Goal: Task Accomplishment & Management: Manage account settings

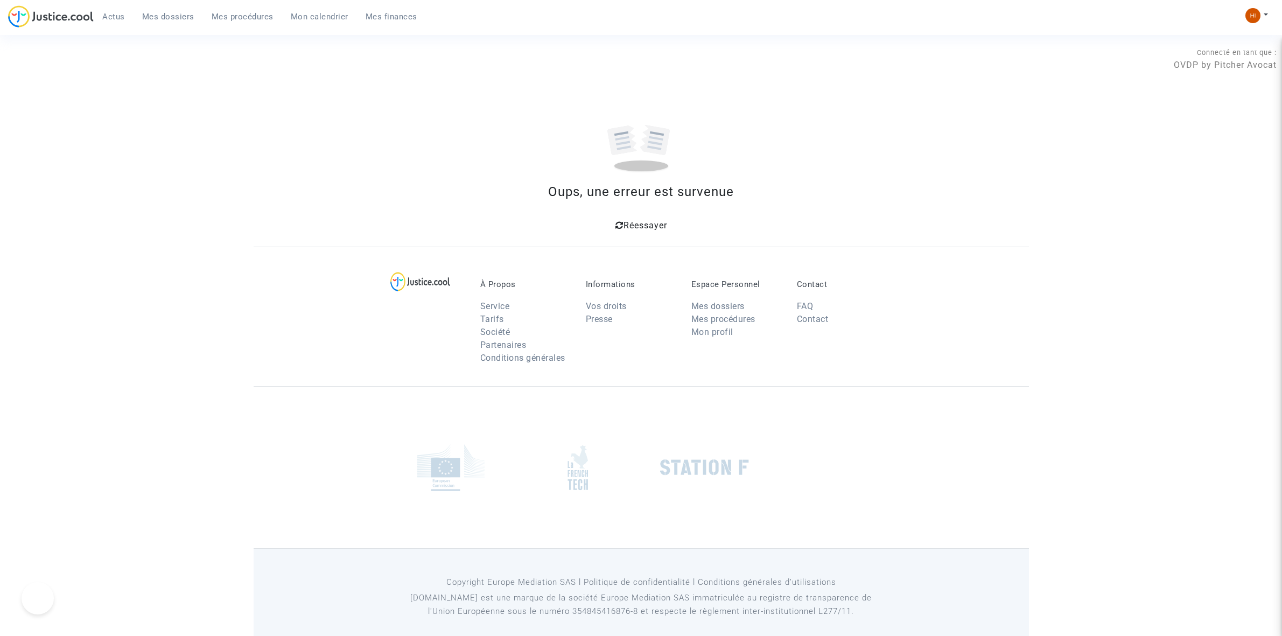
click at [242, 9] on link "Mes procédures" at bounding box center [242, 17] width 79 height 16
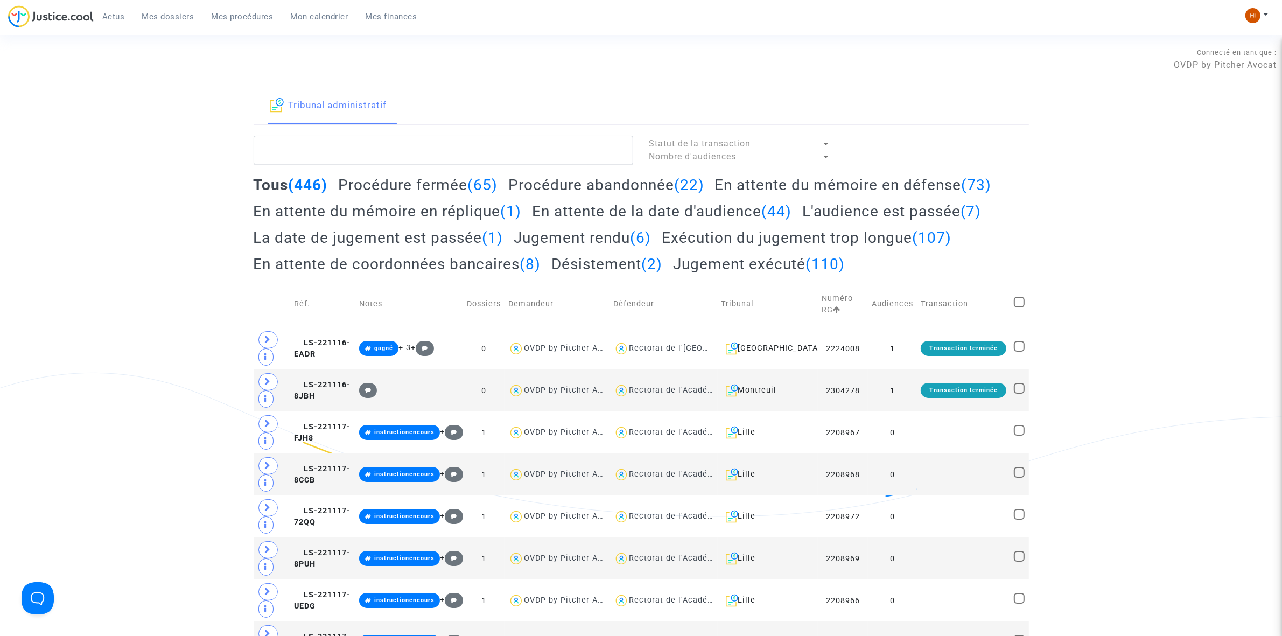
click at [459, 148] on textarea at bounding box center [444, 150] width 380 height 29
paste textarea "VAN DER AUWERA"
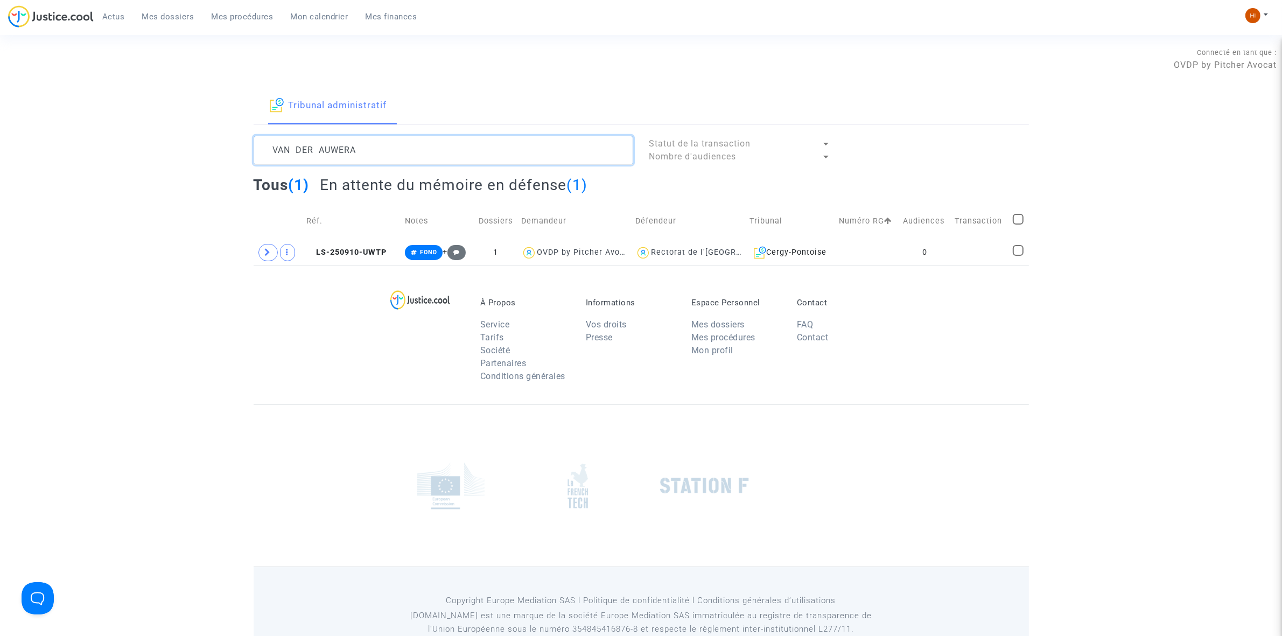
type textarea "VAN DER AUWERA"
click at [836, 246] on td at bounding box center [867, 252] width 64 height 25
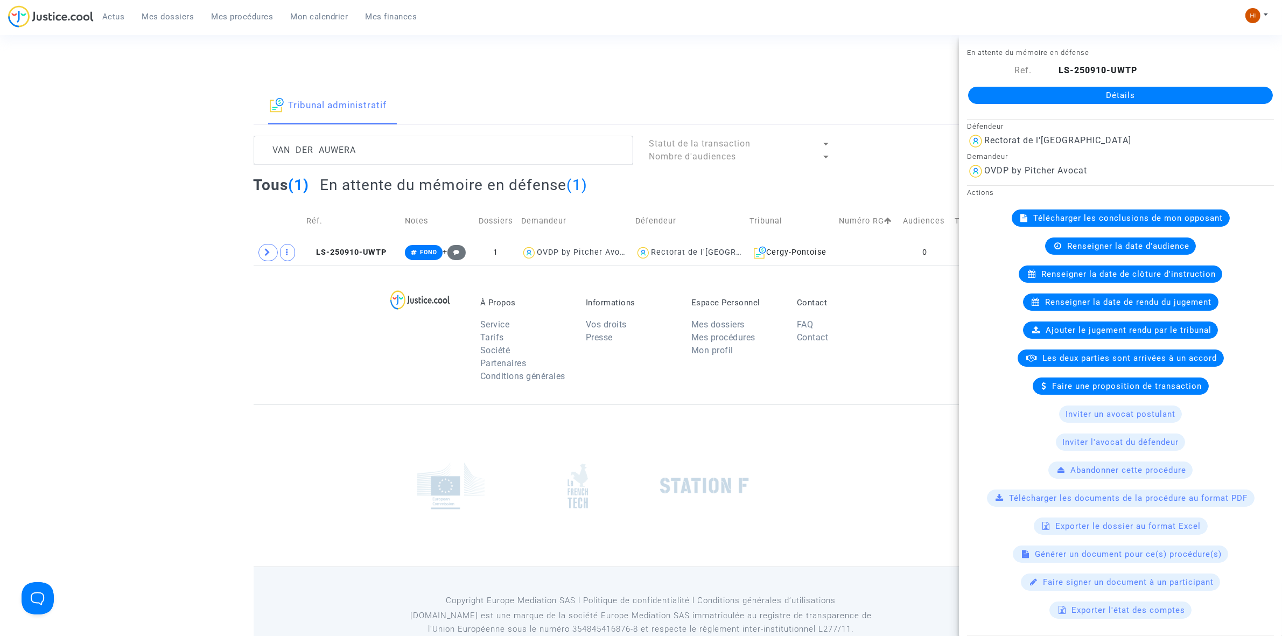
click at [1100, 90] on link "Détails" at bounding box center [1120, 95] width 305 height 17
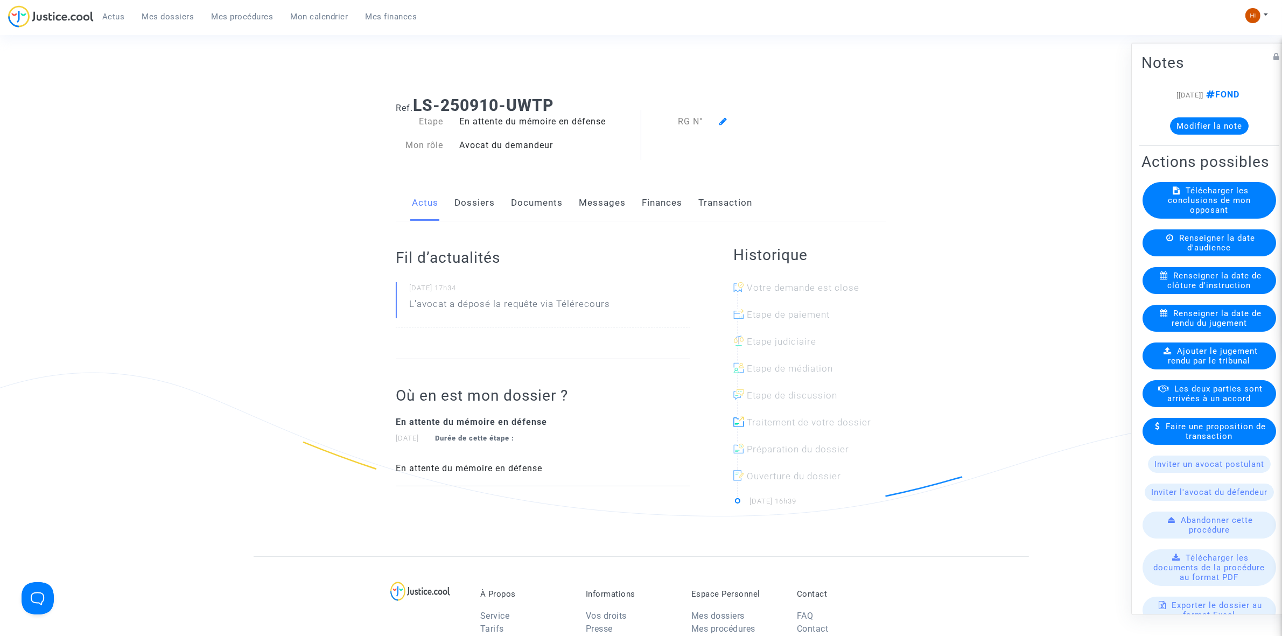
click at [723, 122] on icon at bounding box center [724, 121] width 8 height 9
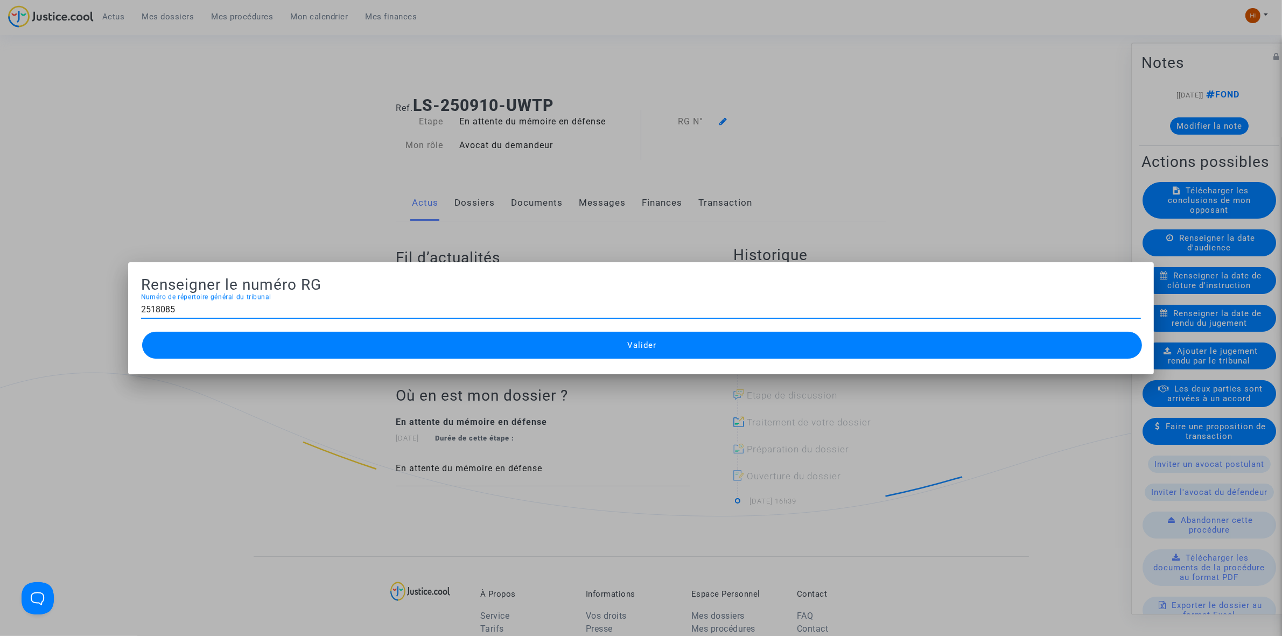
type input "2518085"
click at [666, 350] on button "Valider" at bounding box center [642, 345] width 1000 height 27
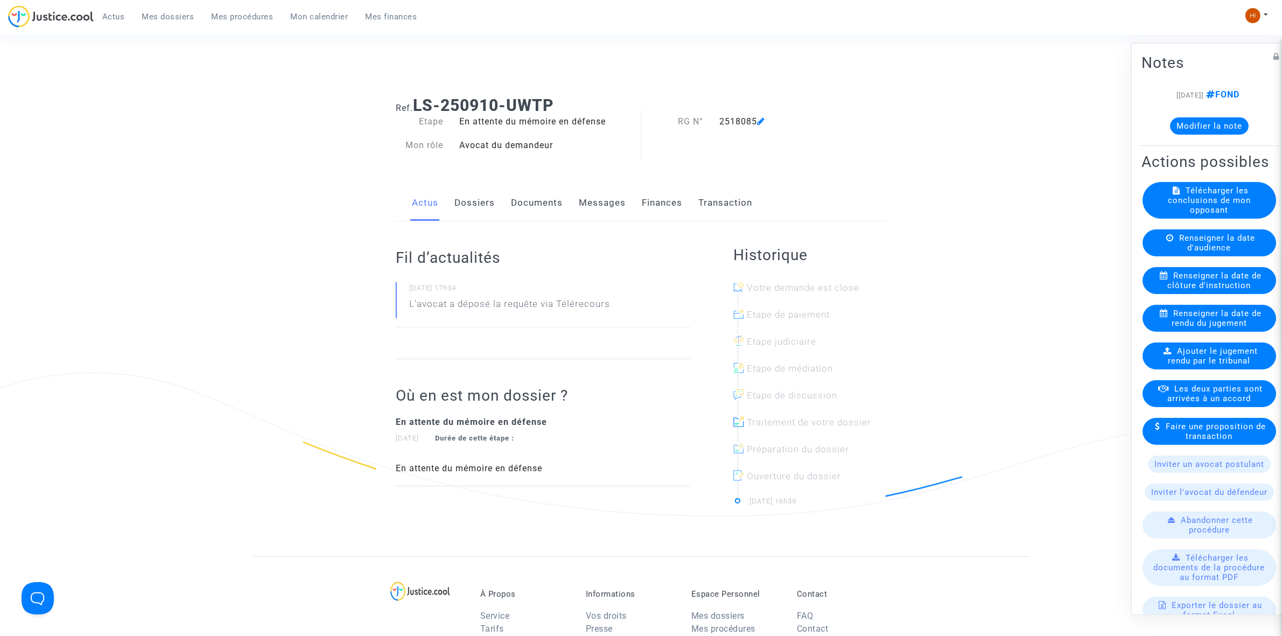
click at [976, 122] on ng-component "Ref. LS-250910-UWTP Etape En attente du mémoire en défense Mon rôle Avocat du d…" at bounding box center [642, 322] width 776 height 469
drag, startPoint x: 248, startPoint y: 11, endPoint x: 302, endPoint y: 33, distance: 58.4
click at [248, 11] on link "Mes procédures" at bounding box center [242, 17] width 79 height 16
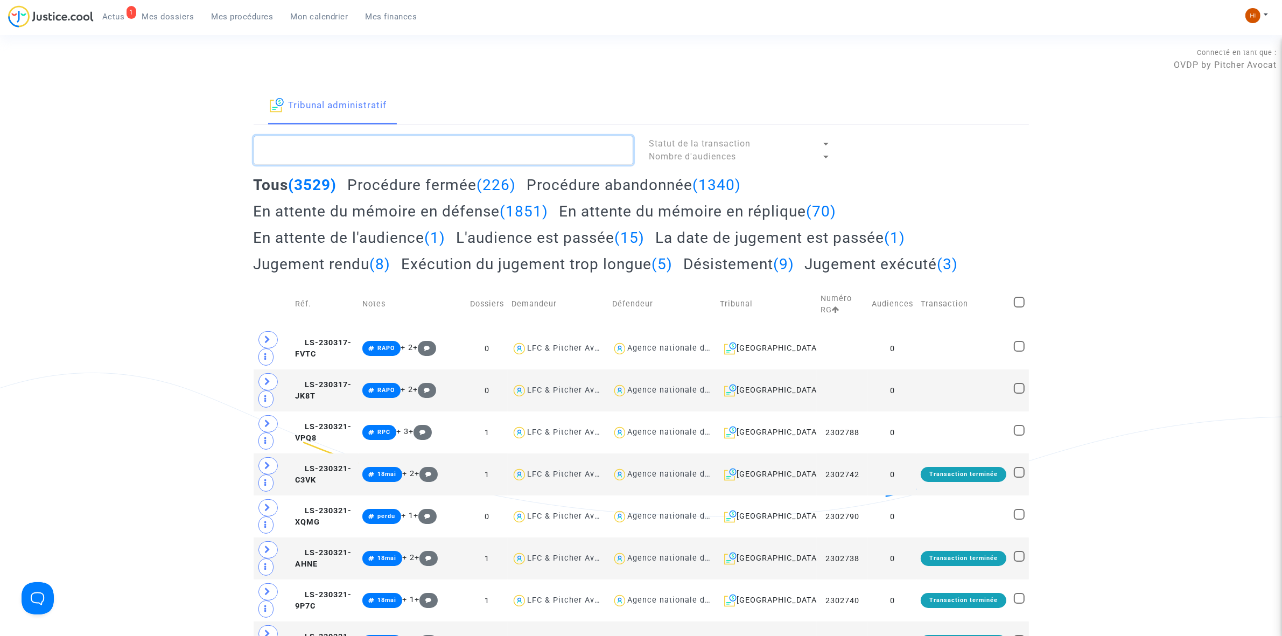
click at [373, 138] on textarea at bounding box center [444, 150] width 380 height 29
paste textarea "2502129 - Monsieur [PERSON_NAME]"
click at [334, 156] on textarea at bounding box center [444, 150] width 380 height 29
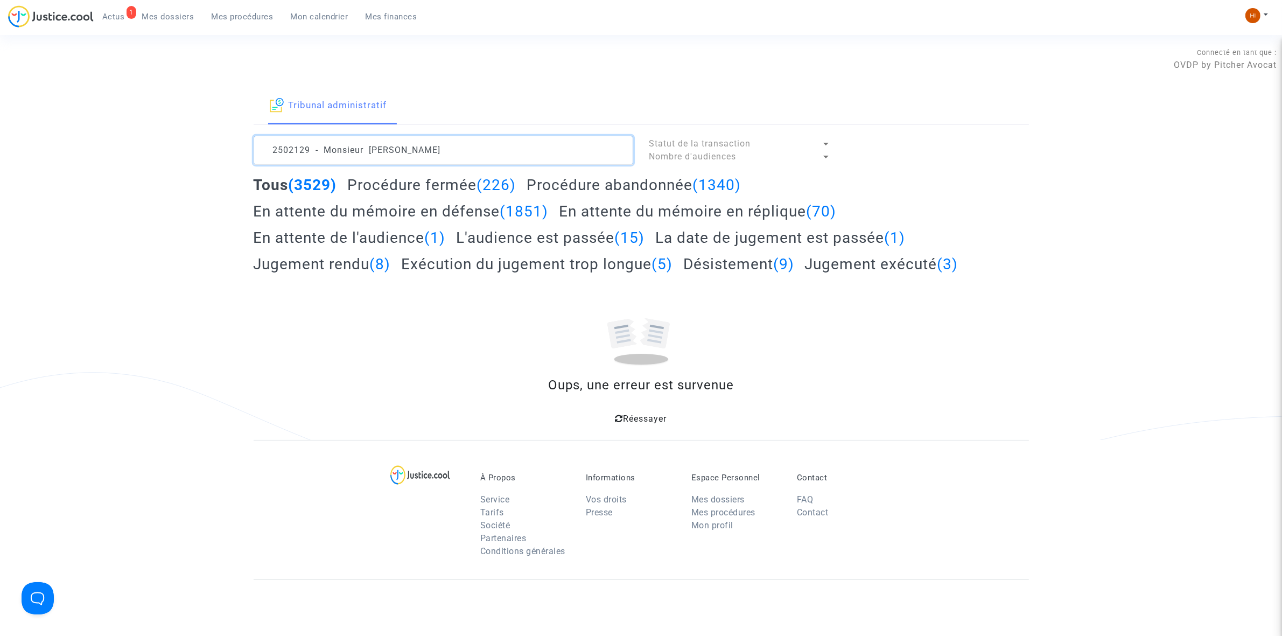
drag, startPoint x: 386, startPoint y: 149, endPoint x: -315, endPoint y: 4, distance: 715.1
click at [0, 4] on html "1 Actus Mes dossiers Mes procédures Mon calendrier Mes finances Mon profil Chan…" at bounding box center [641, 420] width 1282 height 840
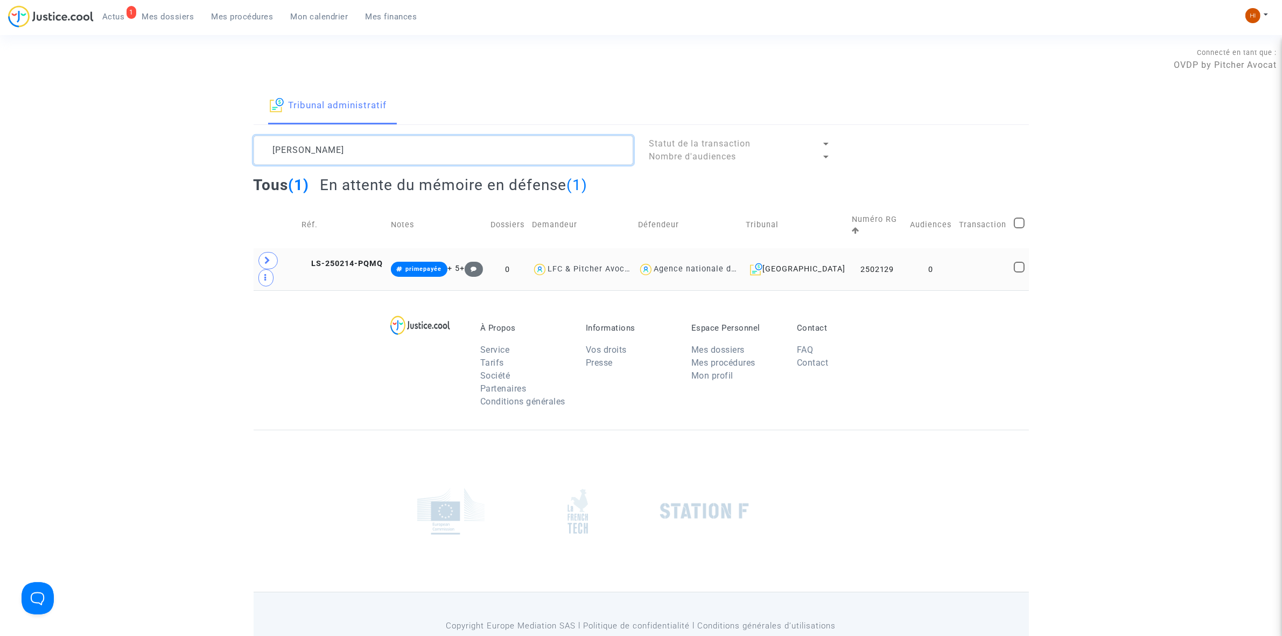
type textarea "[PERSON_NAME]"
click at [919, 248] on td "0" at bounding box center [930, 269] width 49 height 42
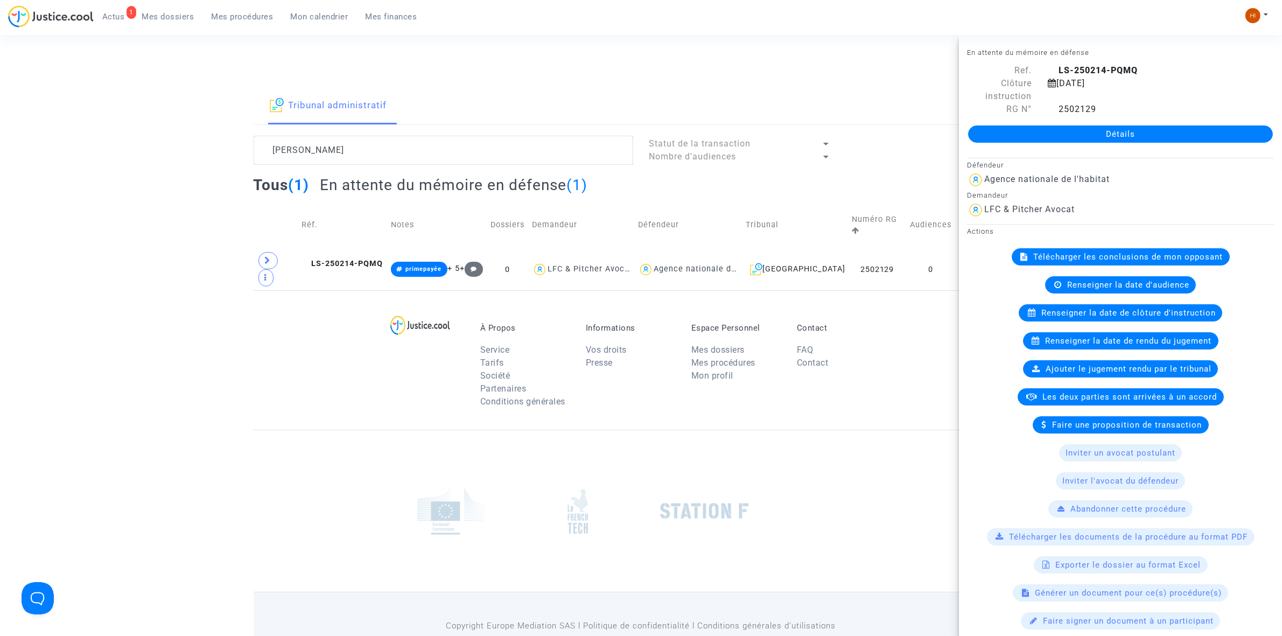
click at [1104, 136] on link "Détails" at bounding box center [1120, 133] width 305 height 17
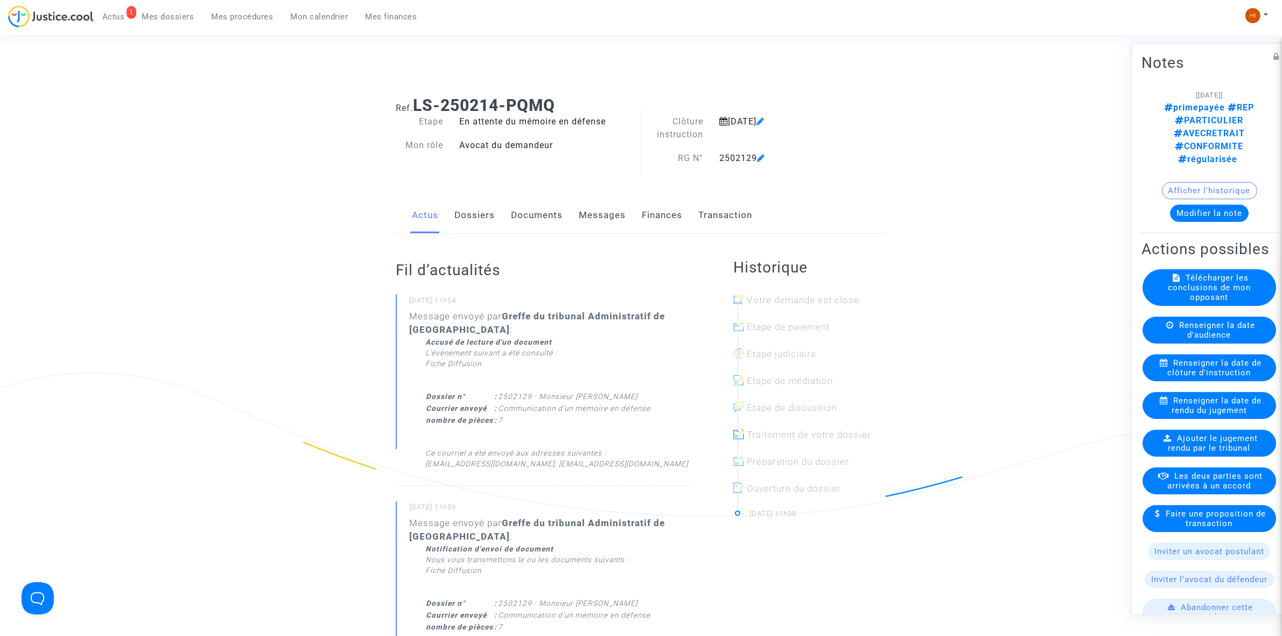
click at [538, 205] on link "Documents" at bounding box center [537, 216] width 52 height 36
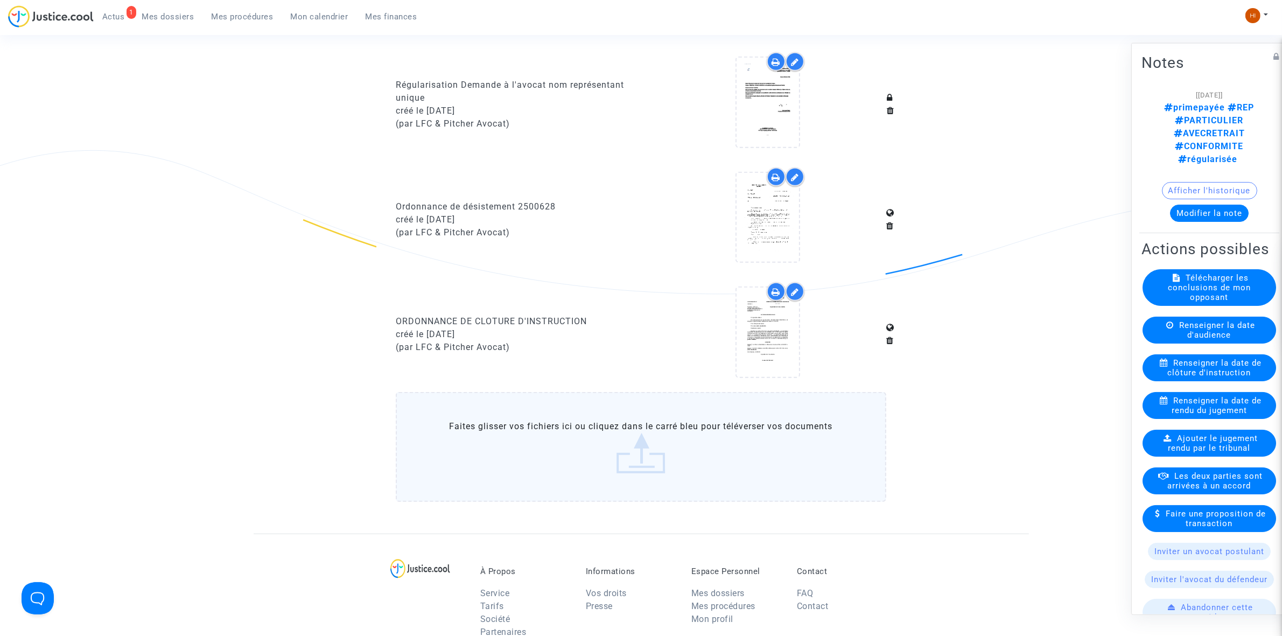
scroll to position [943, 0]
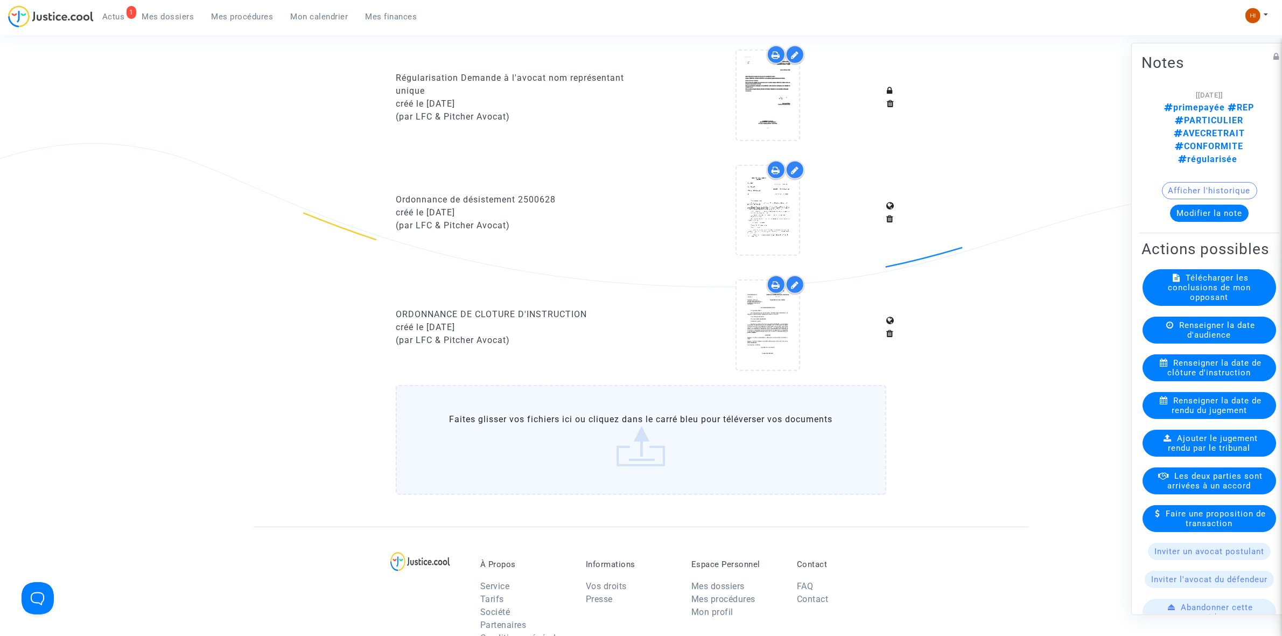
click at [1201, 204] on button "Modifier la note" at bounding box center [1209, 212] width 79 height 17
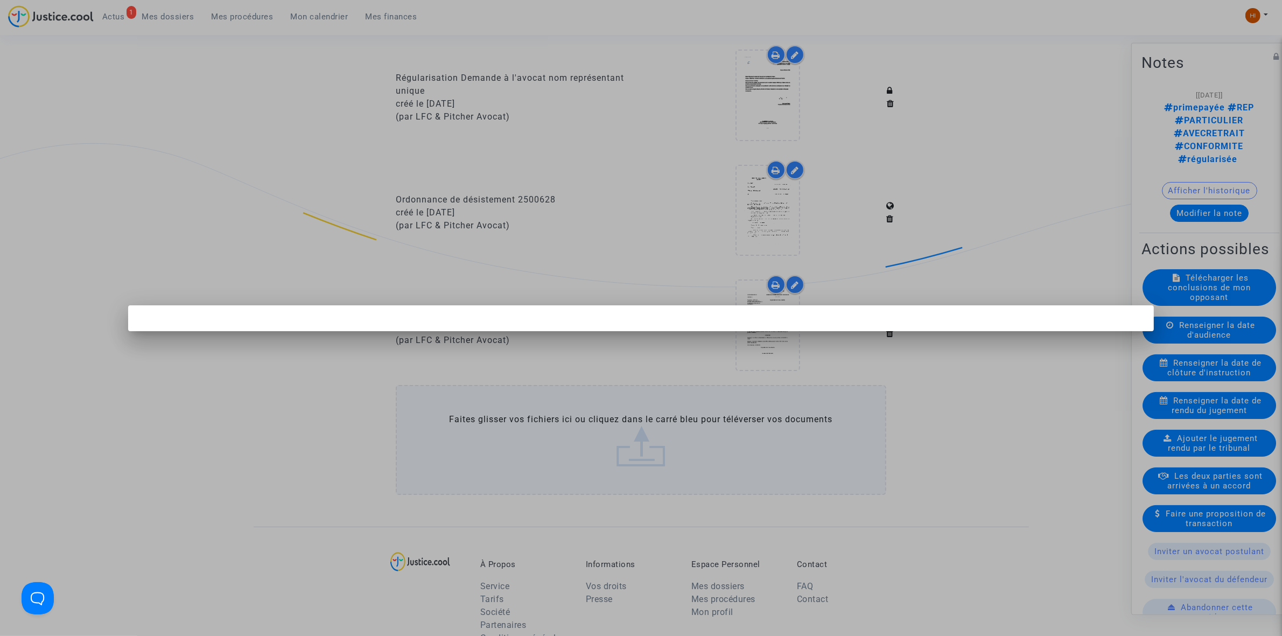
scroll to position [0, 0]
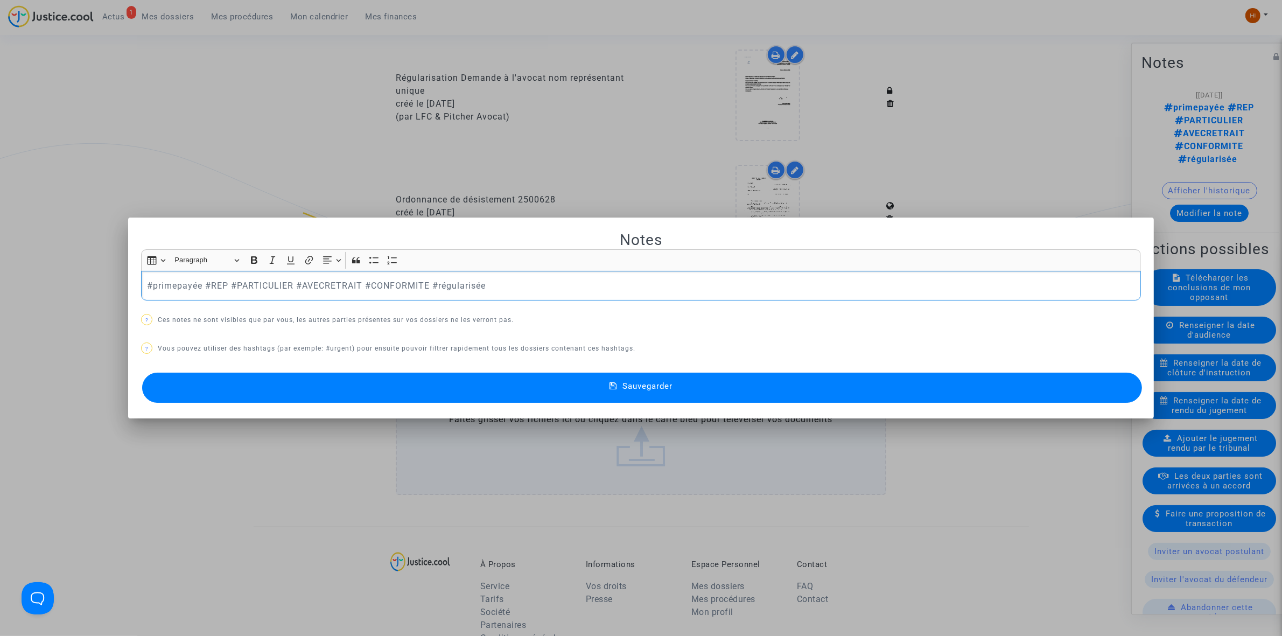
click at [141, 283] on div "#primepayée #REP #PARTICULIER #AVECRETRAIT #CONFORMITE #régularisée" at bounding box center [641, 286] width 1000 height 30
click at [313, 159] on div at bounding box center [641, 318] width 1282 height 636
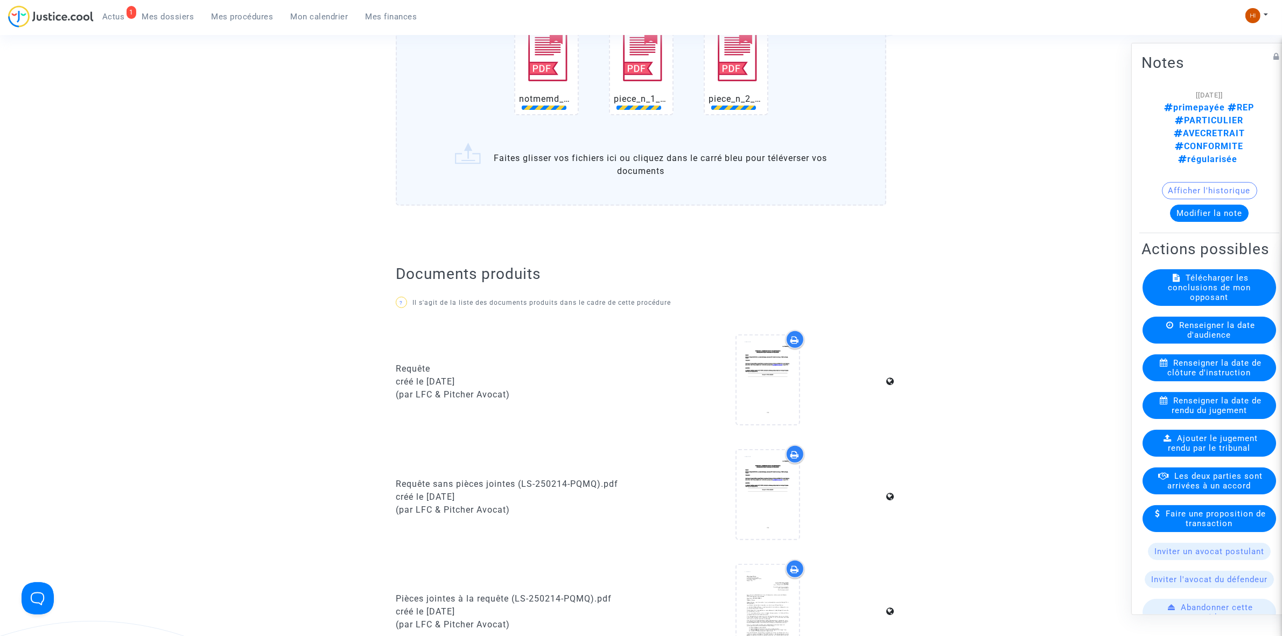
scroll to position [471, 0]
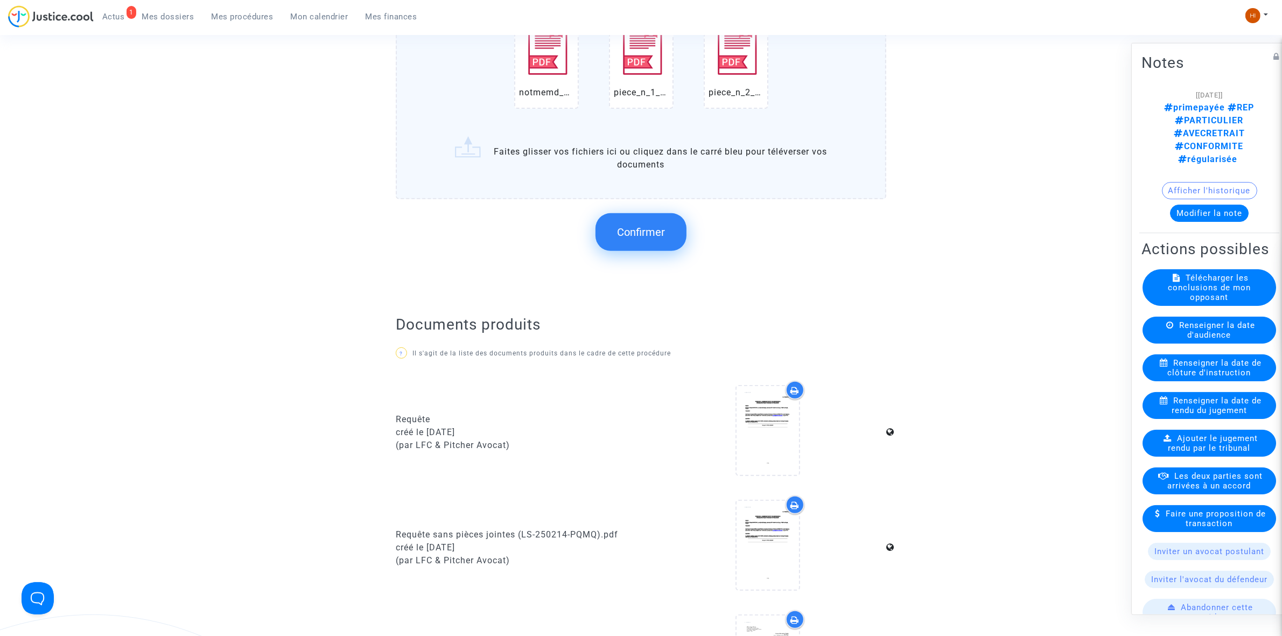
click at [639, 233] on span "Confirmer" at bounding box center [641, 232] width 48 height 13
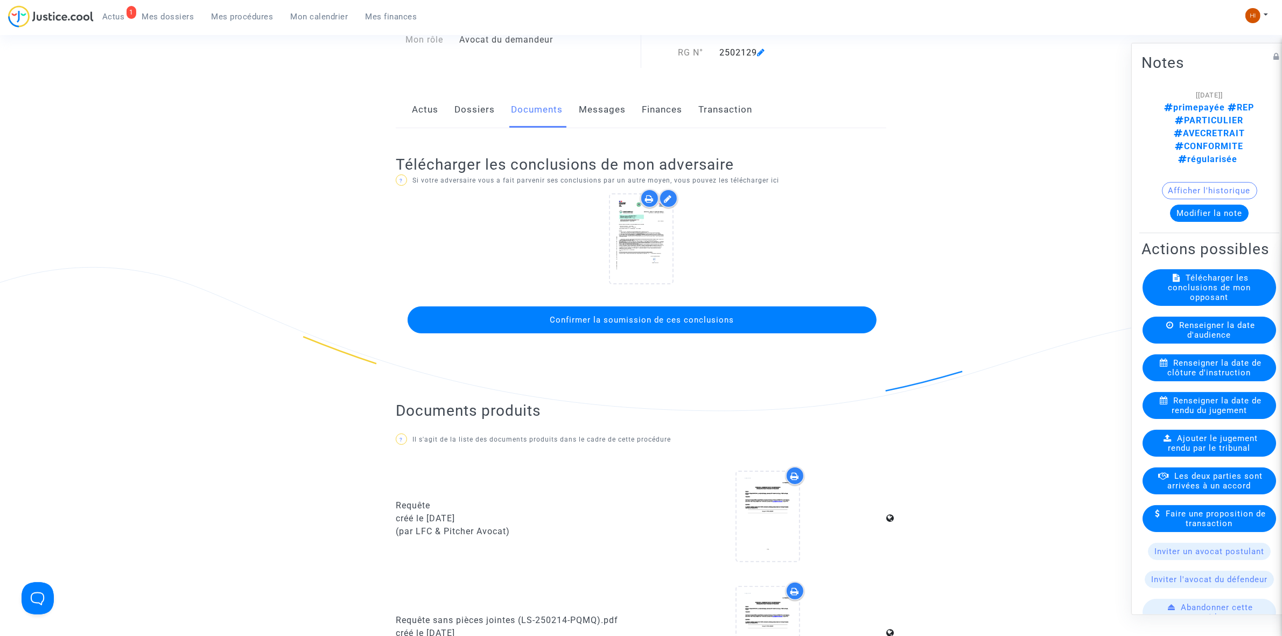
scroll to position [67, 0]
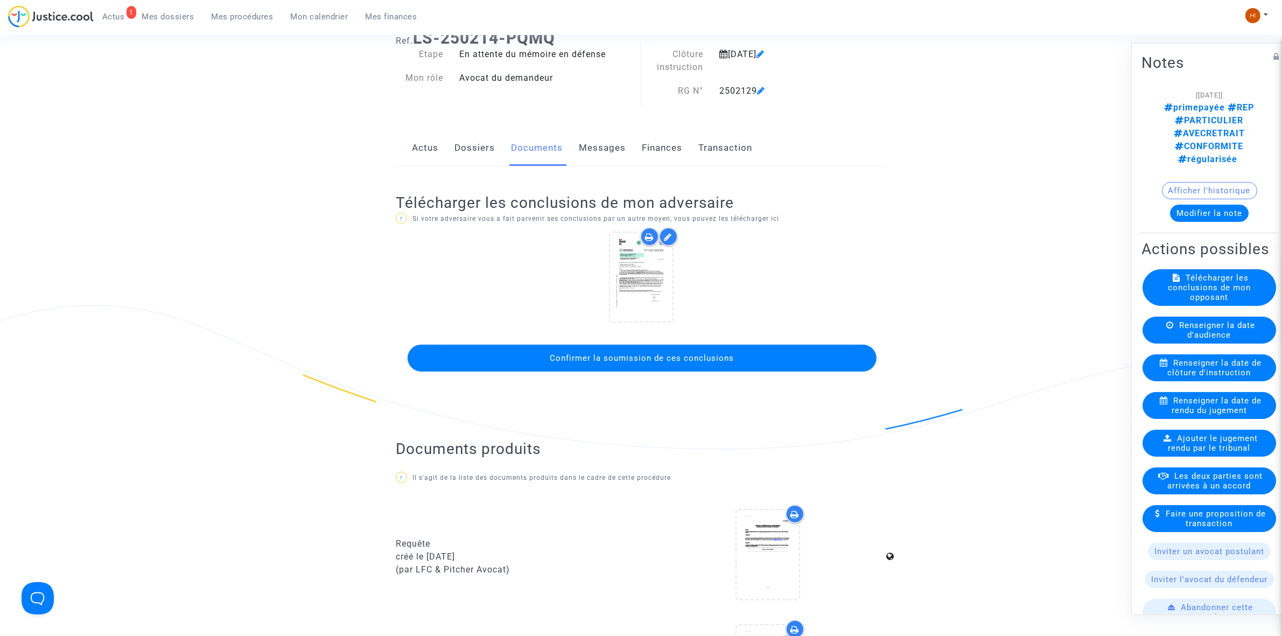
click at [632, 357] on span "Confirmer la soumission de ces conclusions" at bounding box center [642, 358] width 184 height 10
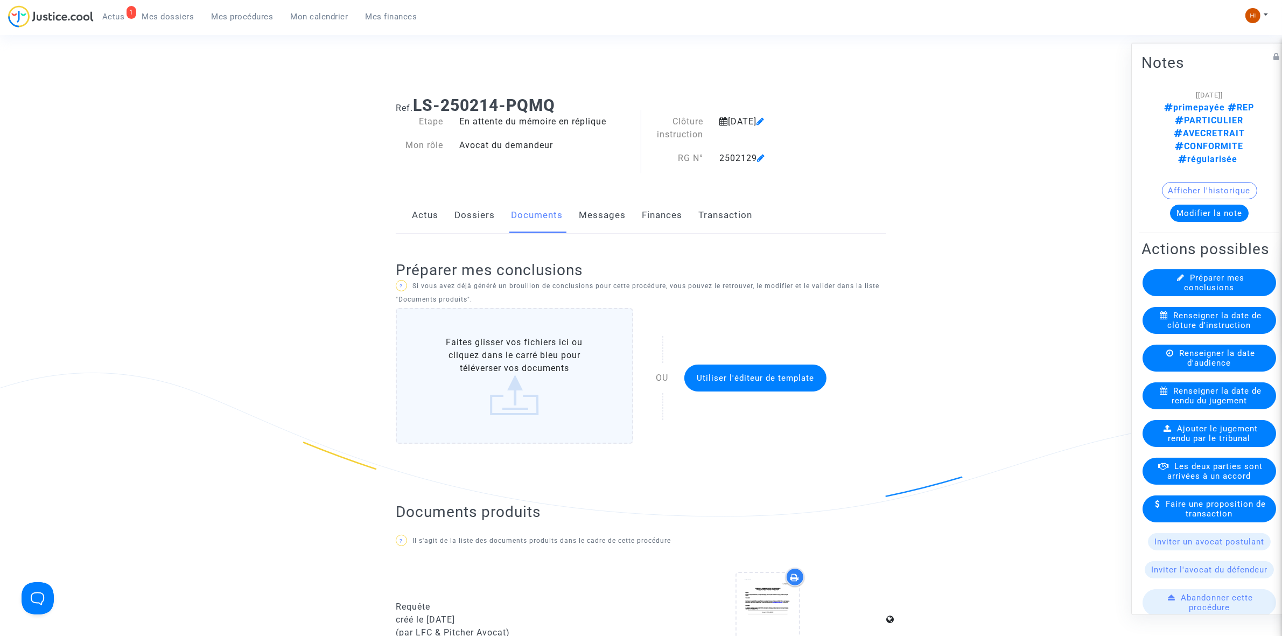
click at [1189, 204] on button "Modifier la note" at bounding box center [1209, 212] width 79 height 17
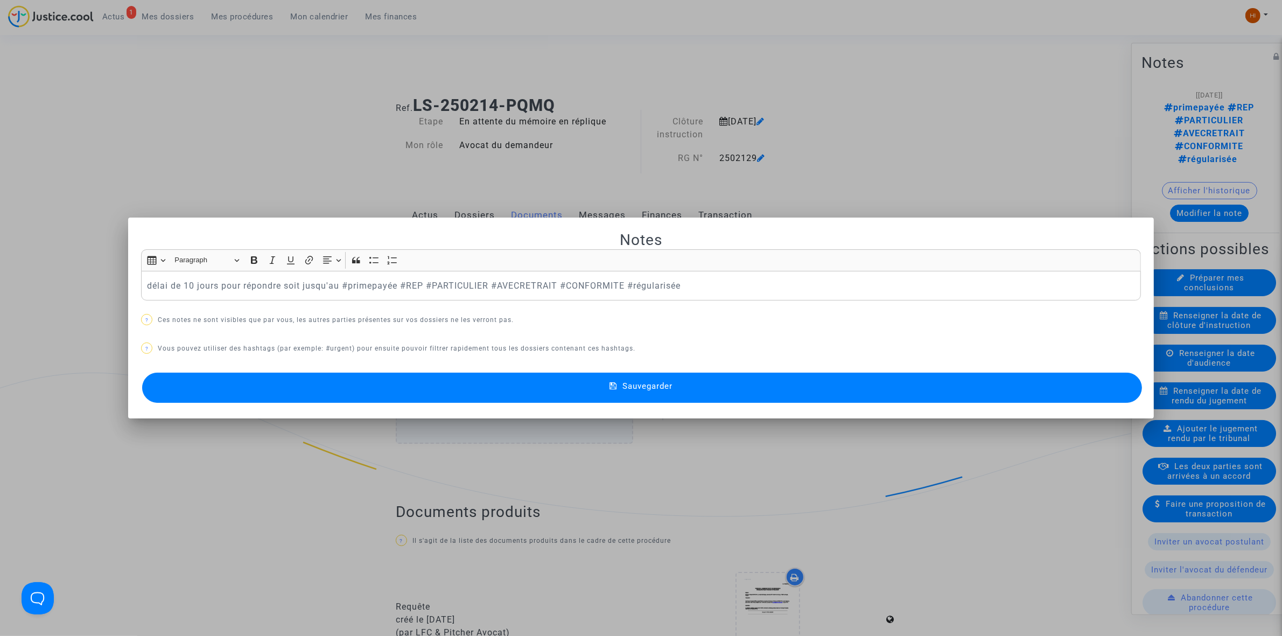
click at [337, 289] on p "délai de 10 jours pour répondre soit jusqu'au #primepayée #REP #PARTICULIER #AV…" at bounding box center [641, 285] width 989 height 13
click at [336, 289] on p "délai de 10 jours pour répondre soit jusqu'au #primepayée #REP #PARTICULIER #AV…" at bounding box center [641, 285] width 989 height 13
click at [345, 399] on button "Sauvegarder" at bounding box center [642, 388] width 1000 height 30
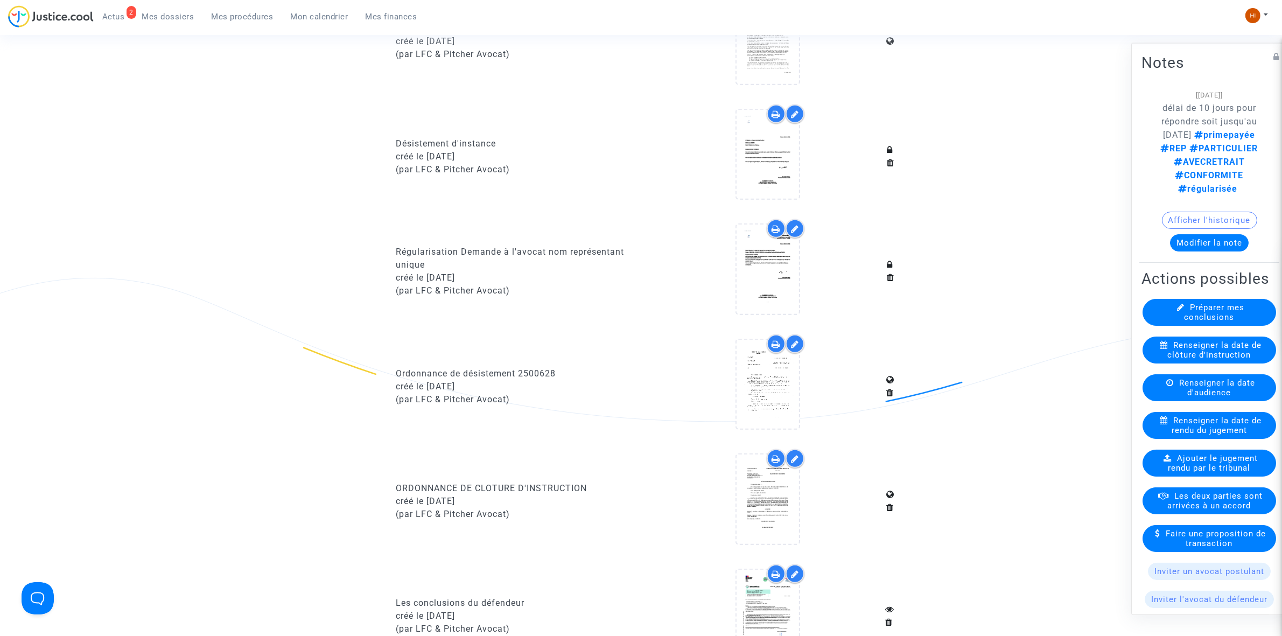
scroll to position [1212, 0]
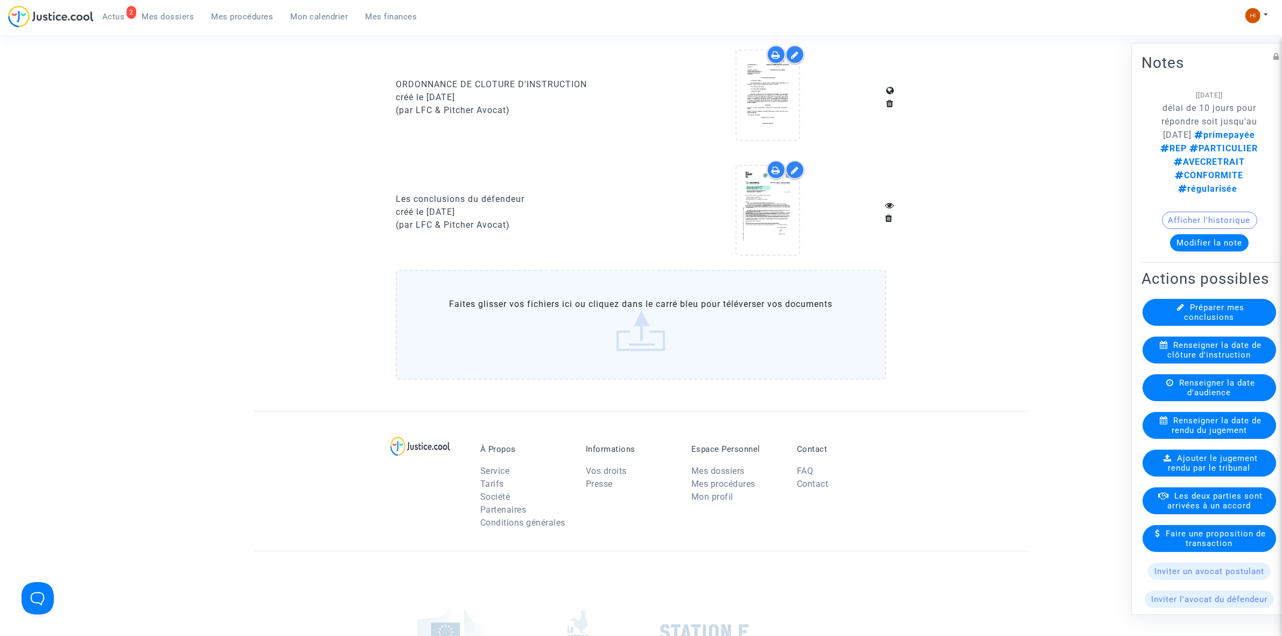
click at [226, 11] on link "Mes procédures" at bounding box center [242, 17] width 79 height 16
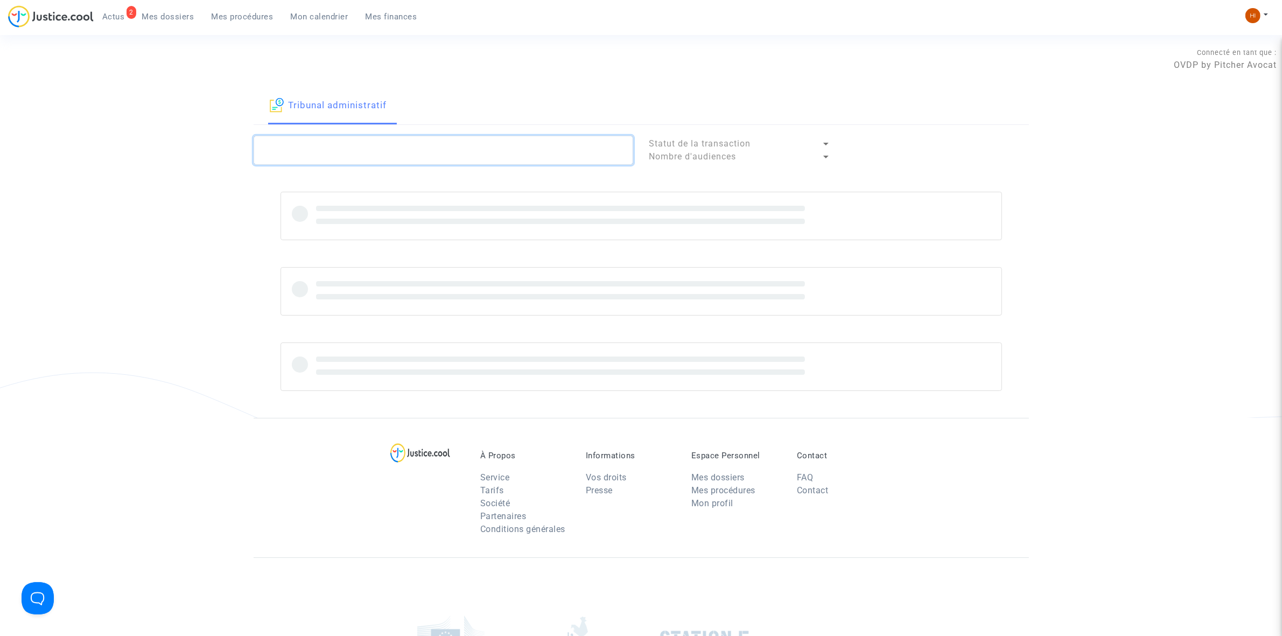
click at [411, 143] on textarea at bounding box center [444, 150] width 380 height 29
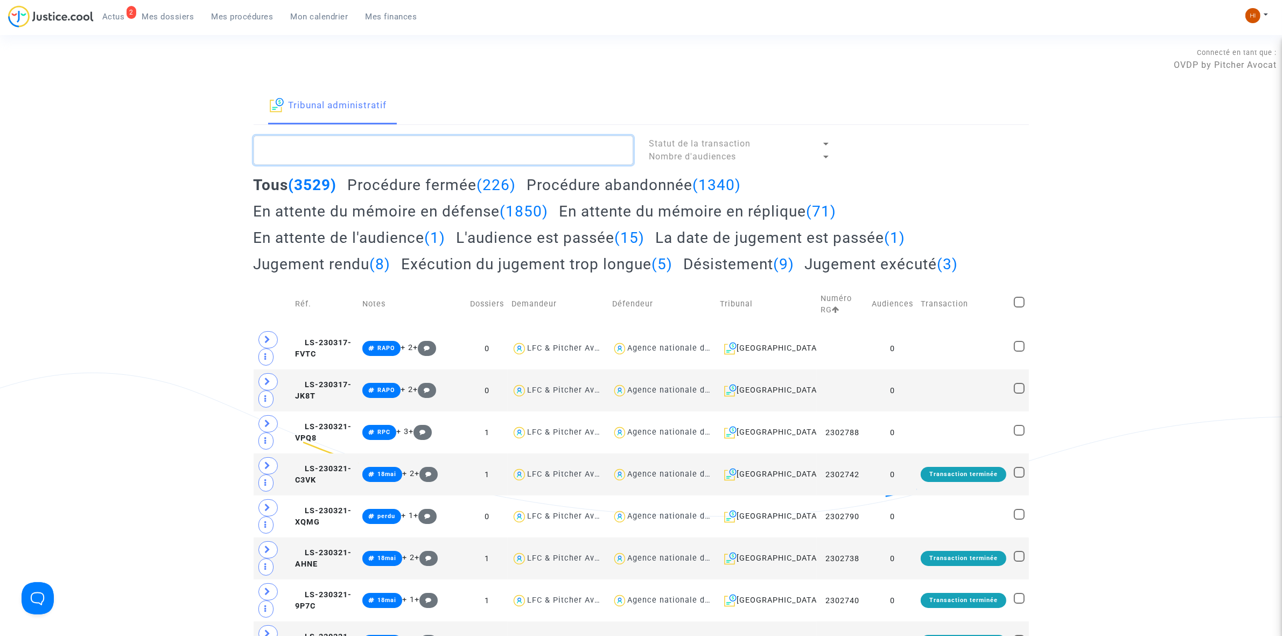
paste textarea "2501545 - SOCIETE DRAPO"
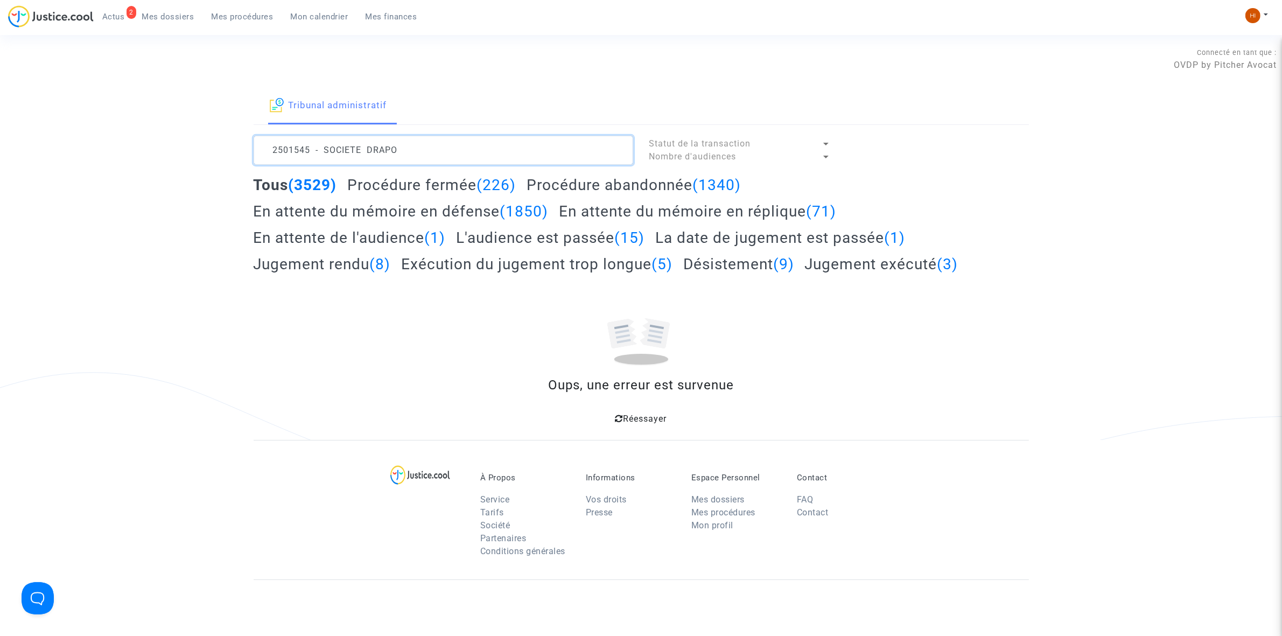
drag, startPoint x: 326, startPoint y: 146, endPoint x: -45, endPoint y: 122, distance: 371.9
click at [0, 122] on html "2 Actus Mes dossiers Mes procédures Mon calendrier Mes finances Mon profil Chan…" at bounding box center [641, 420] width 1282 height 840
click at [446, 148] on textarea at bounding box center [444, 150] width 380 height 29
drag, startPoint x: 445, startPoint y: 149, endPoint x: 313, endPoint y: 150, distance: 132.0
click at [313, 150] on textarea at bounding box center [444, 150] width 380 height 29
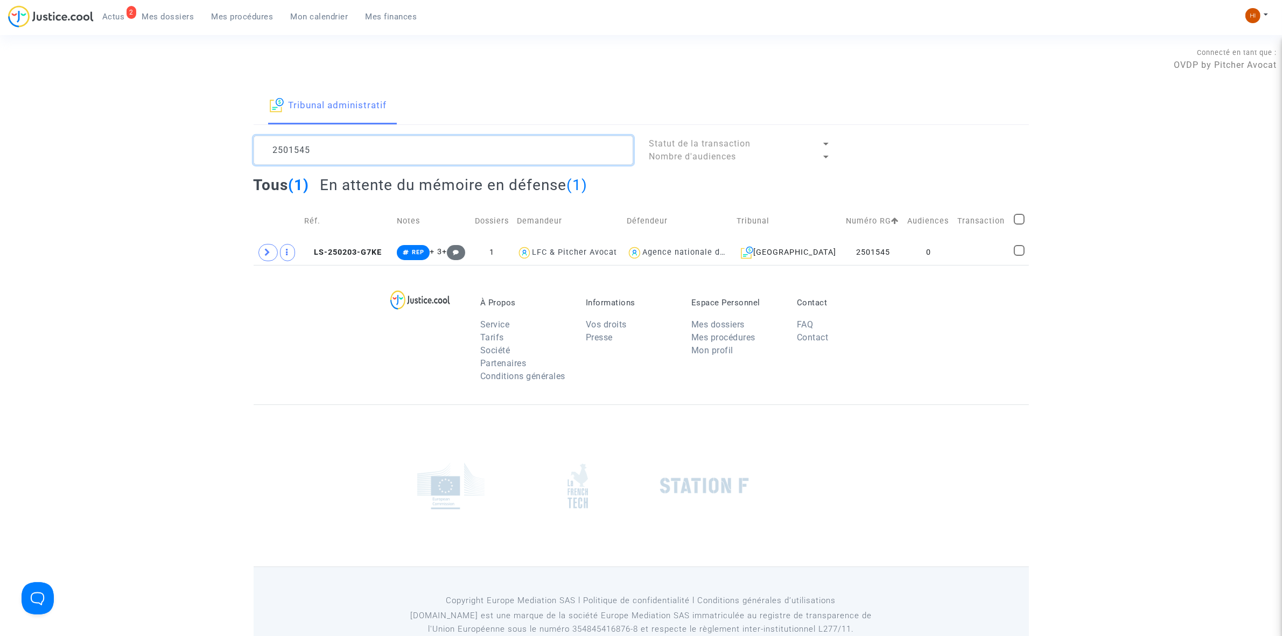
type textarea "2501545"
drag, startPoint x: 936, startPoint y: 252, endPoint x: 1065, endPoint y: 178, distance: 148.8
click at [936, 252] on td "0" at bounding box center [929, 252] width 50 height 25
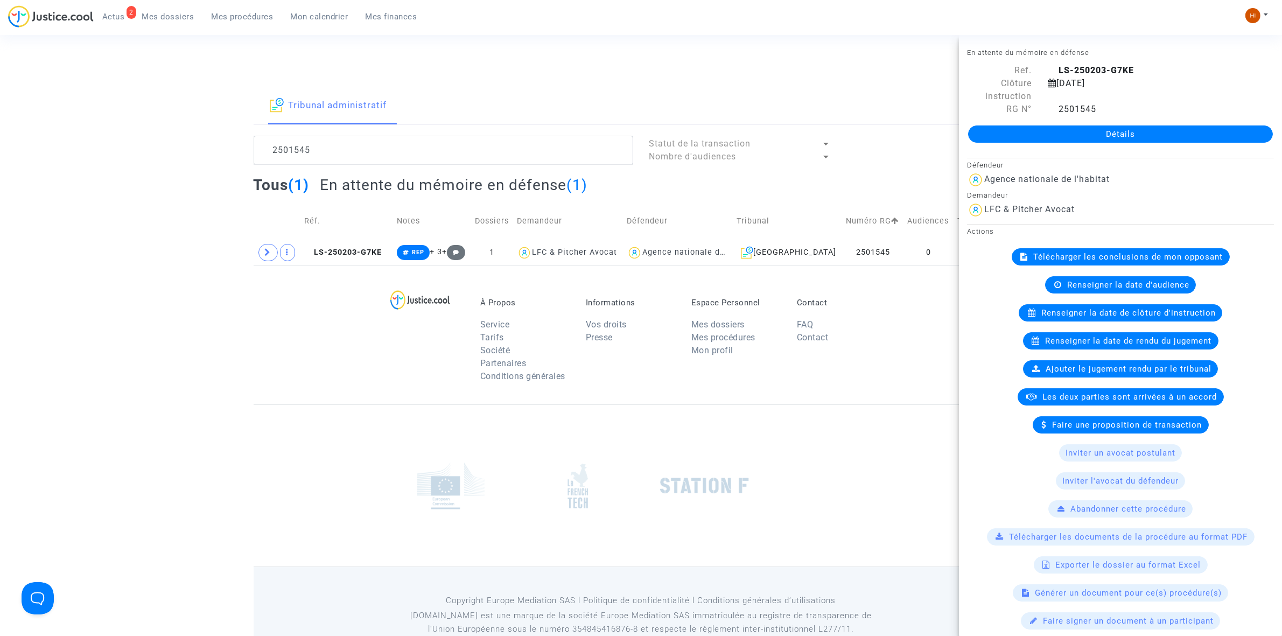
click at [1153, 138] on link "Détails" at bounding box center [1120, 133] width 305 height 17
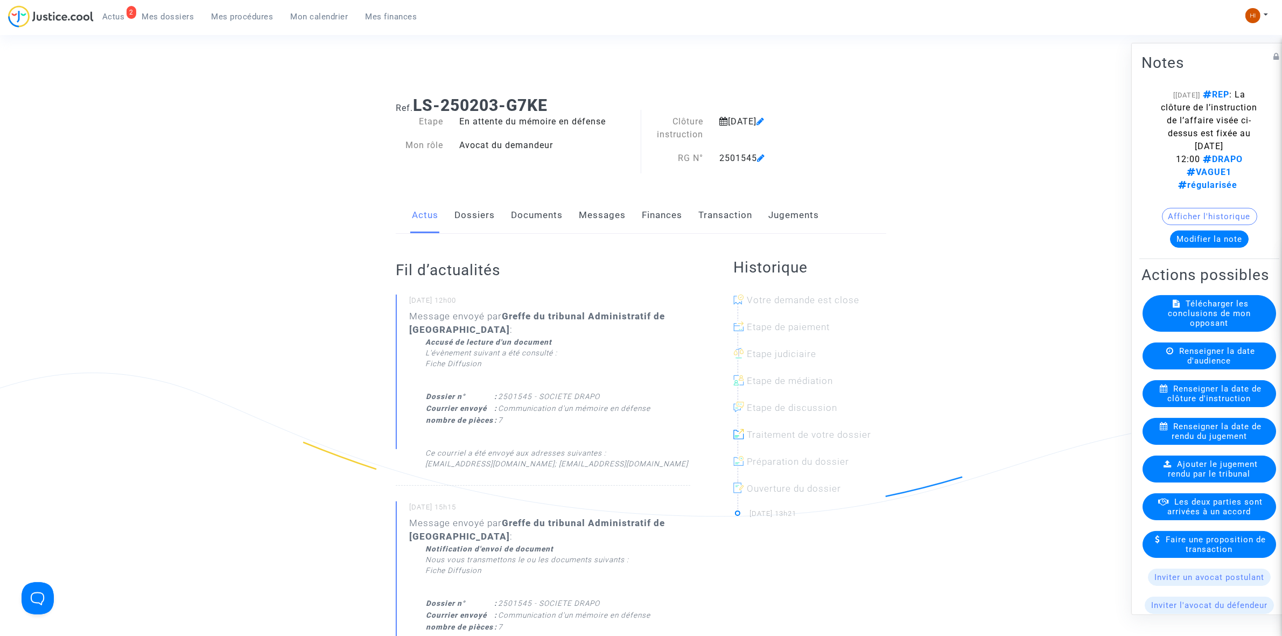
click at [540, 207] on link "Documents" at bounding box center [537, 216] width 52 height 36
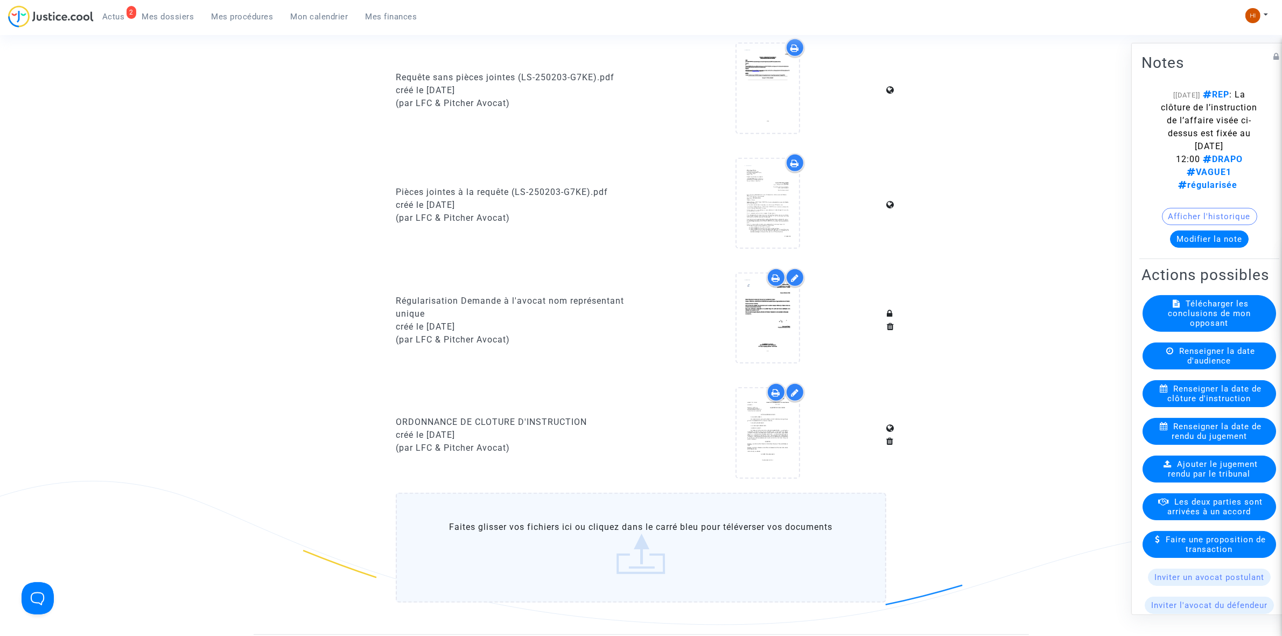
scroll to position [606, 0]
click at [789, 443] on div at bounding box center [768, 432] width 62 height 34
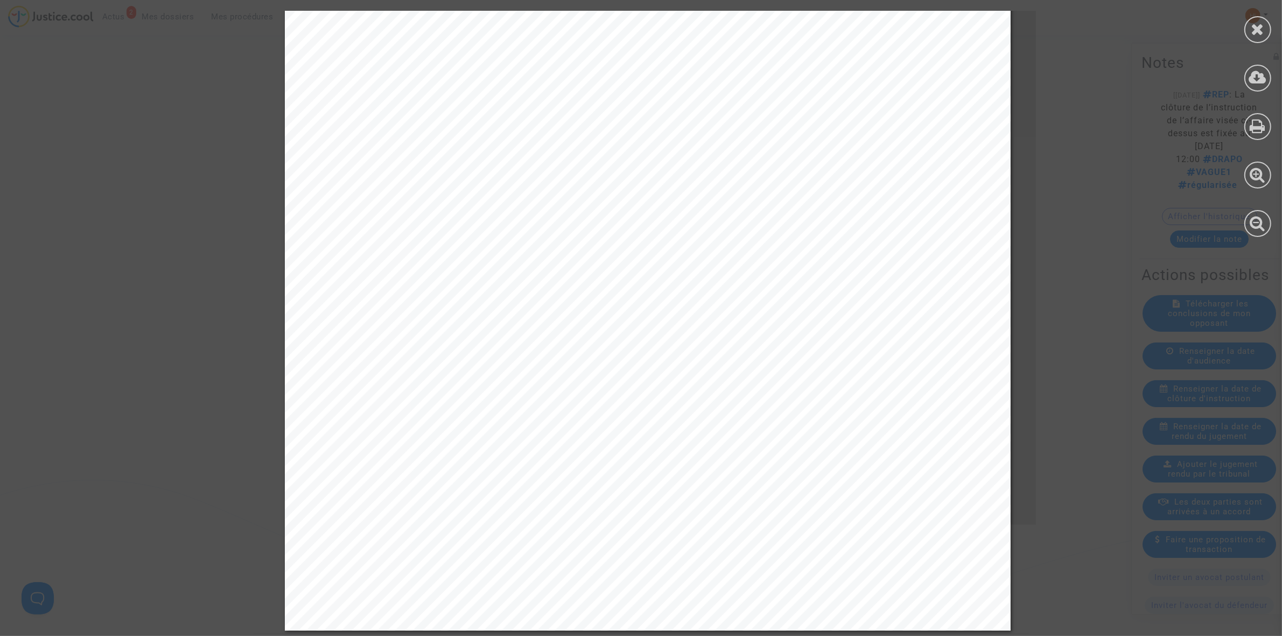
scroll to position [417, 0]
click at [1261, 29] on icon at bounding box center [1258, 29] width 13 height 16
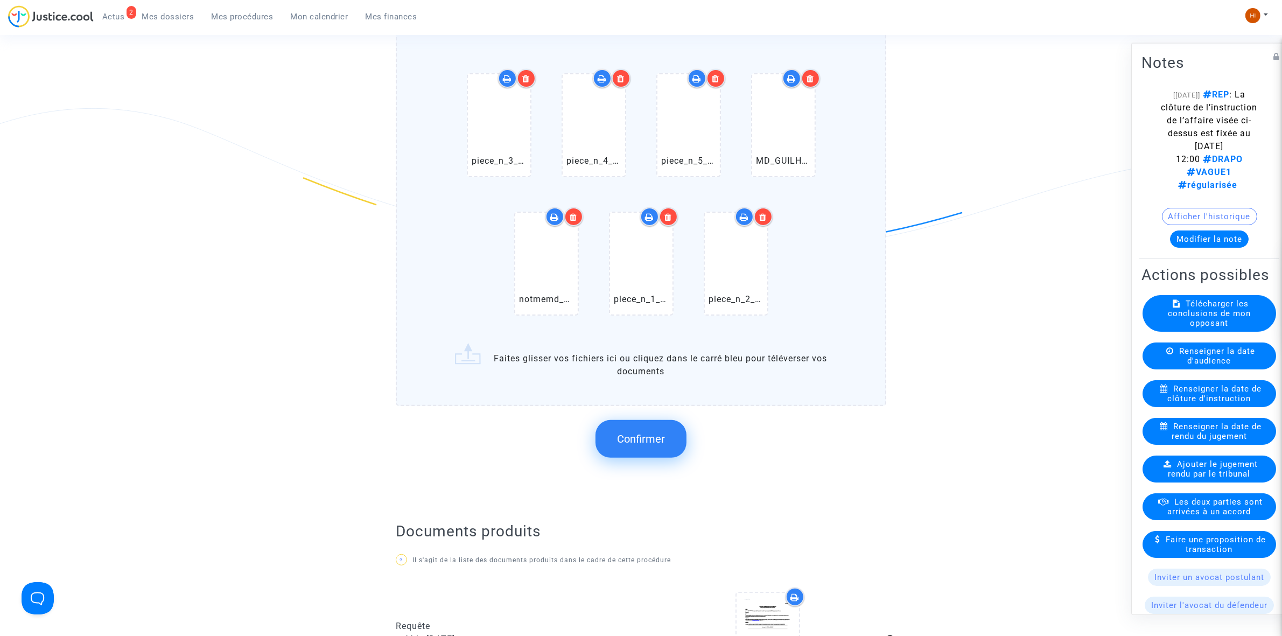
scroll to position [269, 0]
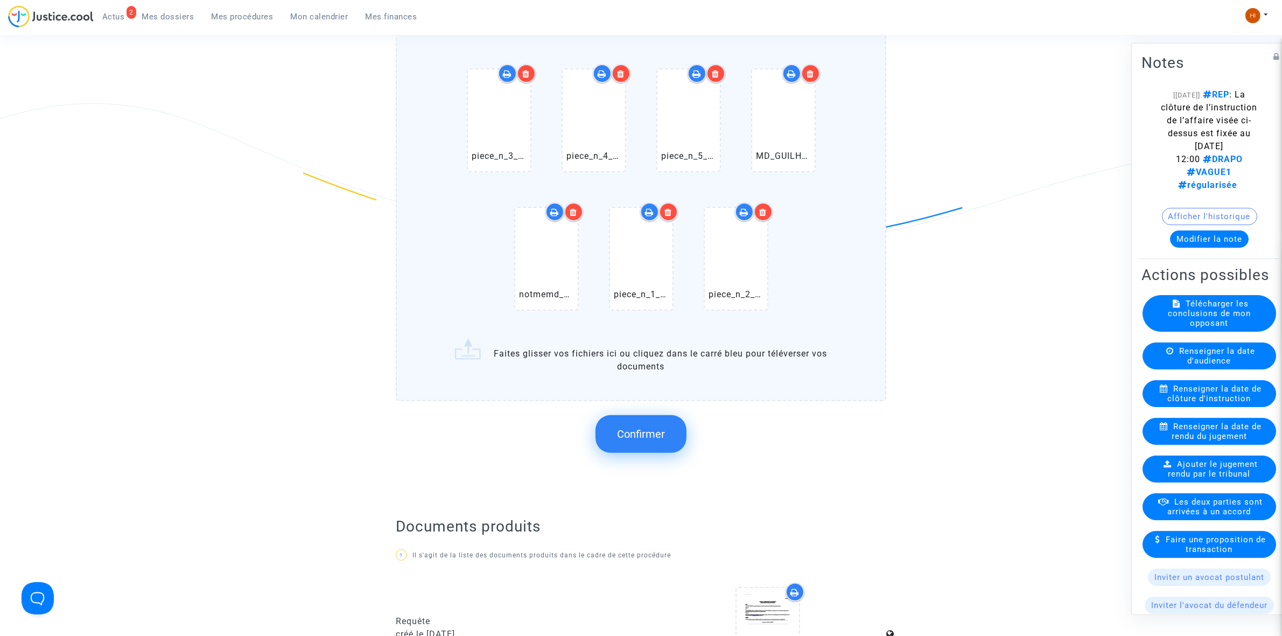
click at [631, 424] on button "Confirmer" at bounding box center [641, 434] width 91 height 38
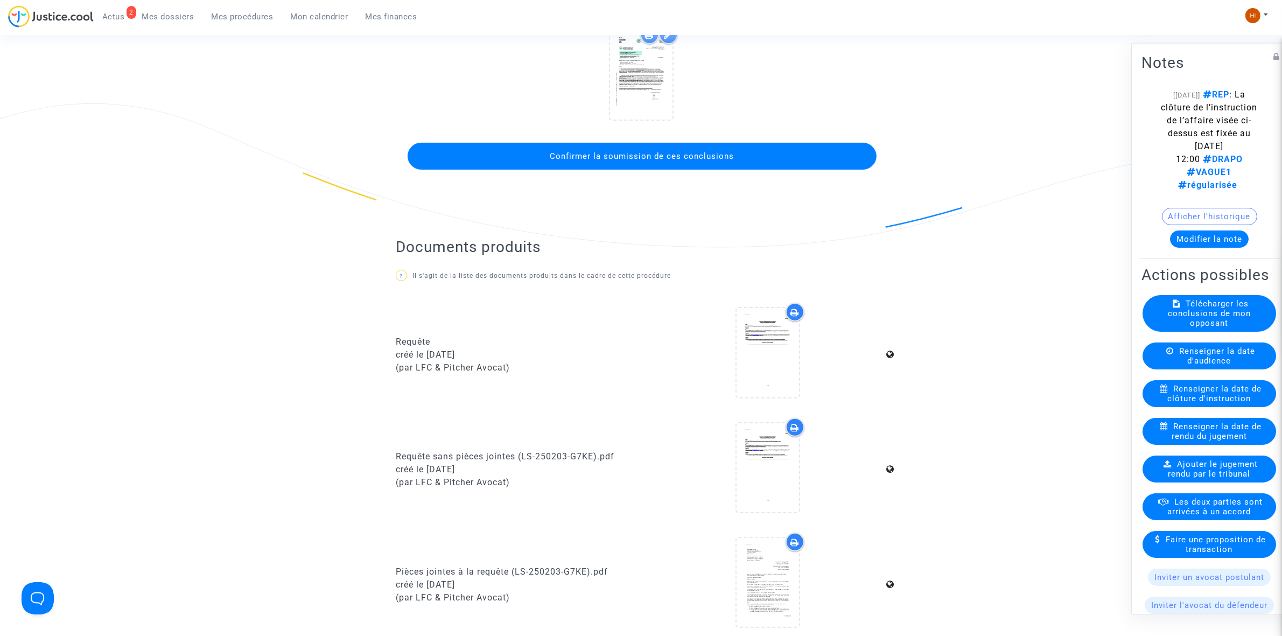
click at [726, 143] on button "Confirmer la soumission de ces conclusions" at bounding box center [642, 156] width 469 height 27
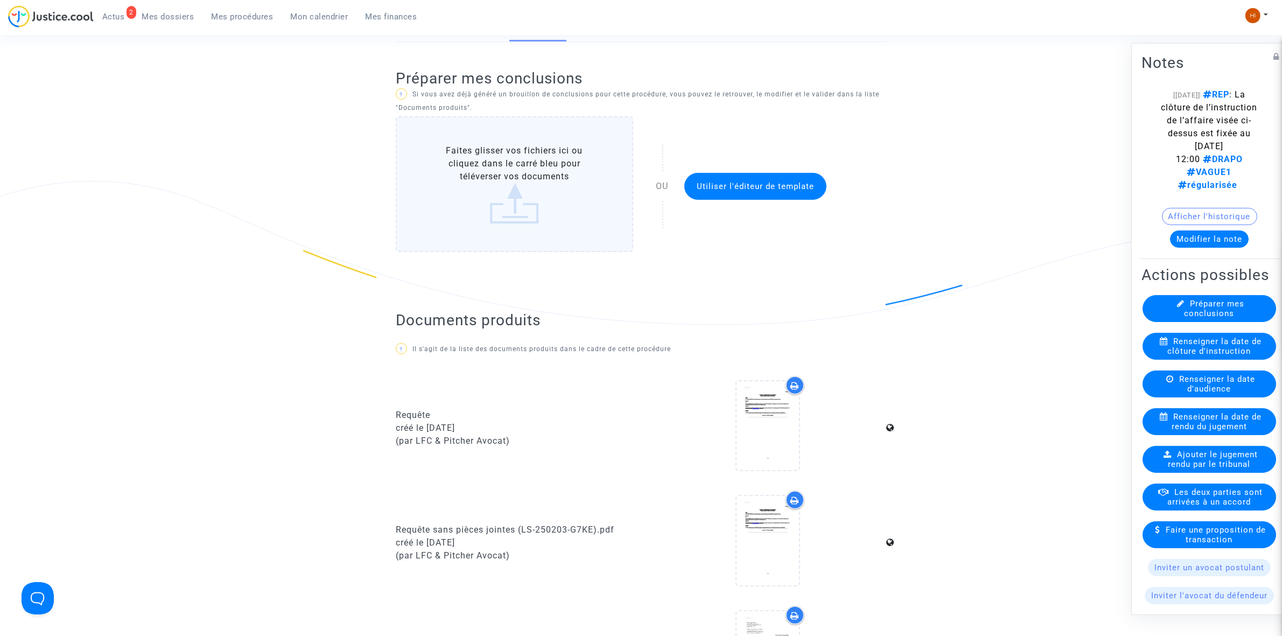
scroll to position [67, 0]
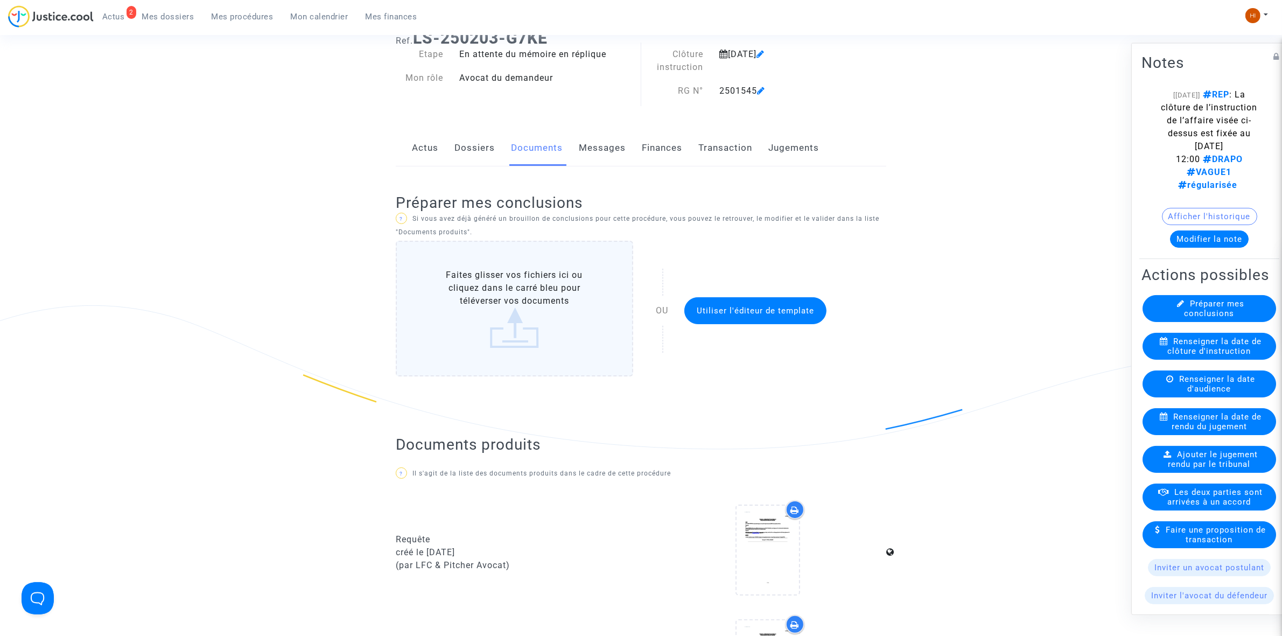
click at [1181, 235] on button "Modifier la note" at bounding box center [1209, 238] width 79 height 17
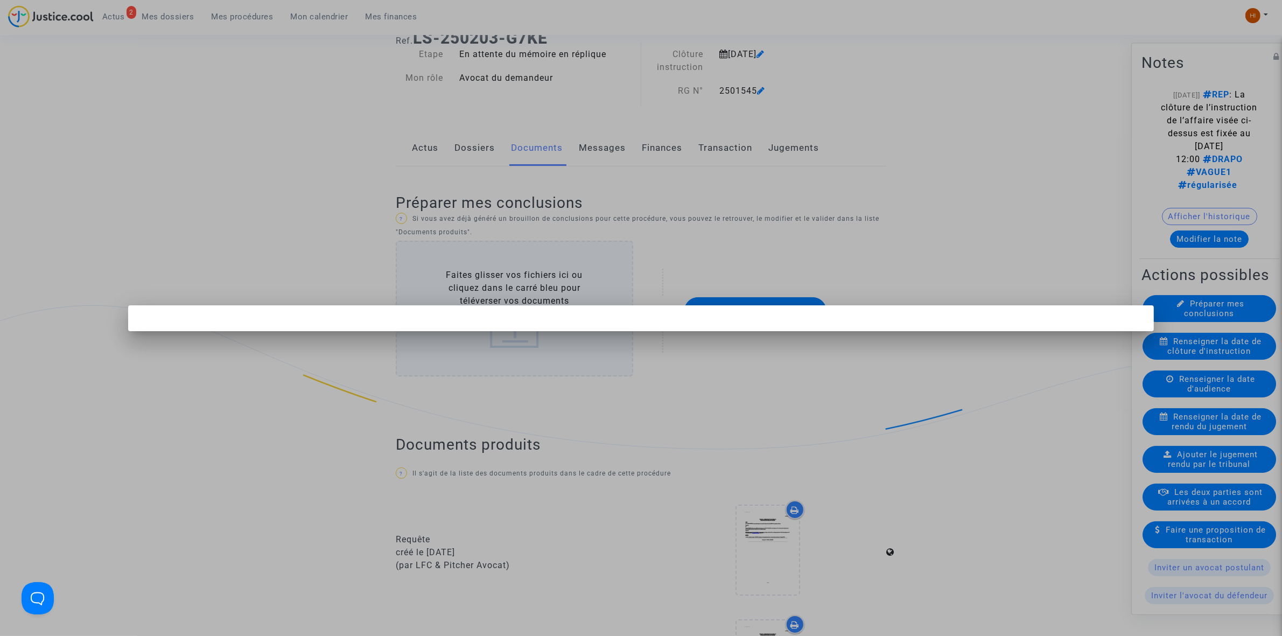
scroll to position [0, 0]
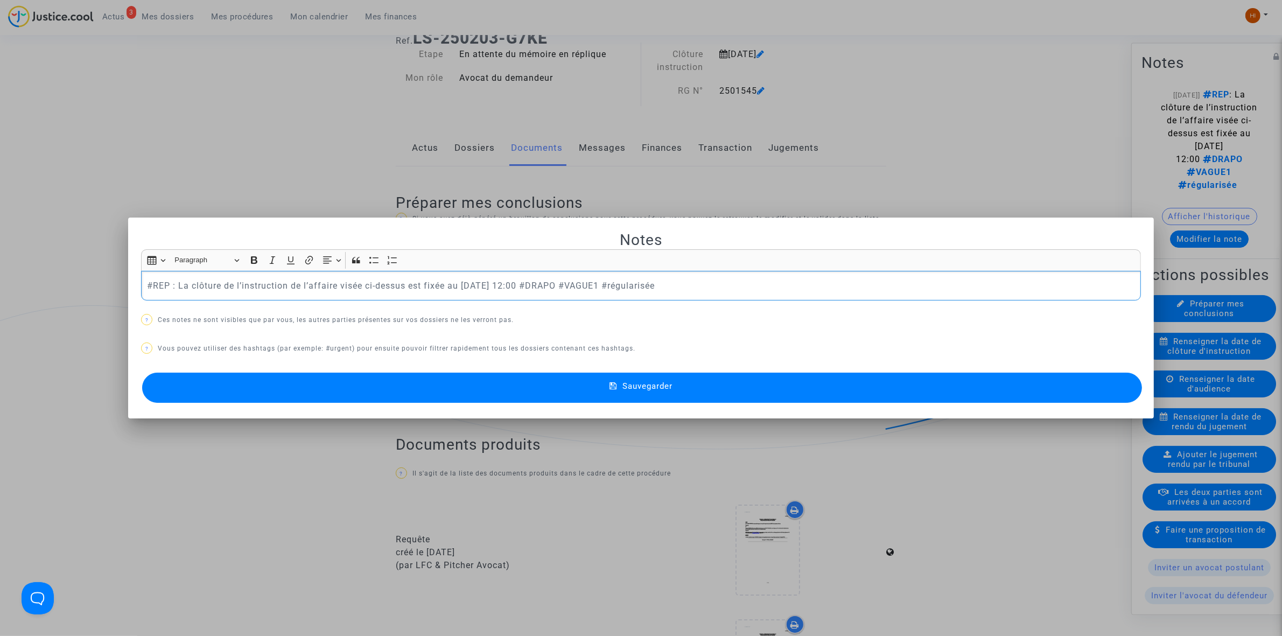
click at [147, 289] on p "#REP : La clôture de l’instruction de l’affaire visée ci-dessus est fixée au [D…" at bounding box center [641, 285] width 989 height 13
click at [364, 395] on button "Sauvegarder" at bounding box center [642, 388] width 1000 height 30
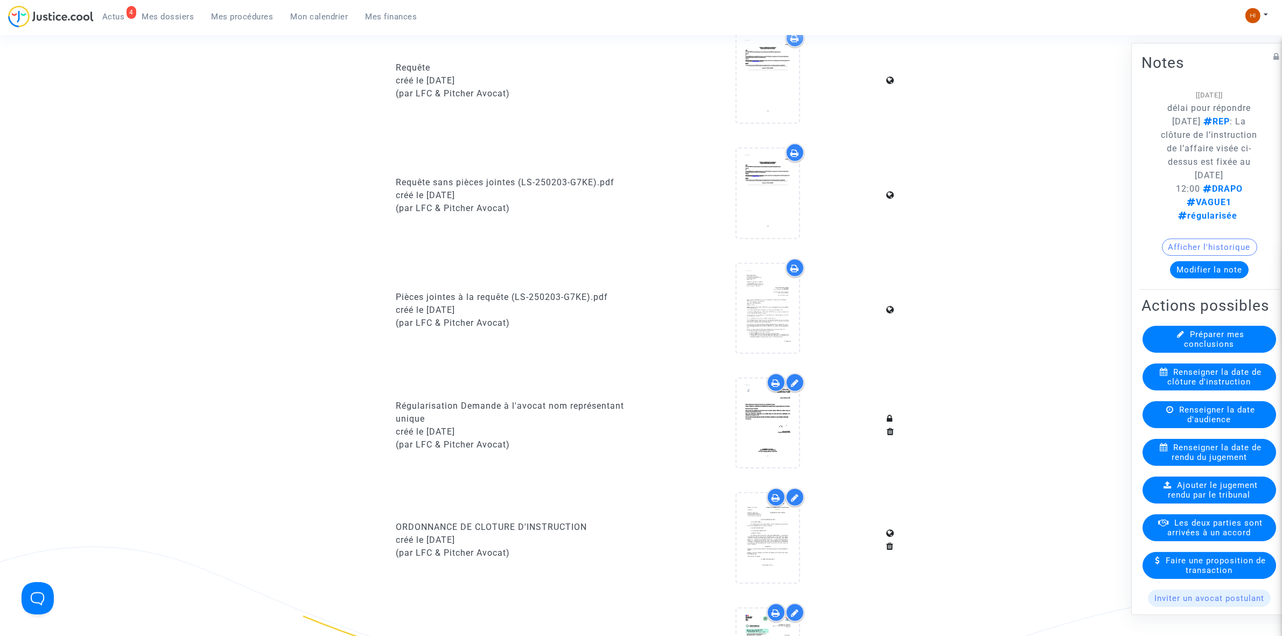
scroll to position [875, 0]
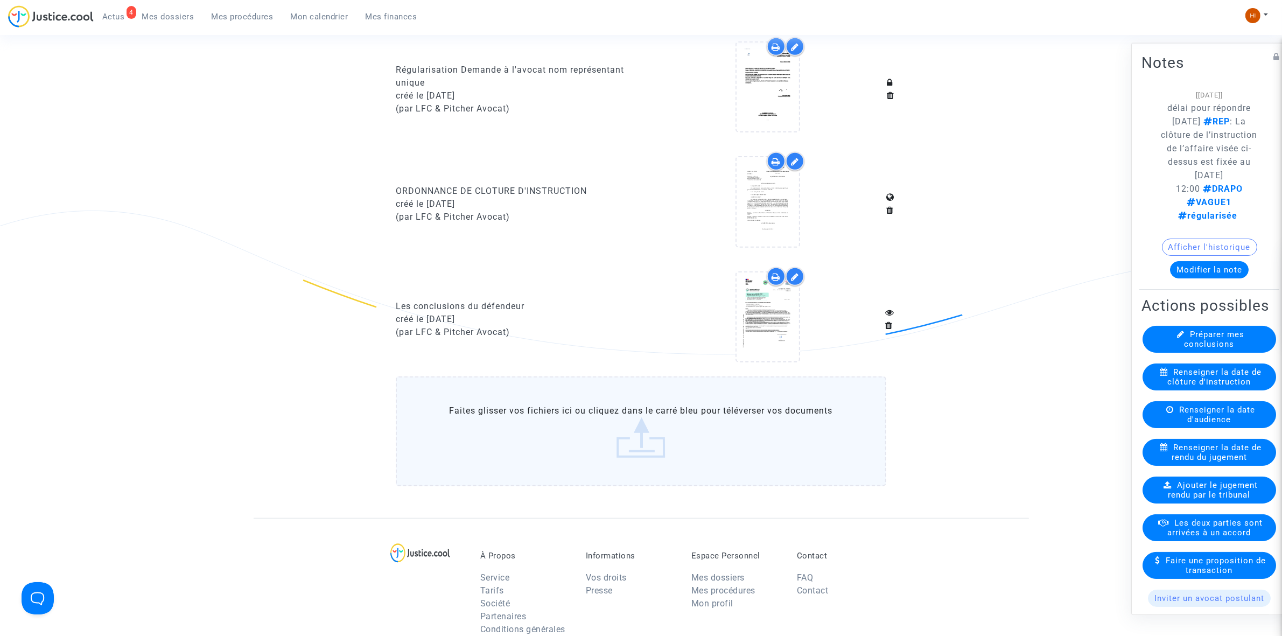
click at [246, 17] on span "Mes procédures" at bounding box center [243, 17] width 62 height 10
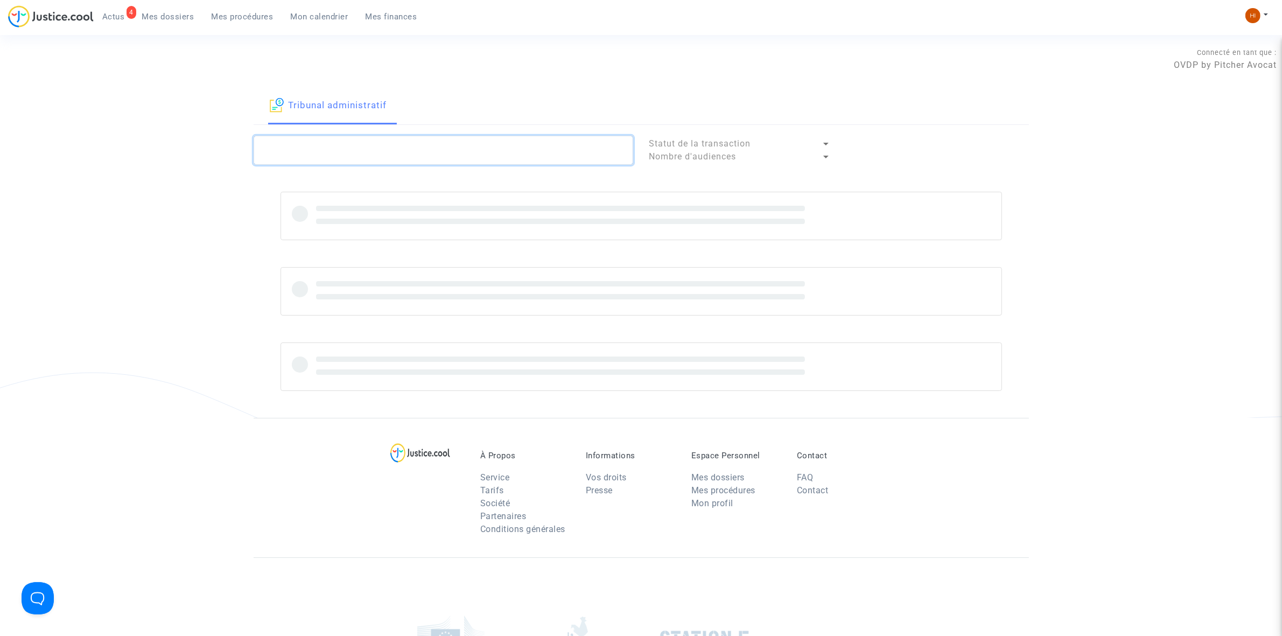
click at [493, 138] on textarea at bounding box center [444, 150] width 380 height 29
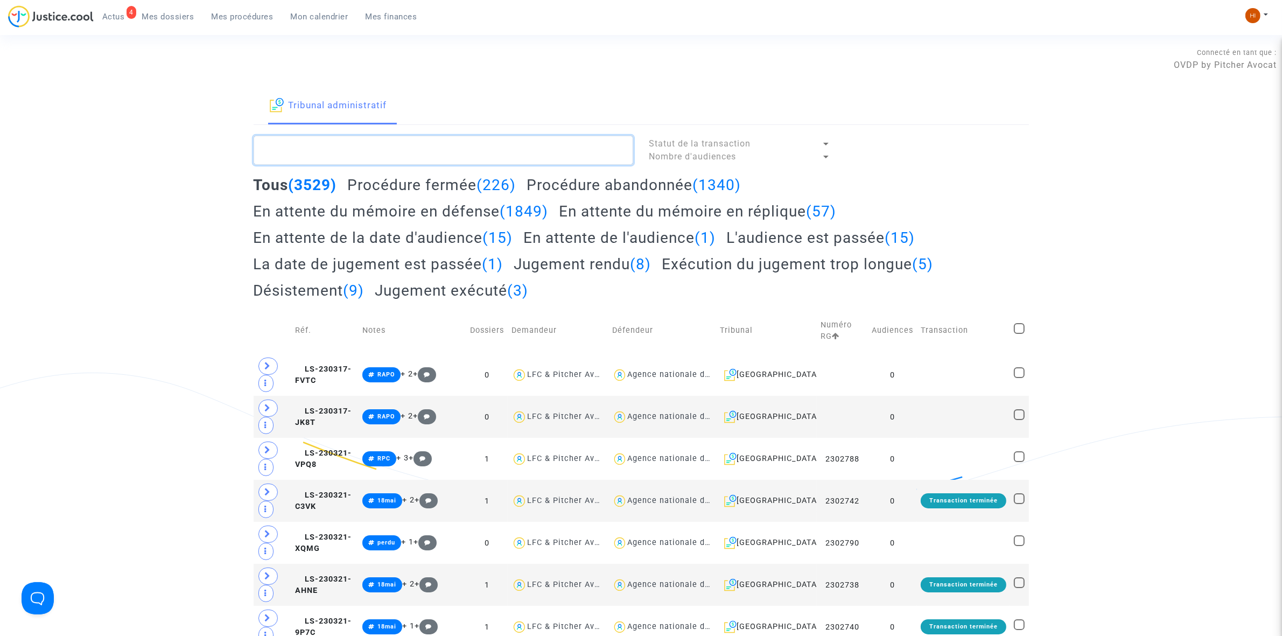
paste textarea "2501538 - SOCIETE DRAPO"
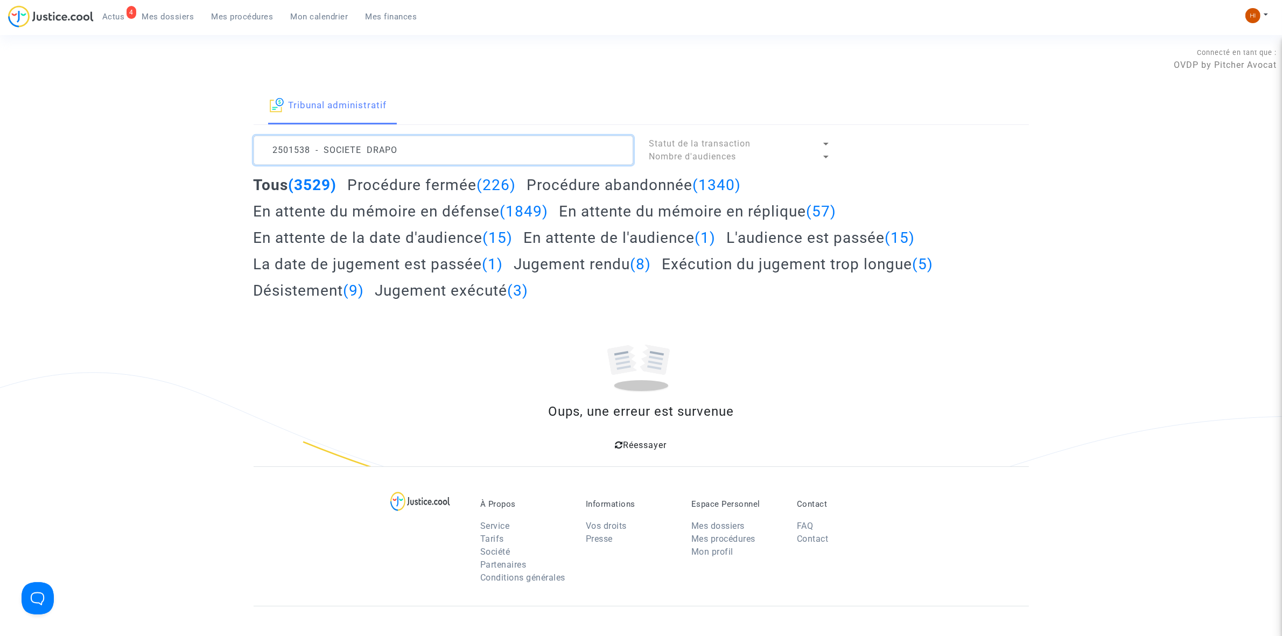
drag, startPoint x: 404, startPoint y: 153, endPoint x: 310, endPoint y: 153, distance: 94.3
click at [310, 153] on textarea at bounding box center [444, 150] width 380 height 29
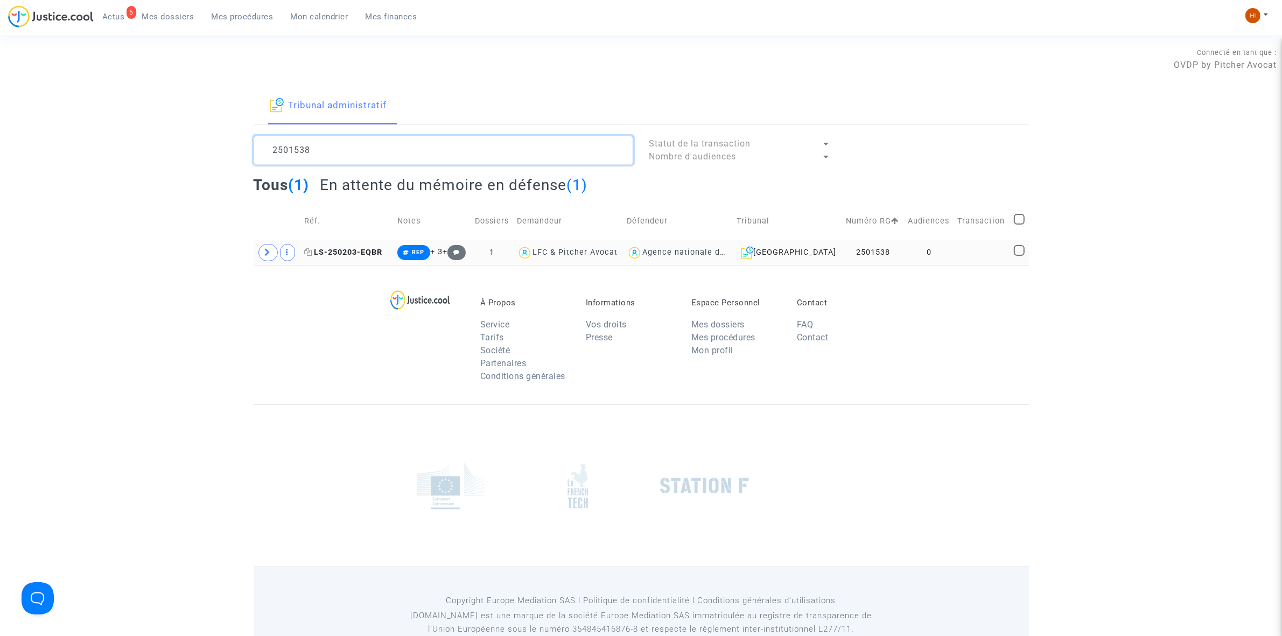
type textarea "2501538"
click at [353, 249] on span "LS-250203-EQBR" at bounding box center [343, 252] width 78 height 9
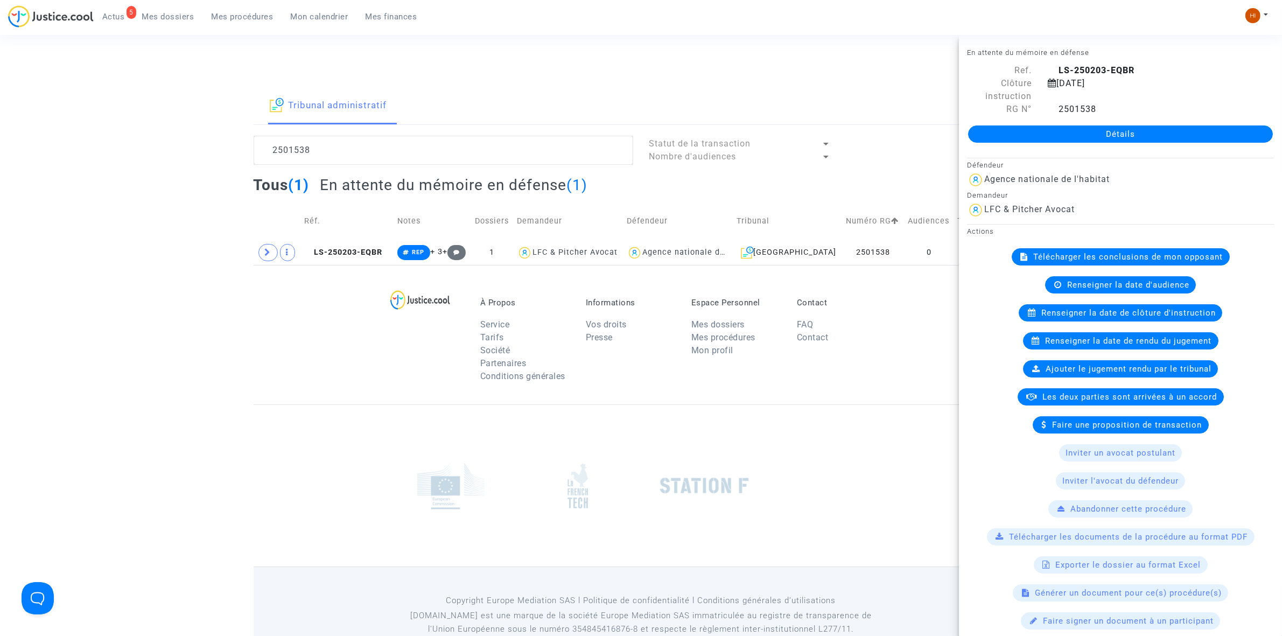
click at [1136, 134] on link "Détails" at bounding box center [1120, 133] width 305 height 17
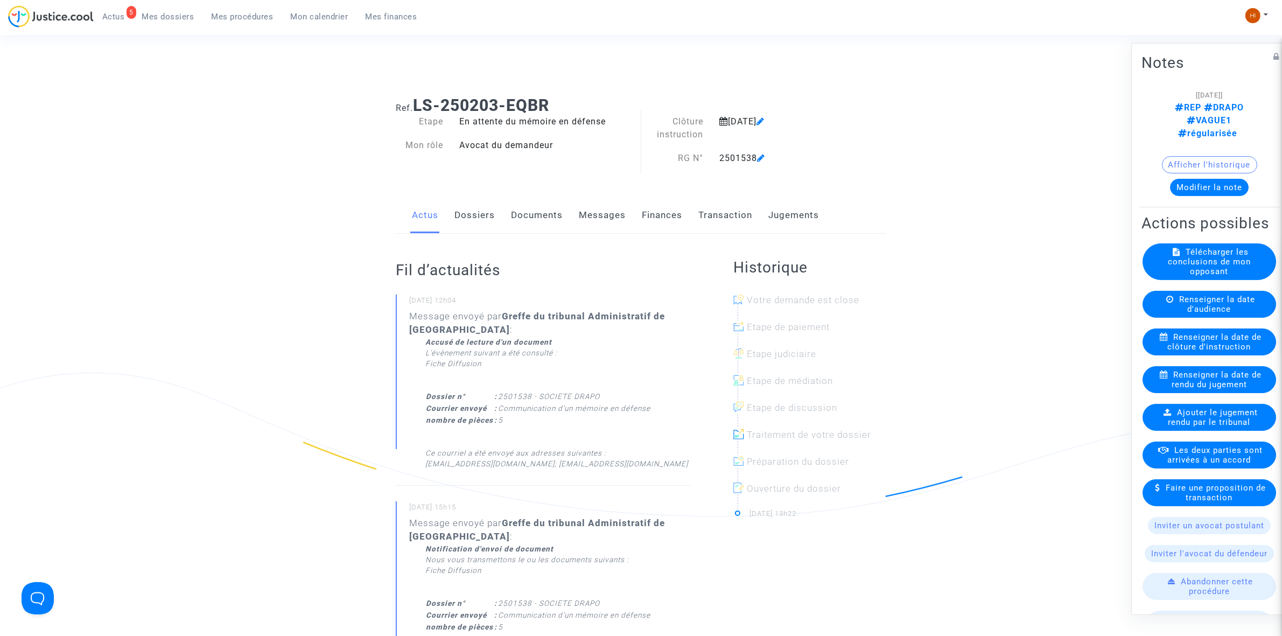
click at [524, 210] on link "Documents" at bounding box center [537, 216] width 52 height 36
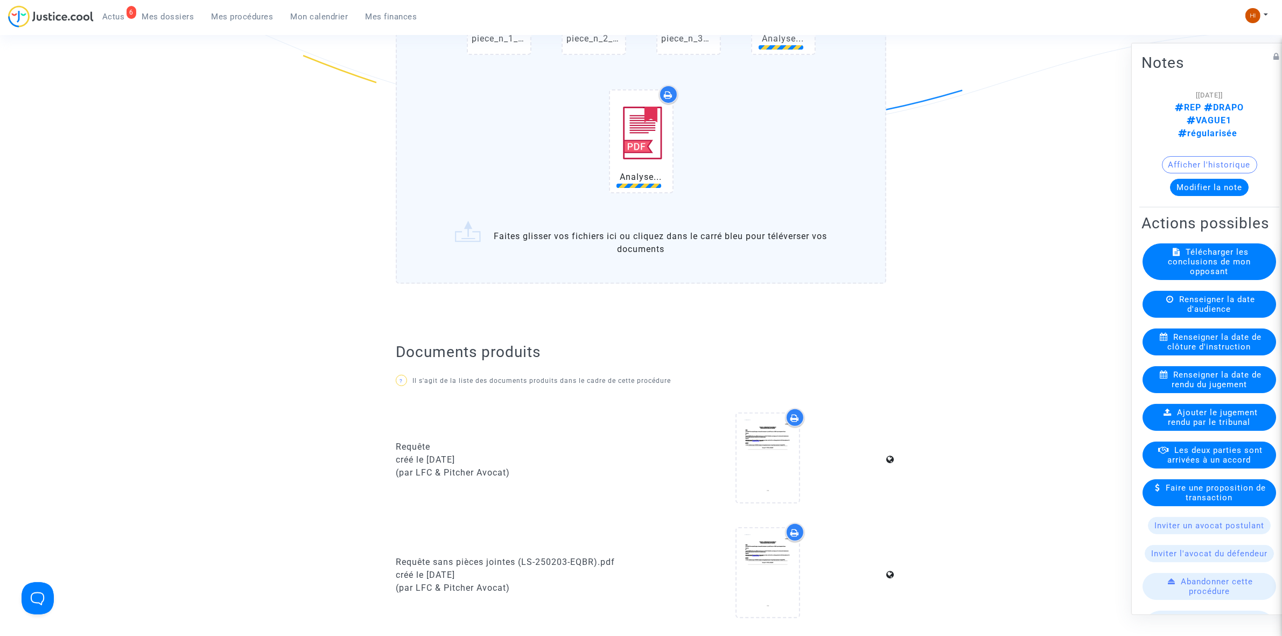
scroll to position [404, 0]
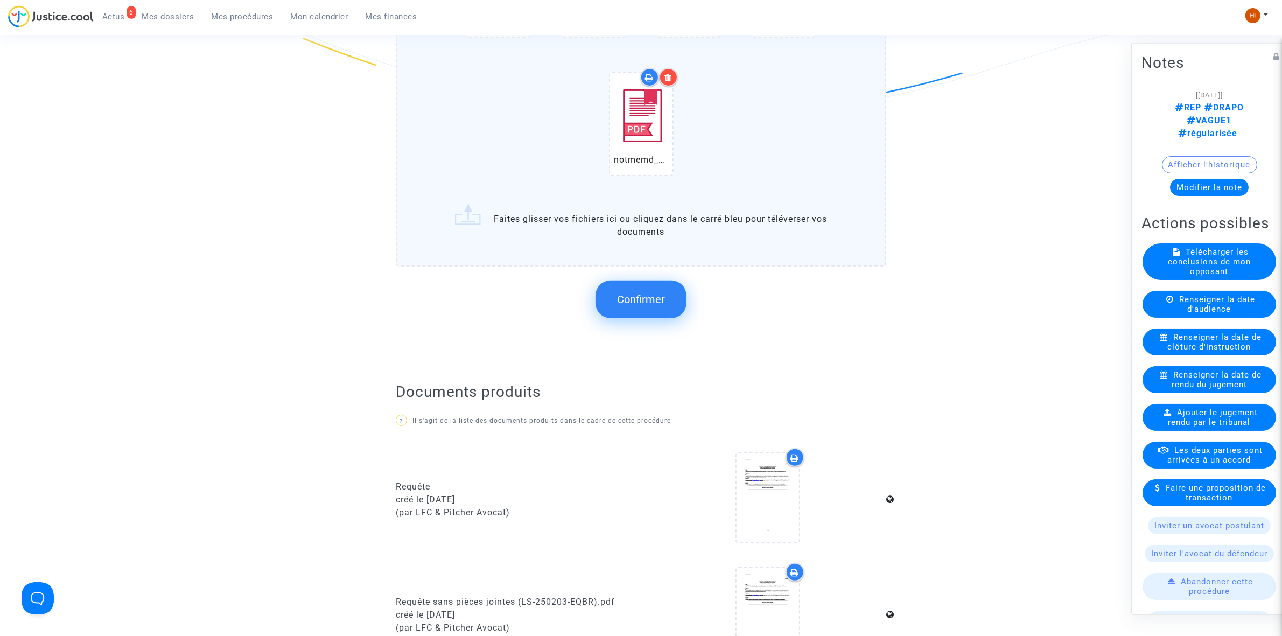
click at [671, 314] on button "Confirmer" at bounding box center [641, 300] width 91 height 38
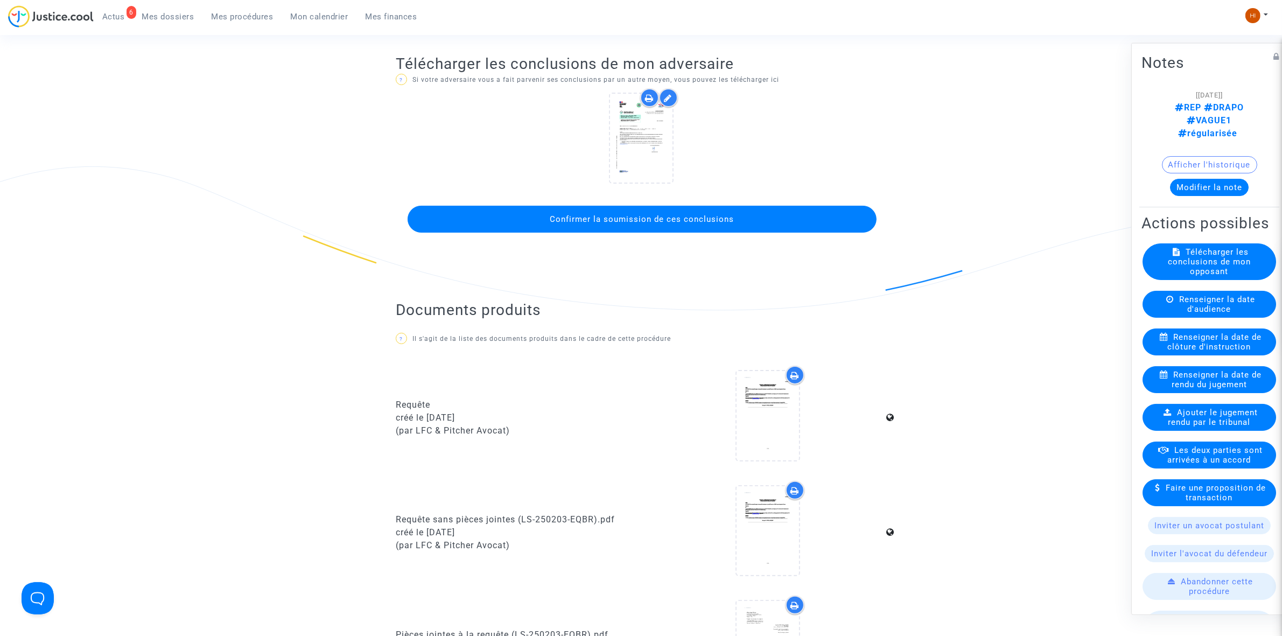
scroll to position [202, 0]
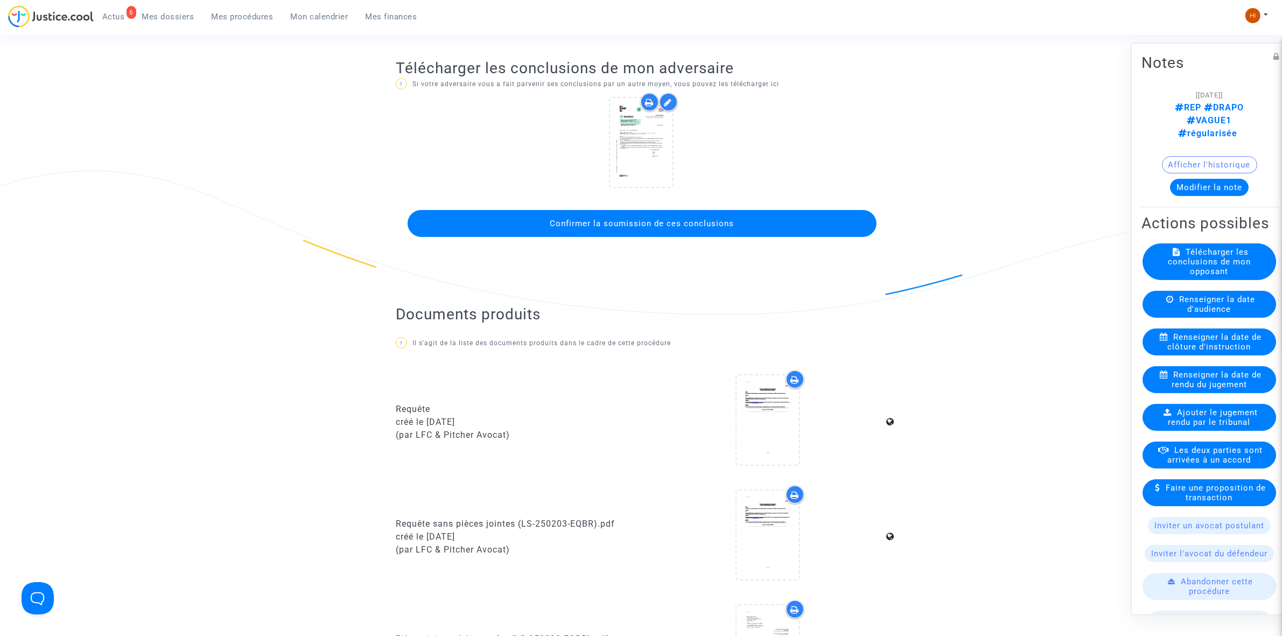
click at [715, 210] on button "Confirmer la soumission de ces conclusions" at bounding box center [642, 223] width 469 height 27
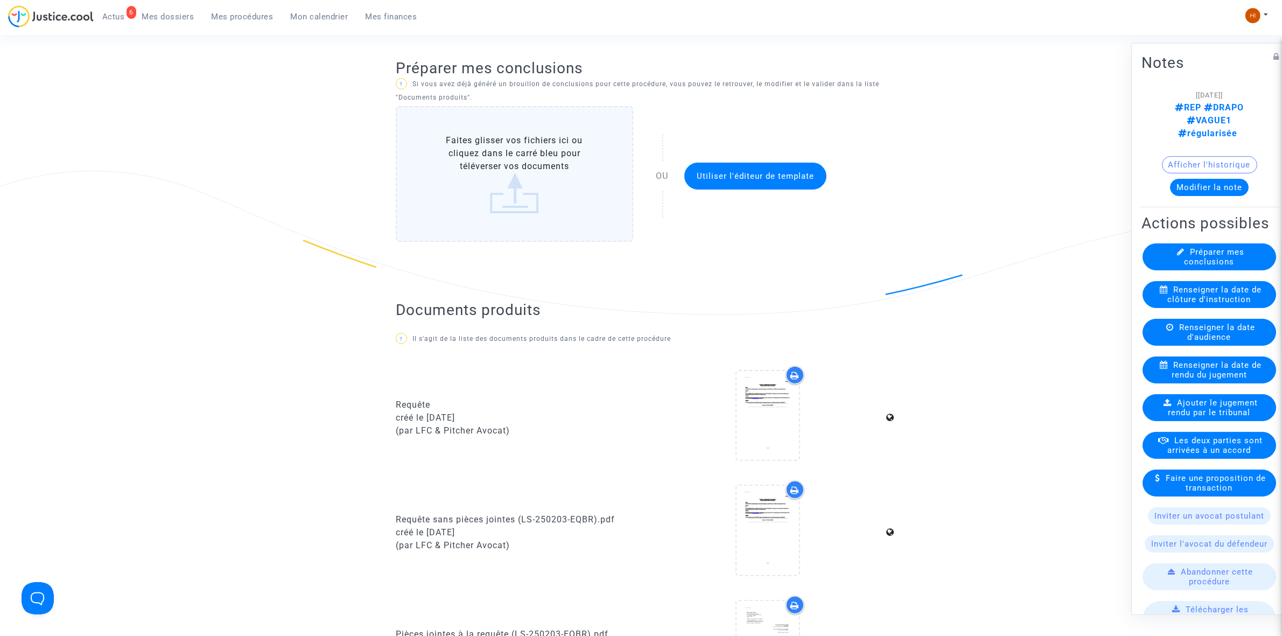
scroll to position [0, 0]
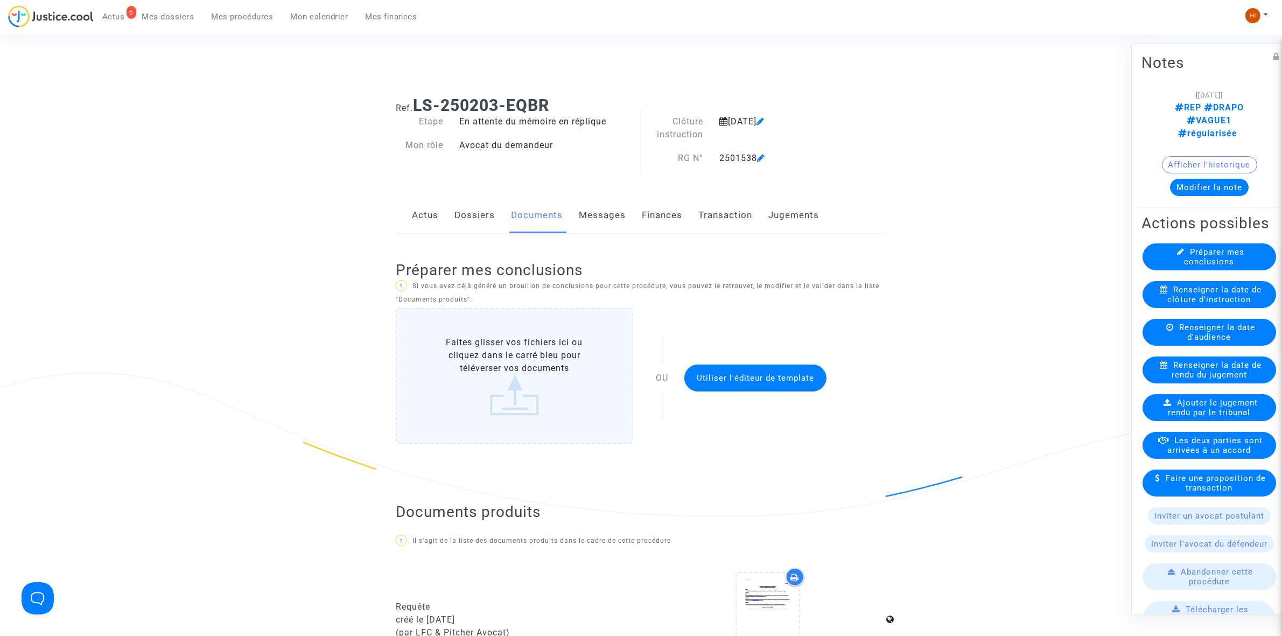
click at [1241, 178] on div "Modifier la note" at bounding box center [1210, 186] width 136 height 17
click at [1237, 178] on button "Modifier la note" at bounding box center [1209, 186] width 79 height 17
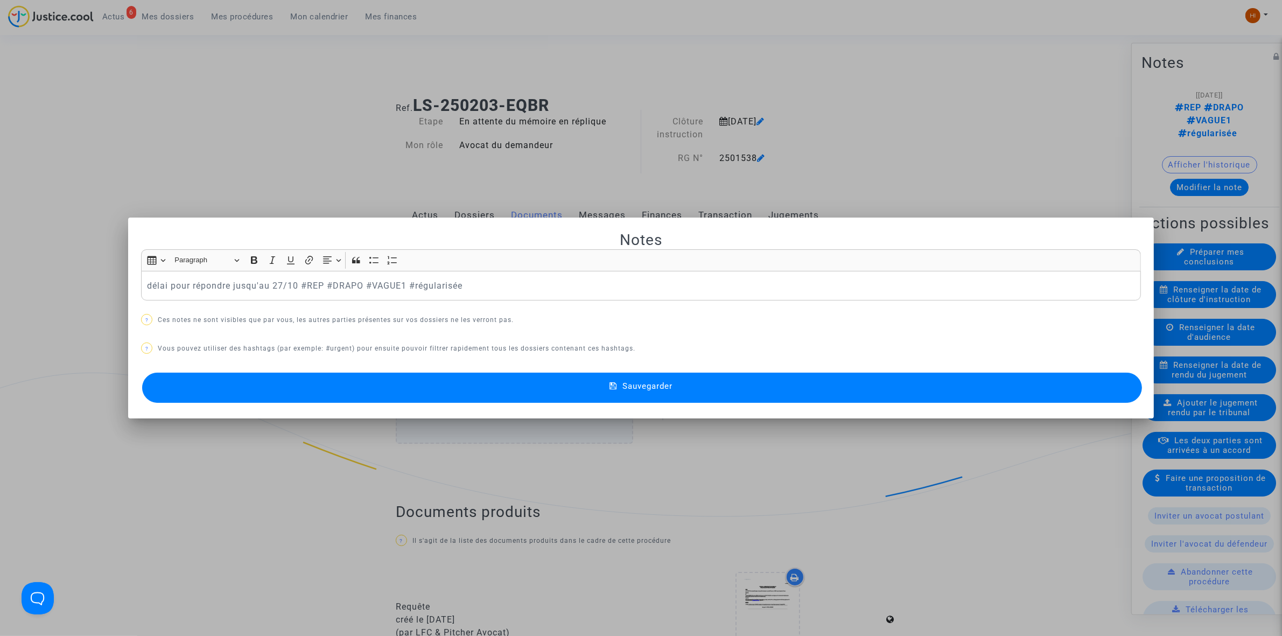
click at [685, 385] on button "Sauvegarder" at bounding box center [642, 388] width 1000 height 30
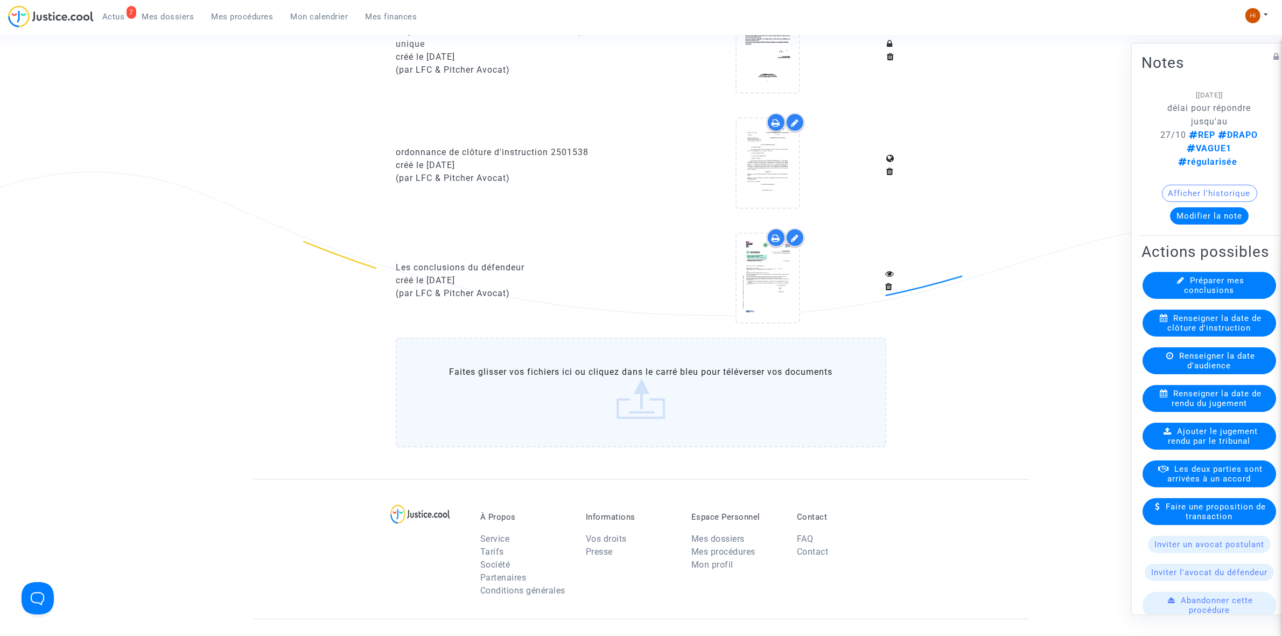
scroll to position [943, 0]
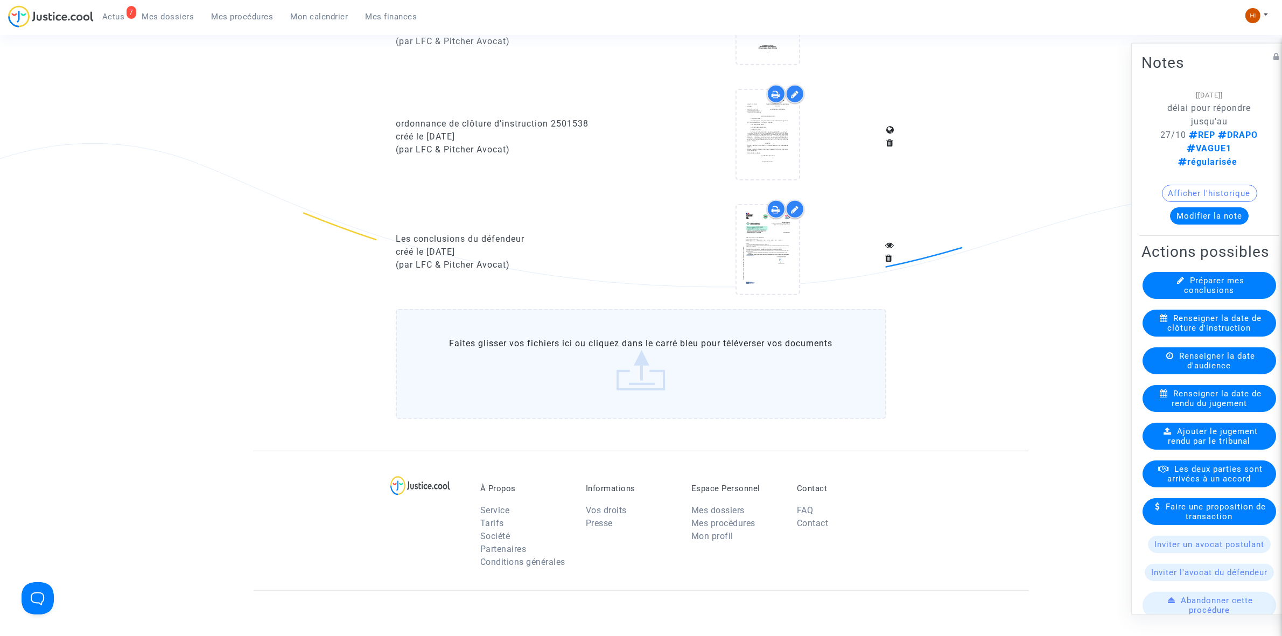
drag, startPoint x: 251, startPoint y: 13, endPoint x: 259, endPoint y: 42, distance: 29.5
click at [251, 13] on span "Mes procédures" at bounding box center [243, 17] width 62 height 10
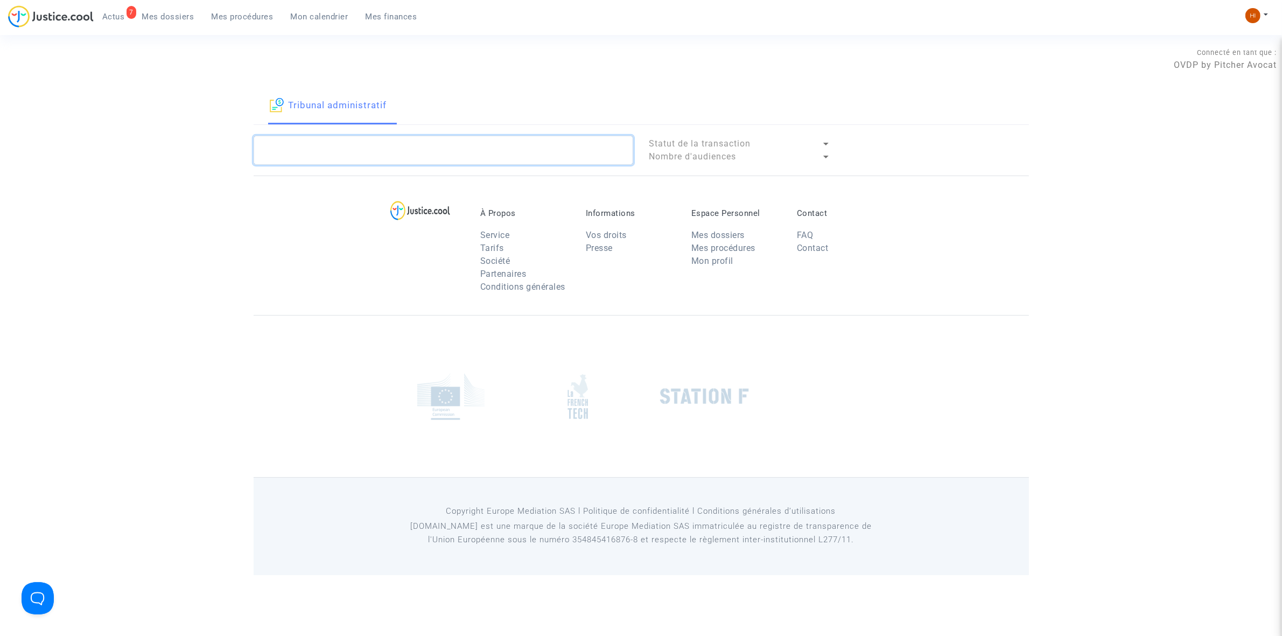
click at [431, 146] on textarea at bounding box center [444, 150] width 380 height 29
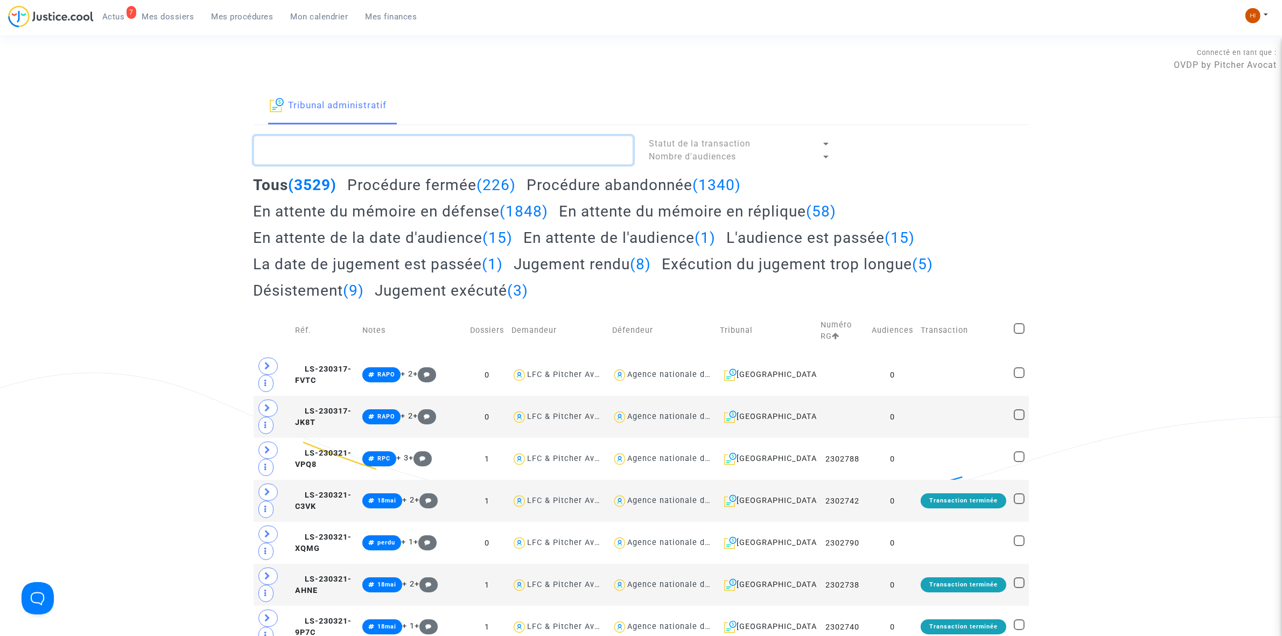
paste textarea "2501542 - SOCIETE DRAPO"
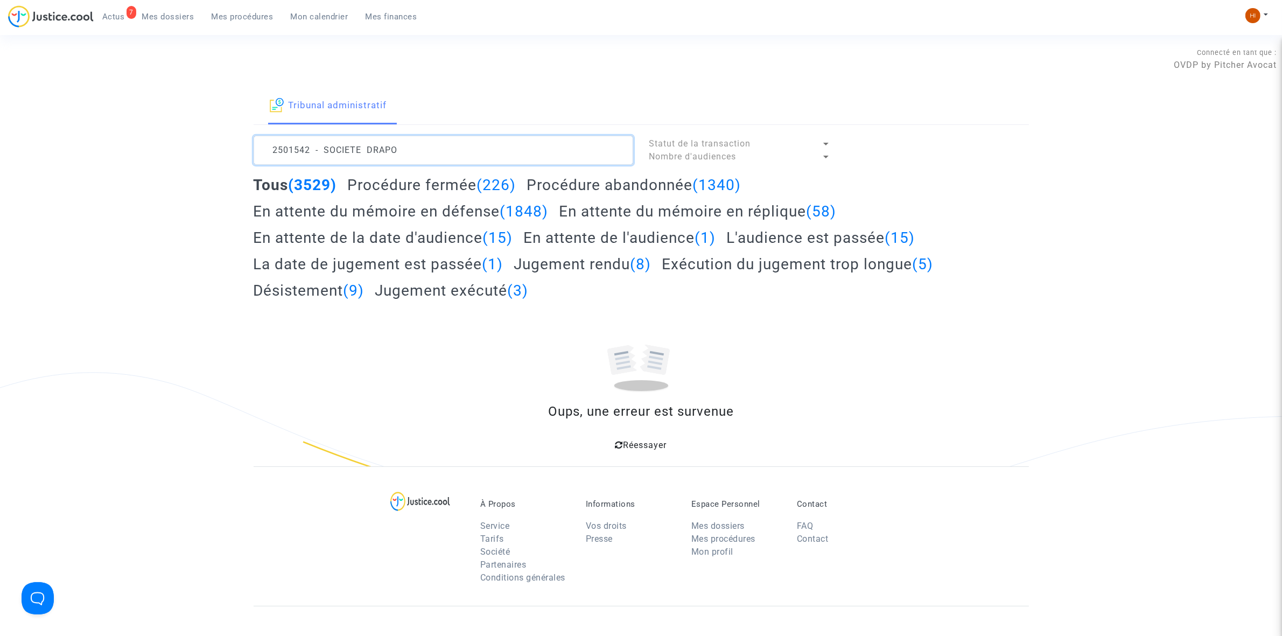
drag, startPoint x: 429, startPoint y: 146, endPoint x: 312, endPoint y: 163, distance: 117.4
click at [312, 163] on textarea at bounding box center [444, 150] width 380 height 29
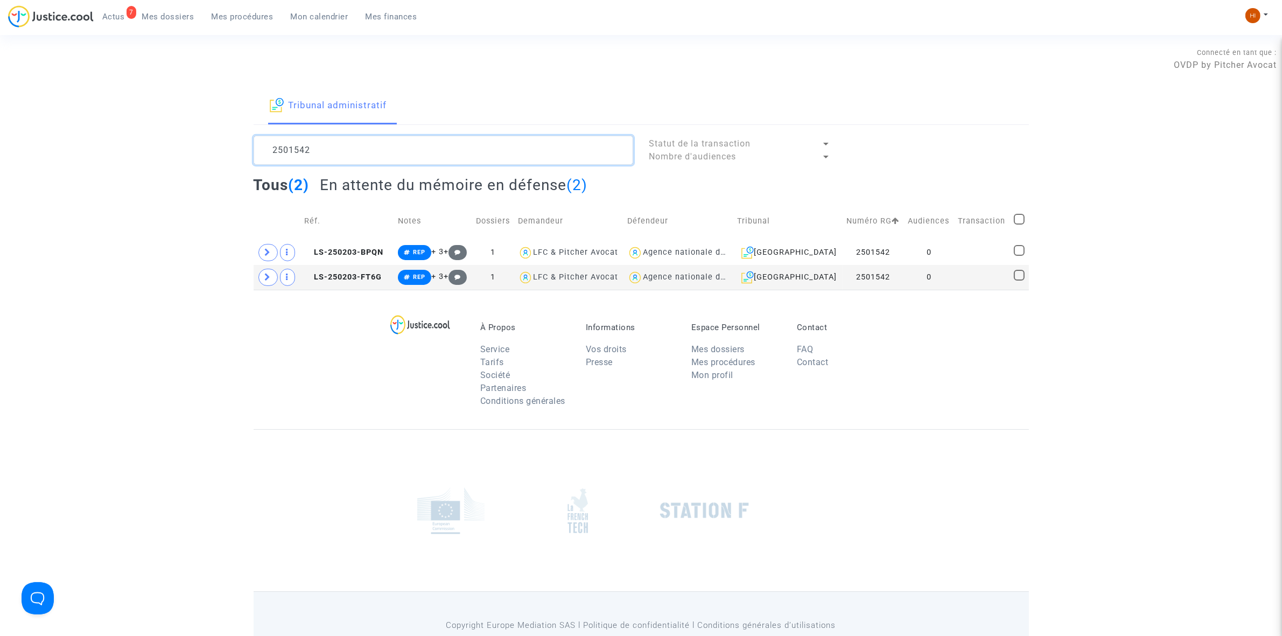
type textarea "2501542"
click at [970, 281] on td at bounding box center [982, 277] width 56 height 25
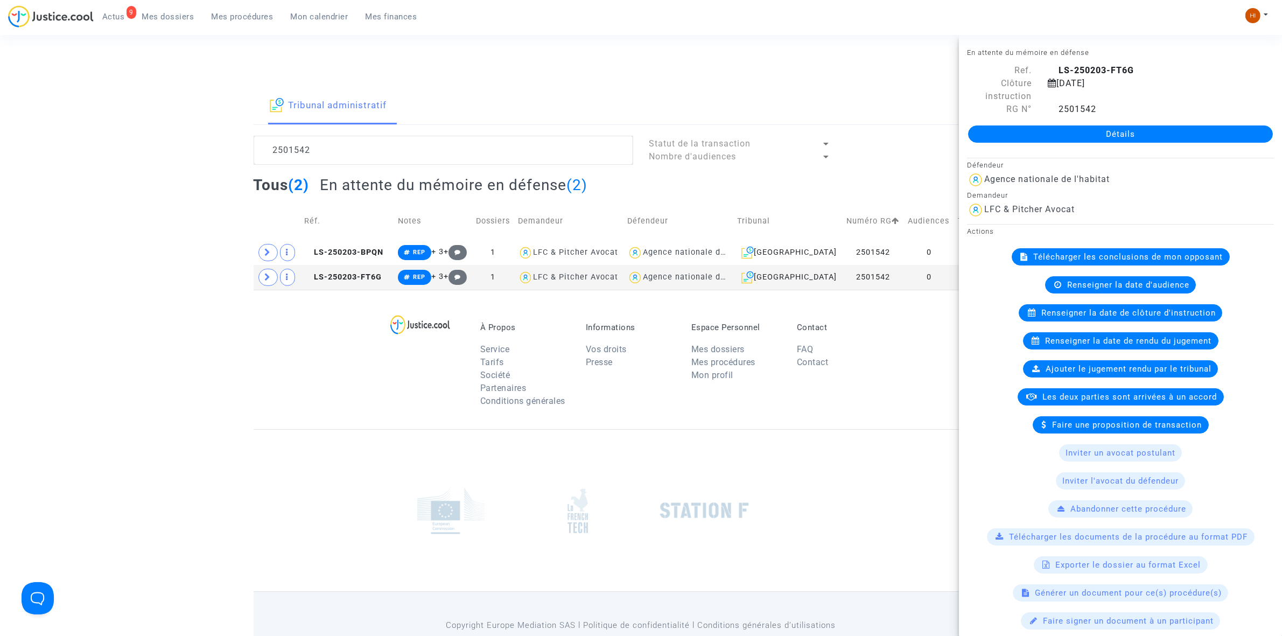
click at [1115, 140] on link "Détails" at bounding box center [1120, 133] width 305 height 17
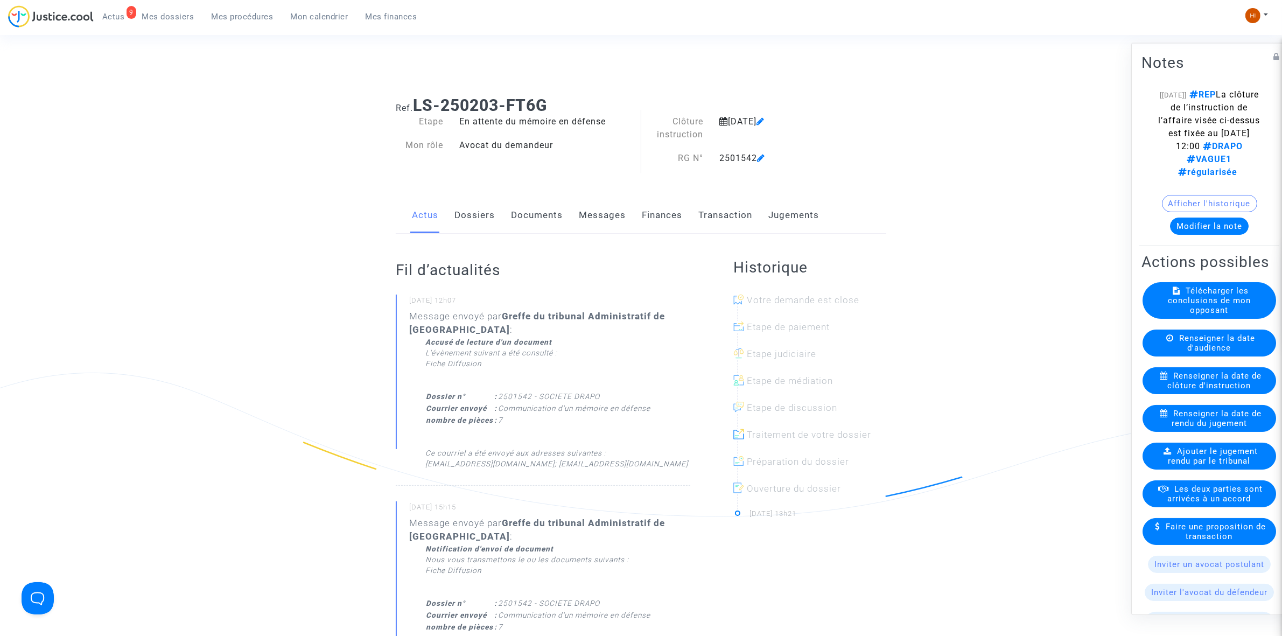
click at [520, 222] on link "Documents" at bounding box center [537, 216] width 52 height 36
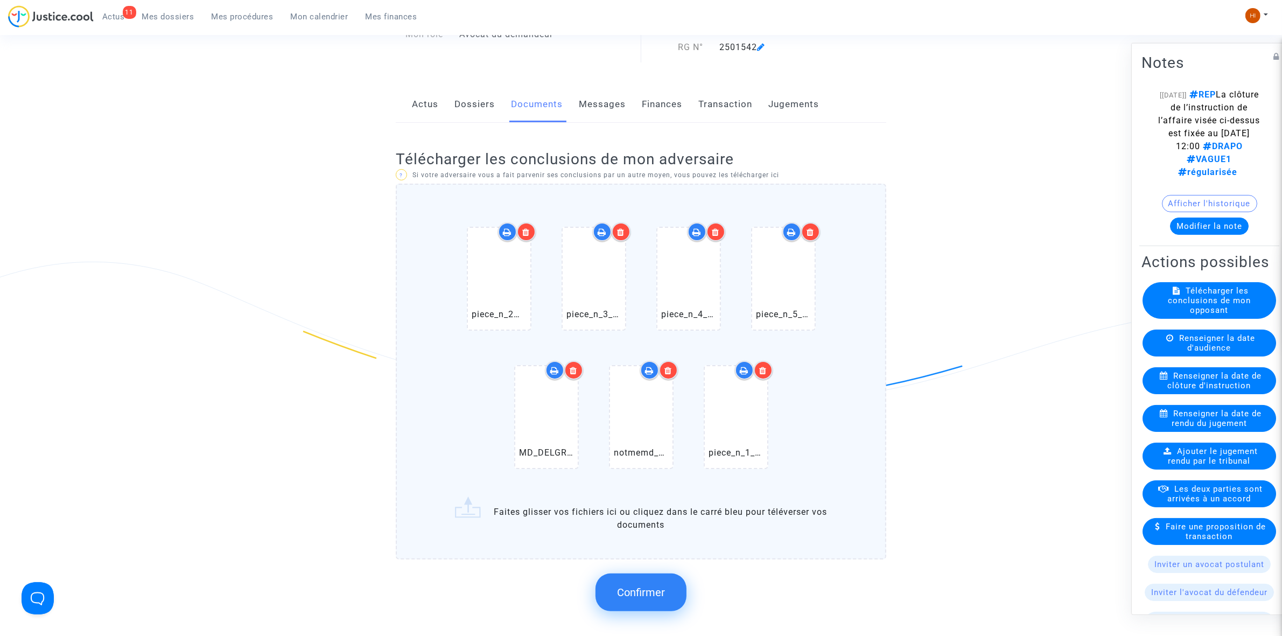
scroll to position [135, 0]
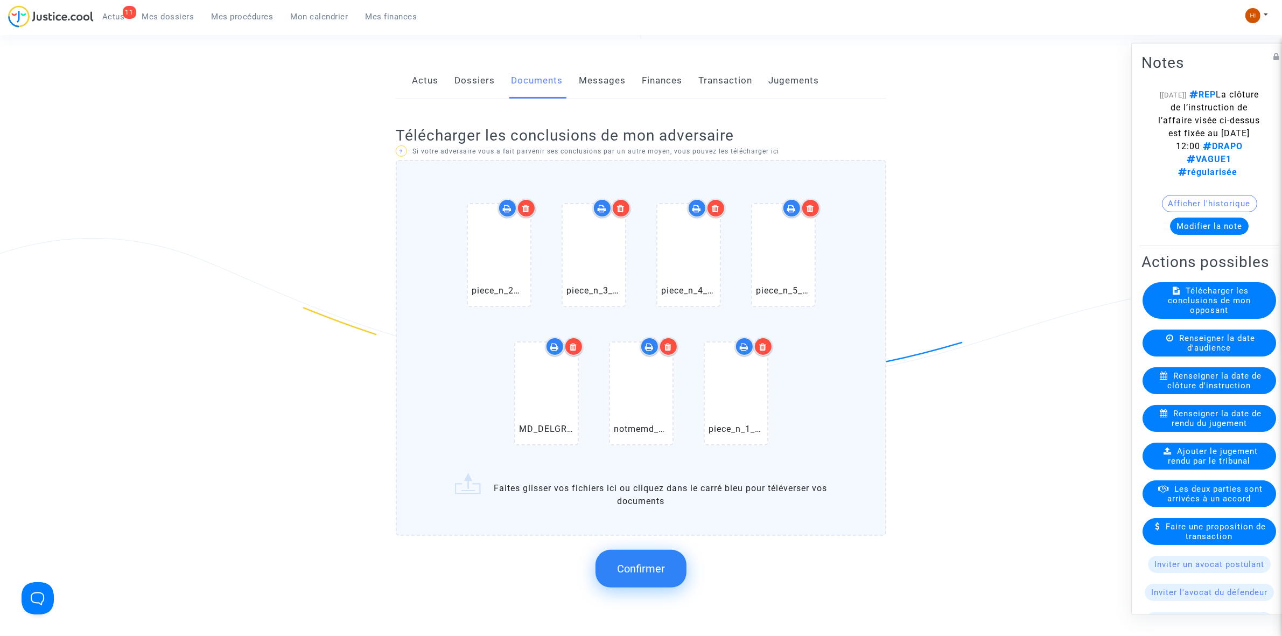
click at [631, 568] on span "Confirmer" at bounding box center [641, 568] width 48 height 13
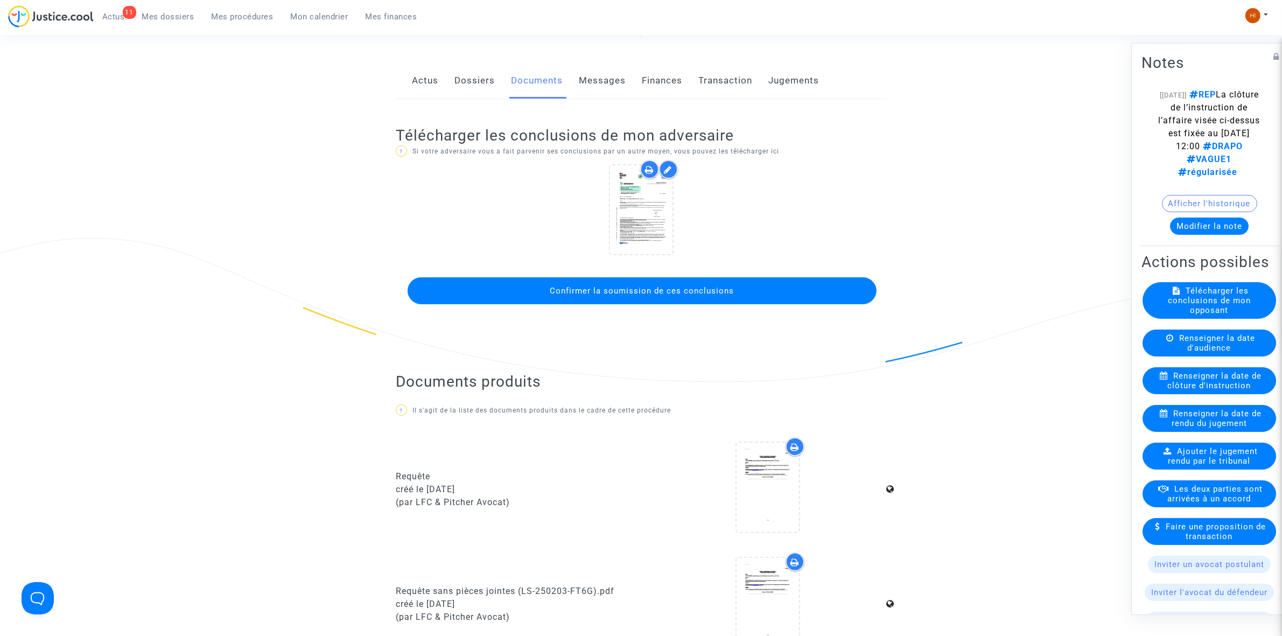
click at [640, 292] on span "Confirmer la soumission de ces conclusions" at bounding box center [642, 291] width 184 height 10
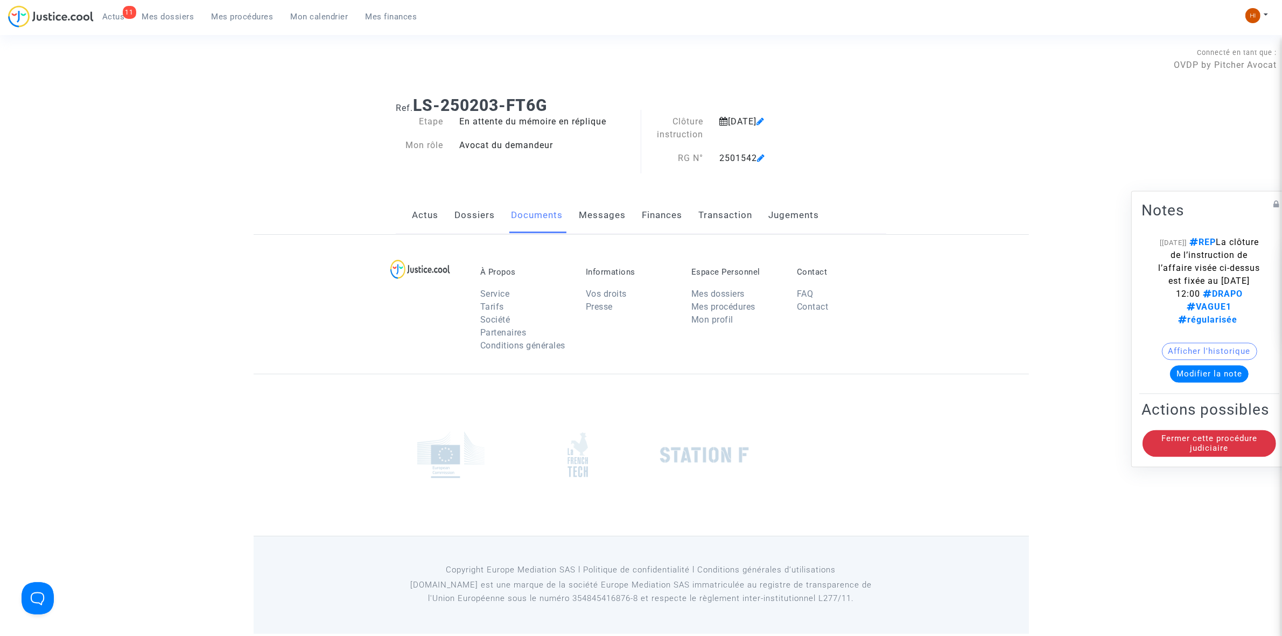
scroll to position [0, 0]
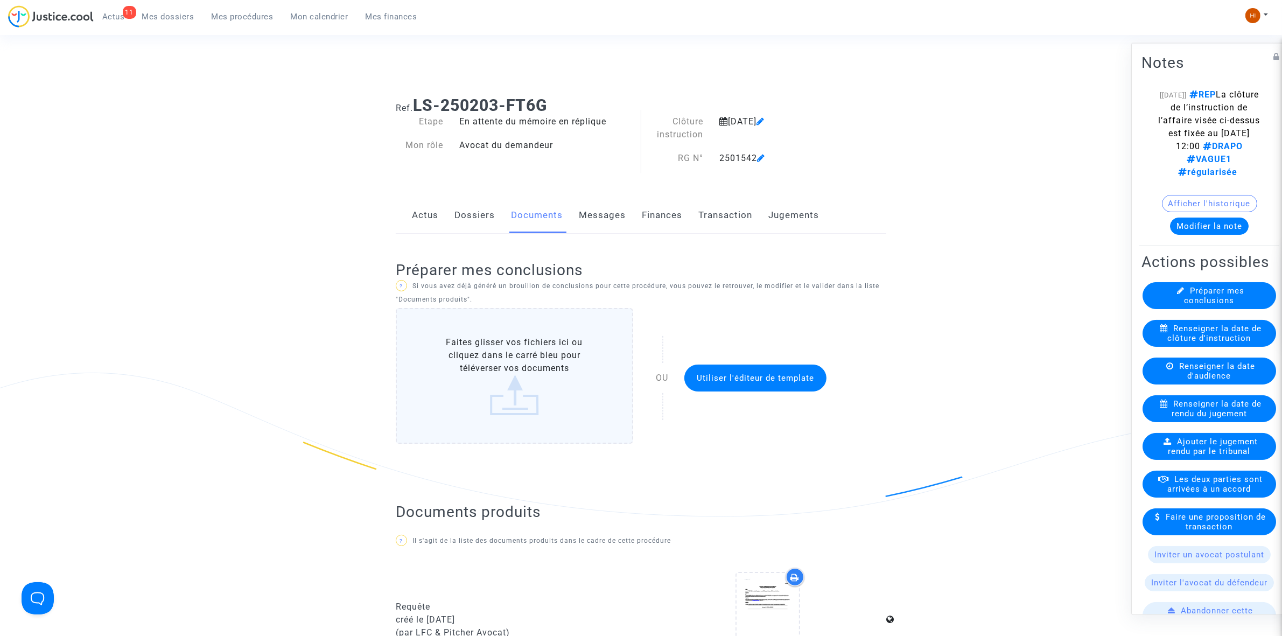
click at [1224, 234] on button "Modifier la note" at bounding box center [1209, 225] width 79 height 17
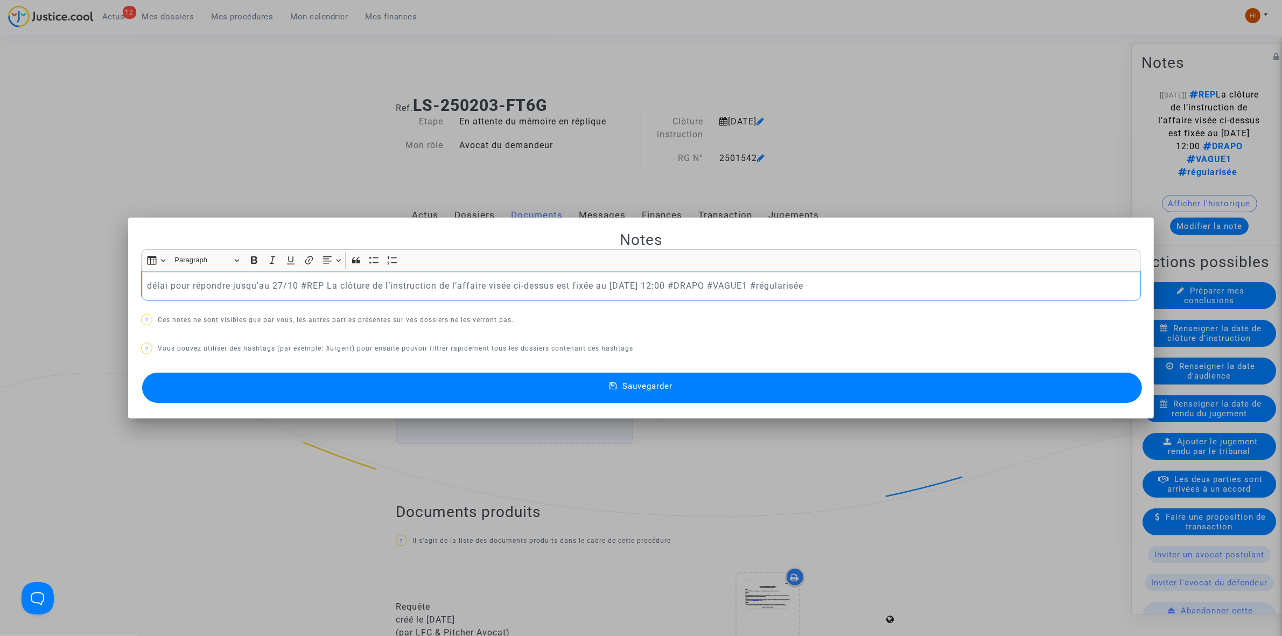
click at [531, 390] on button "Sauvegarder" at bounding box center [642, 388] width 1000 height 30
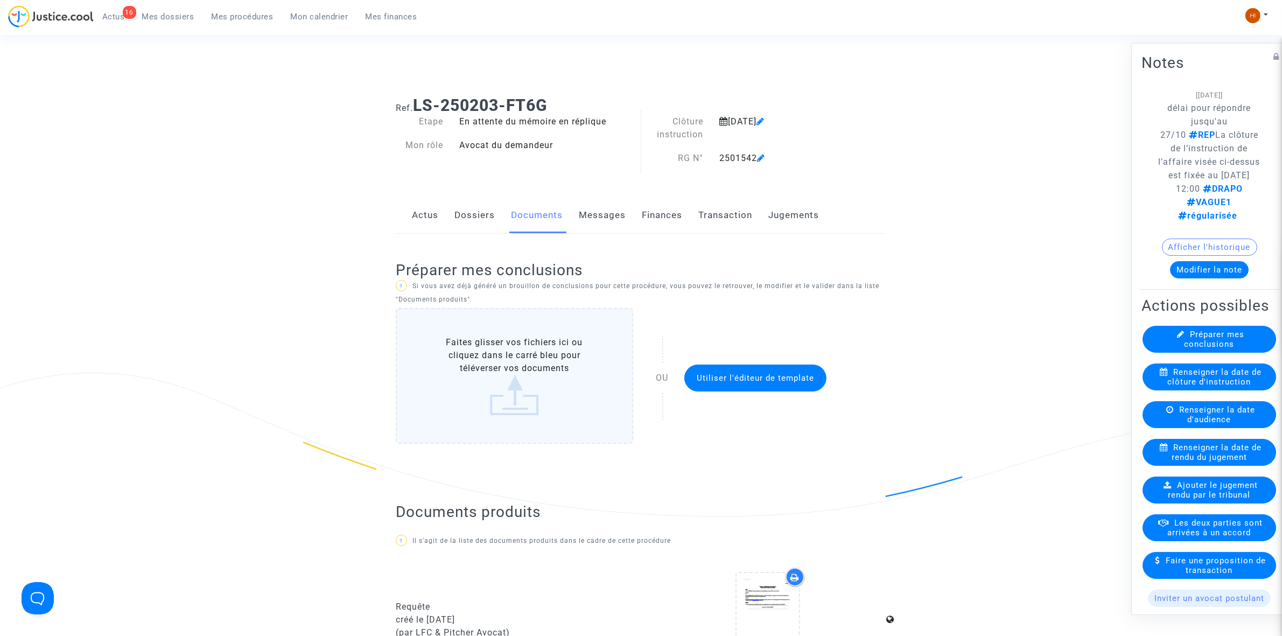
click at [245, 17] on span "Mes procédures" at bounding box center [243, 17] width 62 height 10
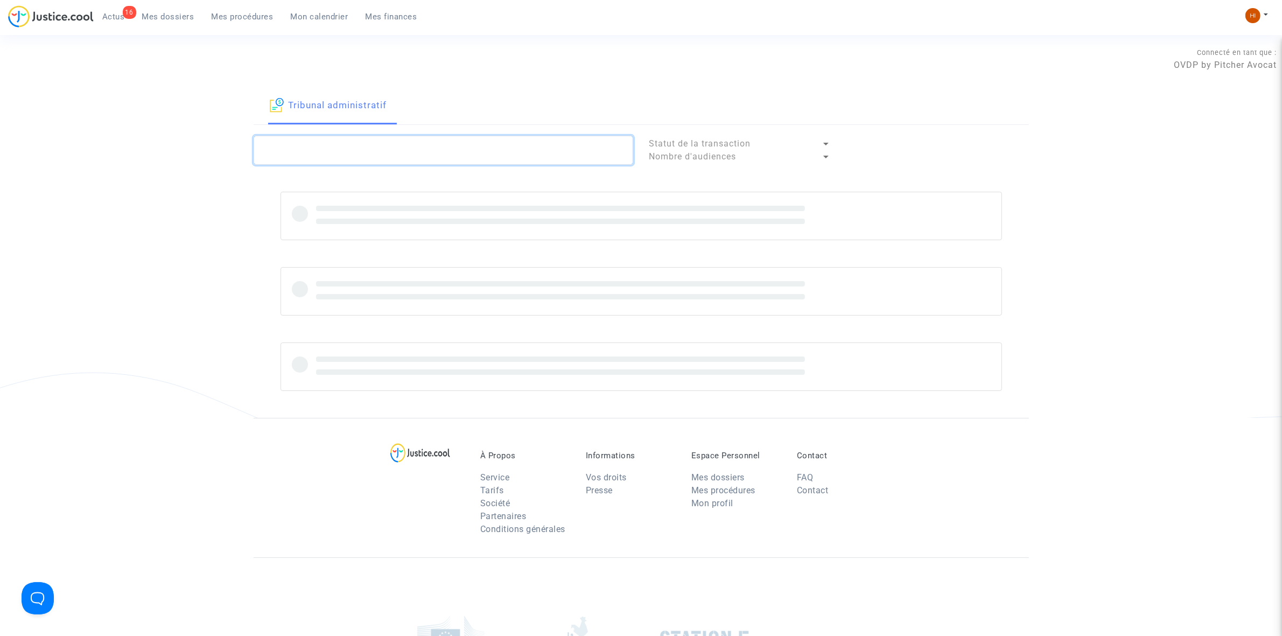
click at [456, 153] on textarea at bounding box center [444, 150] width 380 height 29
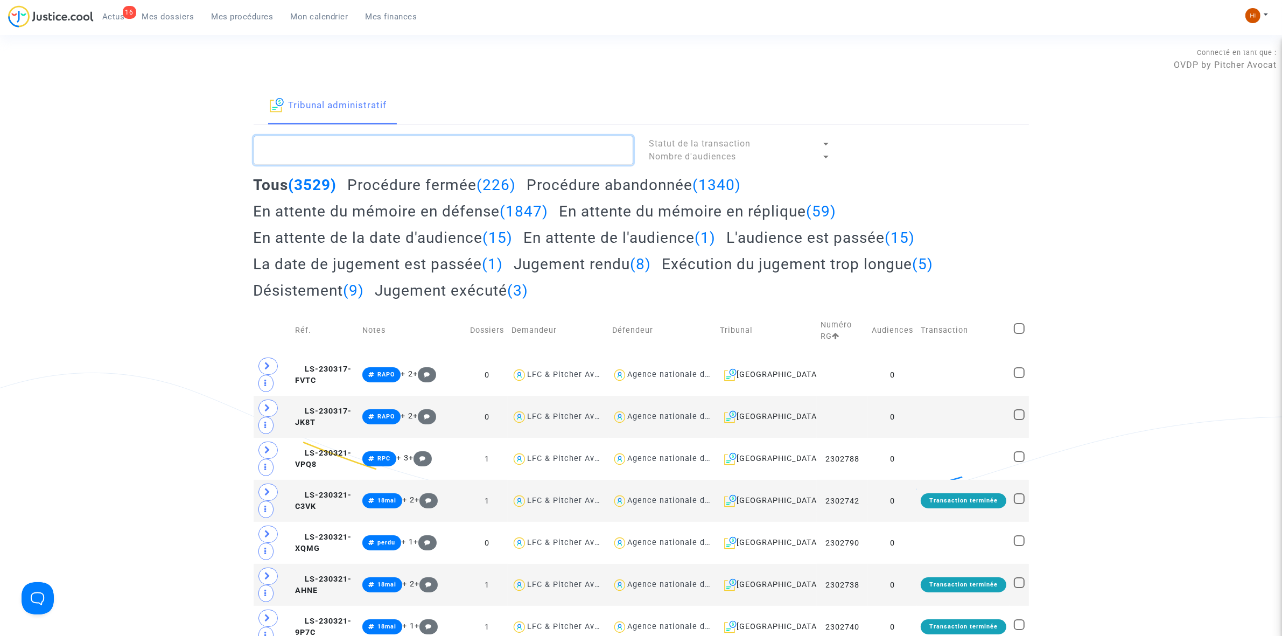
paste textarea "2308398"
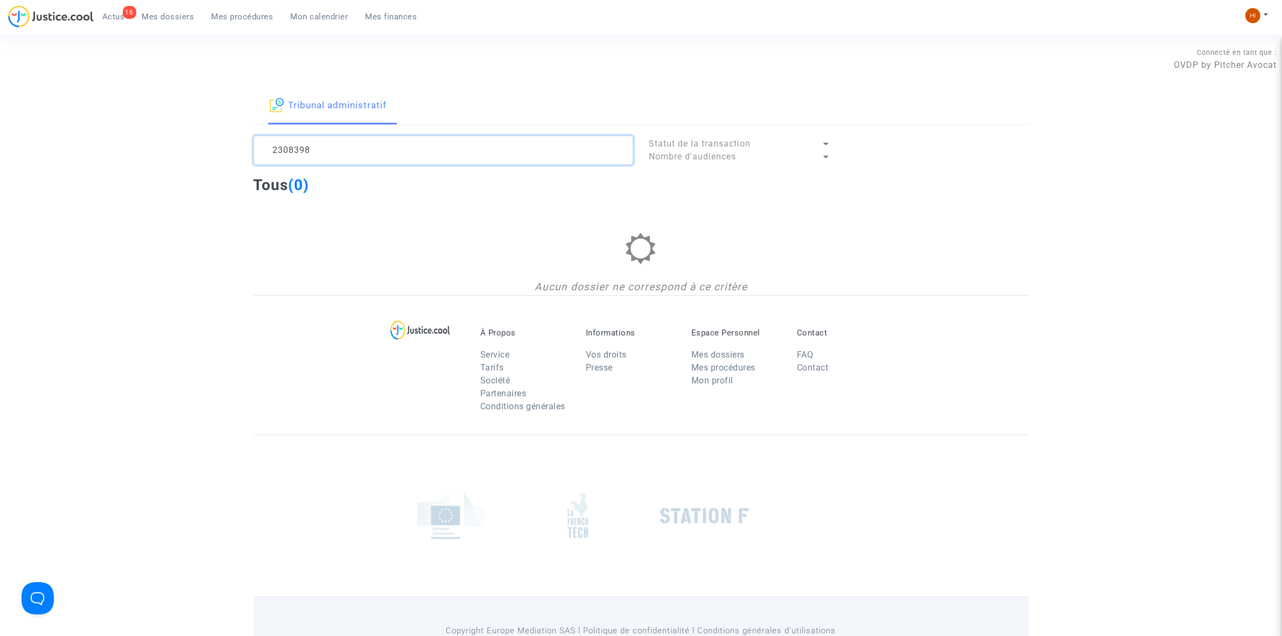
drag, startPoint x: 383, startPoint y: 156, endPoint x: 6, endPoint y: 130, distance: 377.9
click at [11, 130] on div "Tribunal administratif 2308398 Statut de la transaction Nombre d'audiences Tous…" at bounding box center [641, 191] width 1282 height 207
paste textarea "KARAAGACLI Zekeriya"
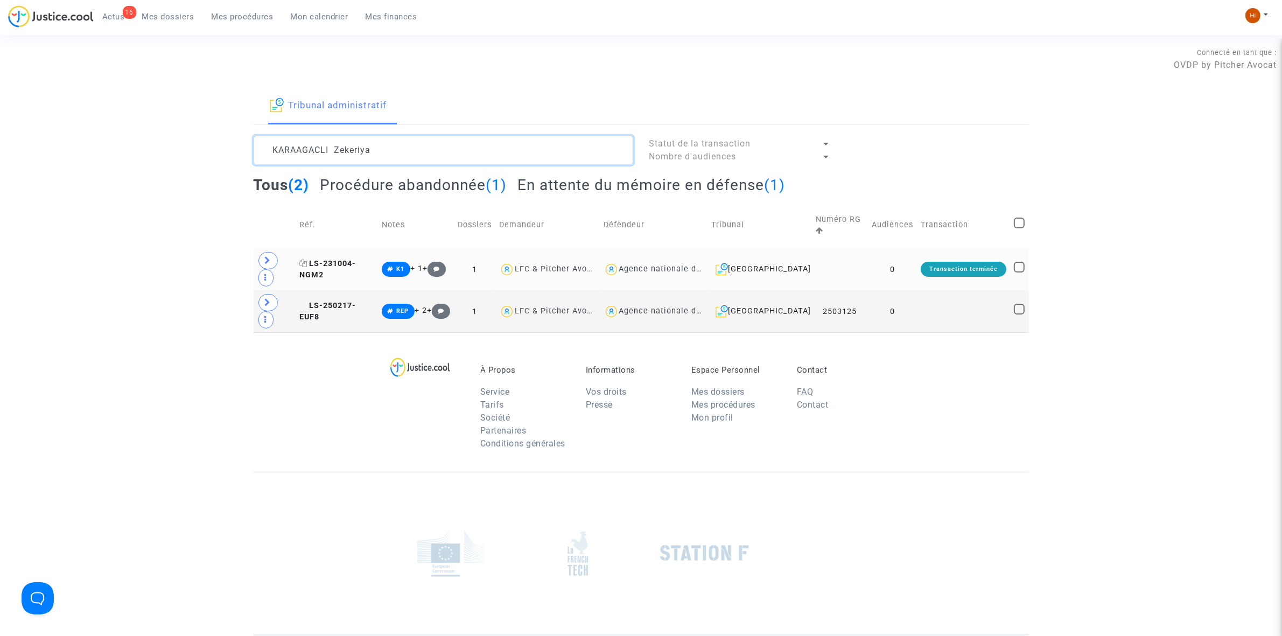
type textarea "KARAAGACLI Zekeriya"
click at [352, 259] on span "LS-231004-NGM2" at bounding box center [327, 269] width 57 height 21
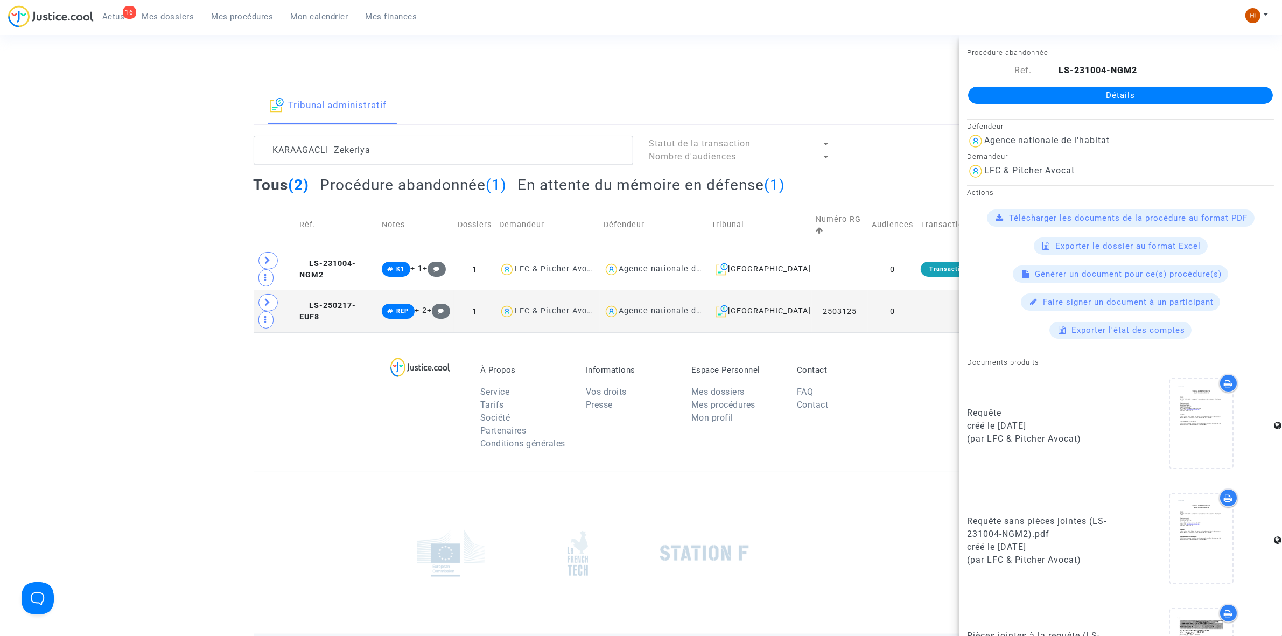
click at [1179, 94] on link "Détails" at bounding box center [1120, 95] width 305 height 17
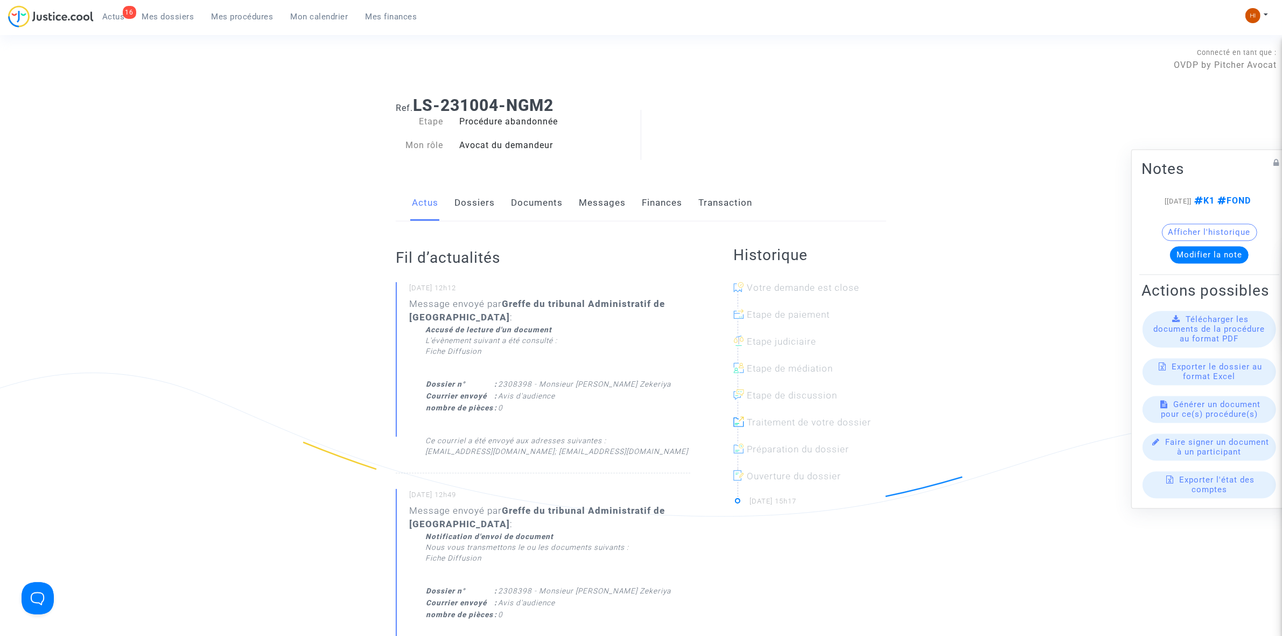
click at [477, 198] on link "Dossiers" at bounding box center [475, 203] width 40 height 36
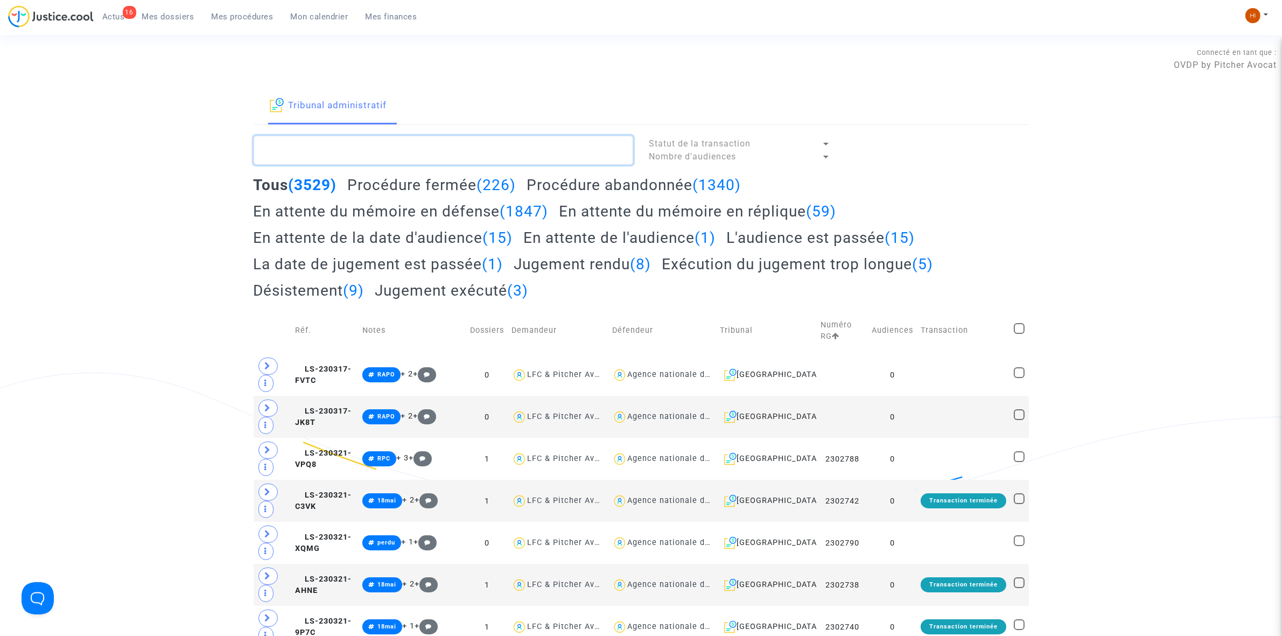
click at [331, 155] on textarea at bounding box center [444, 150] width 380 height 29
paste textarea "KARAAGACLI Zekeriya"
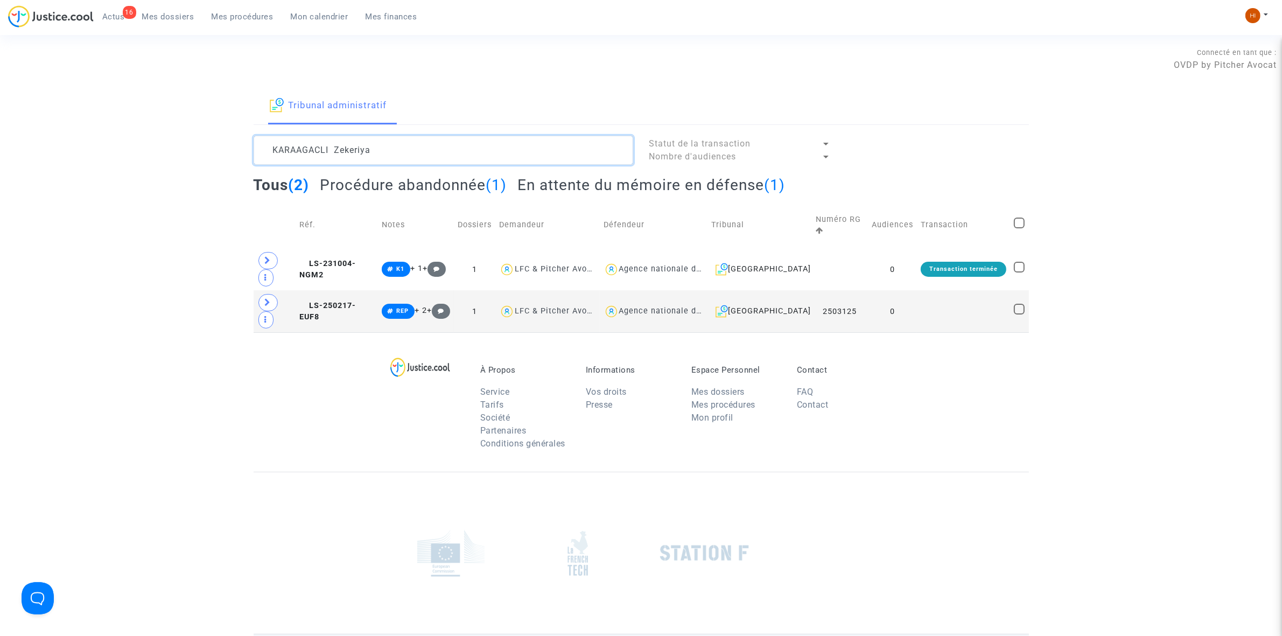
type textarea "KARAAGACLI Zekeriya"
click at [361, 290] on td "LS-250217-EUF8" at bounding box center [337, 311] width 82 height 42
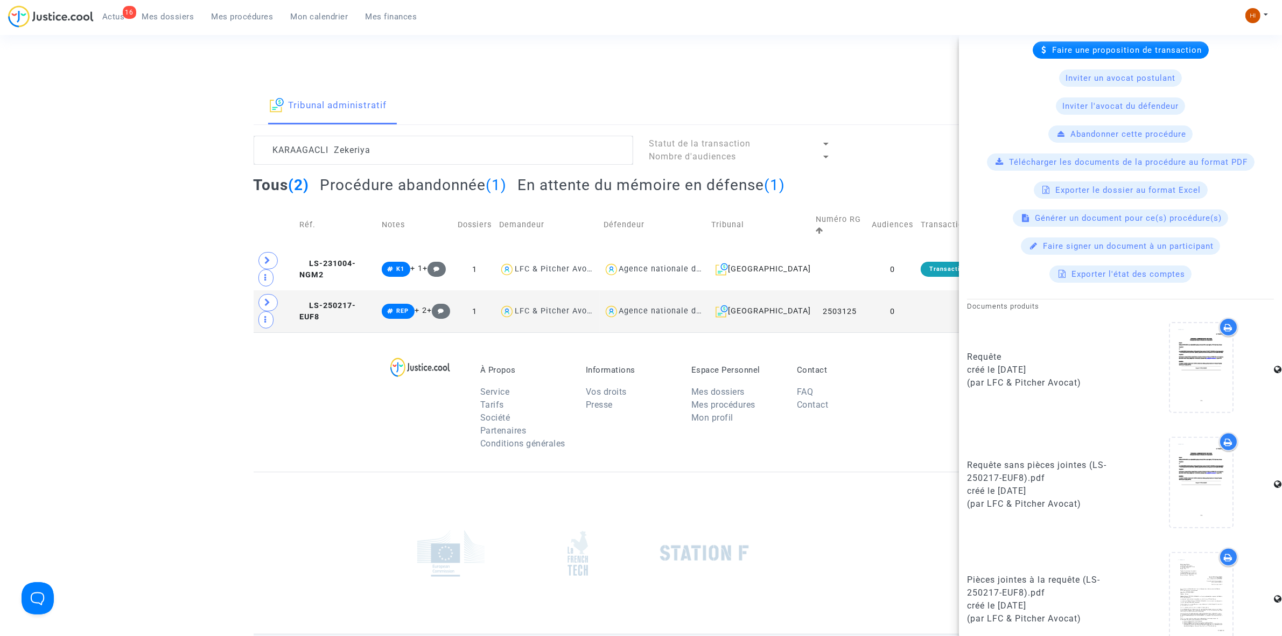
scroll to position [372, 0]
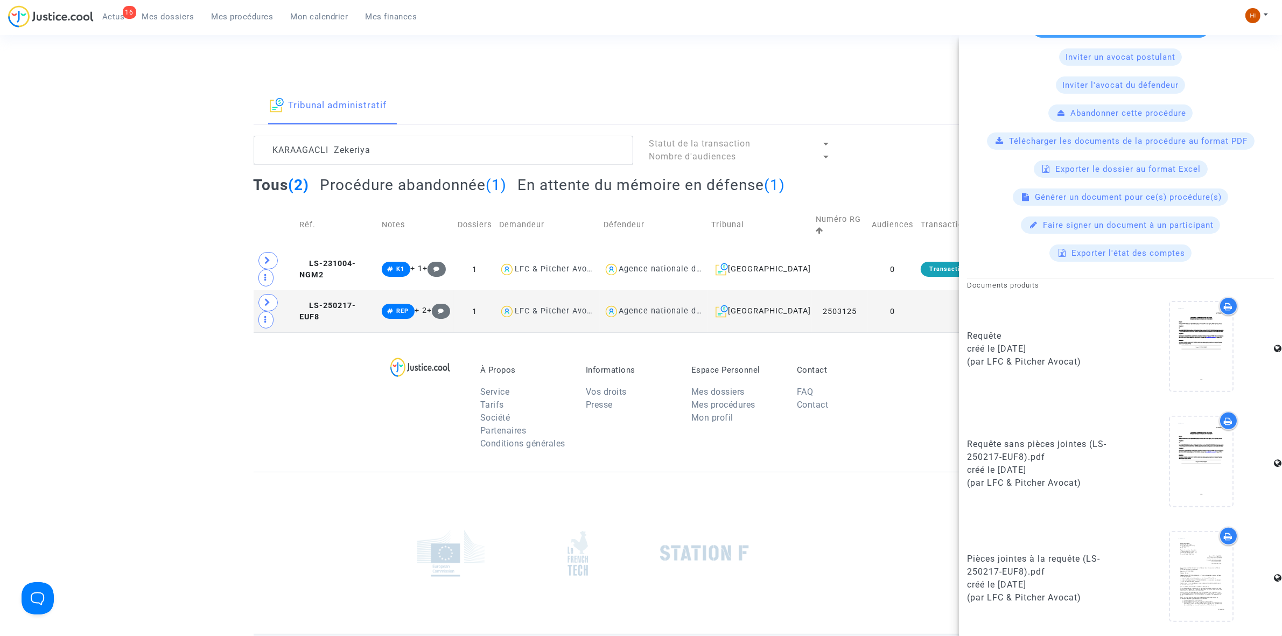
drag, startPoint x: 354, startPoint y: 254, endPoint x: 507, endPoint y: 235, distance: 153.6
click at [354, 259] on span "LS-231004-NGM2" at bounding box center [327, 269] width 57 height 21
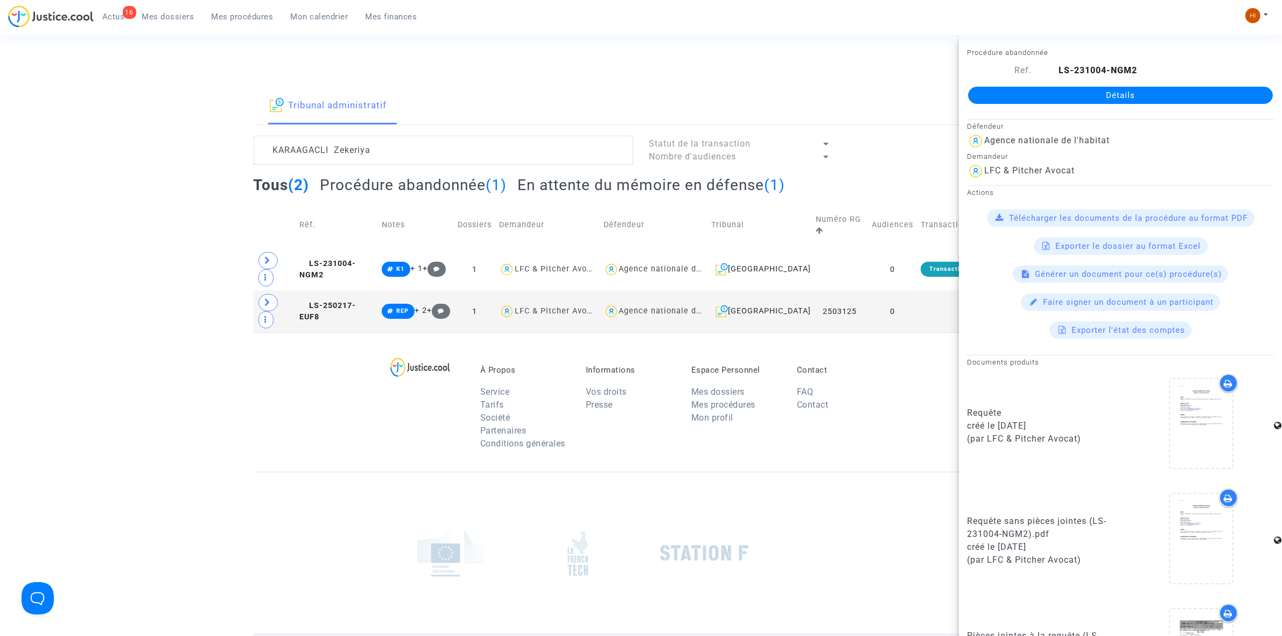
click at [1065, 93] on link "Détails" at bounding box center [1120, 95] width 305 height 17
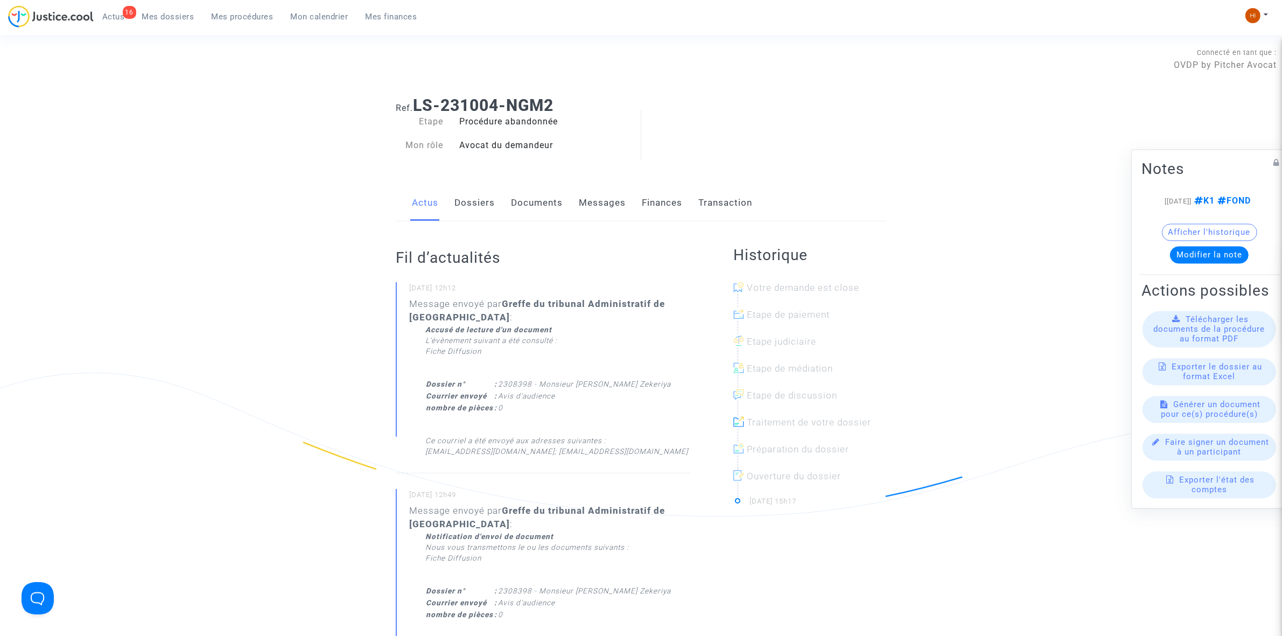
click at [542, 202] on link "Documents" at bounding box center [537, 203] width 52 height 36
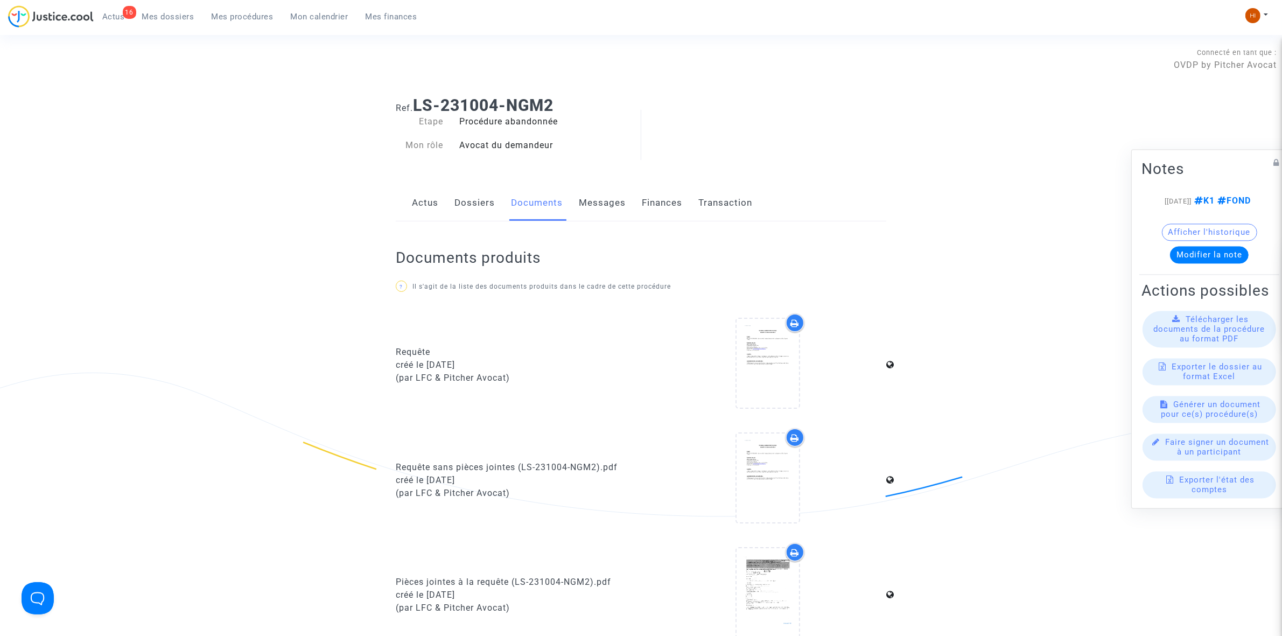
click at [462, 203] on link "Dossiers" at bounding box center [475, 203] width 40 height 36
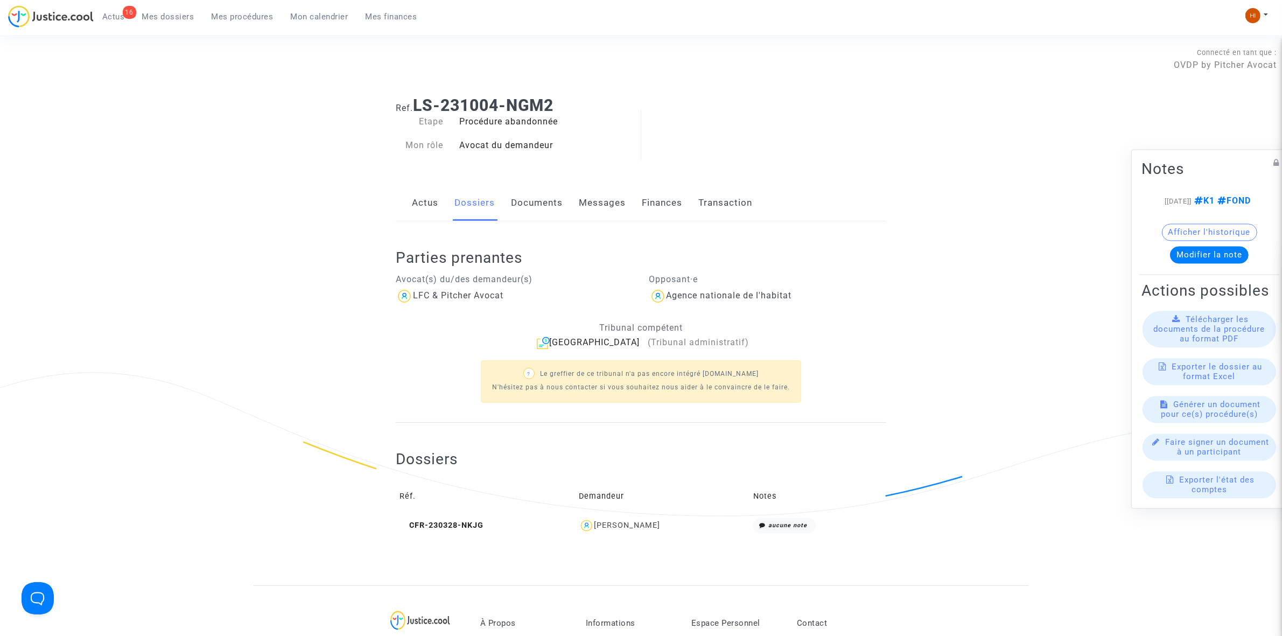
drag, startPoint x: 548, startPoint y: 198, endPoint x: 506, endPoint y: 224, distance: 48.9
click at [547, 198] on link "Documents" at bounding box center [537, 203] width 52 height 36
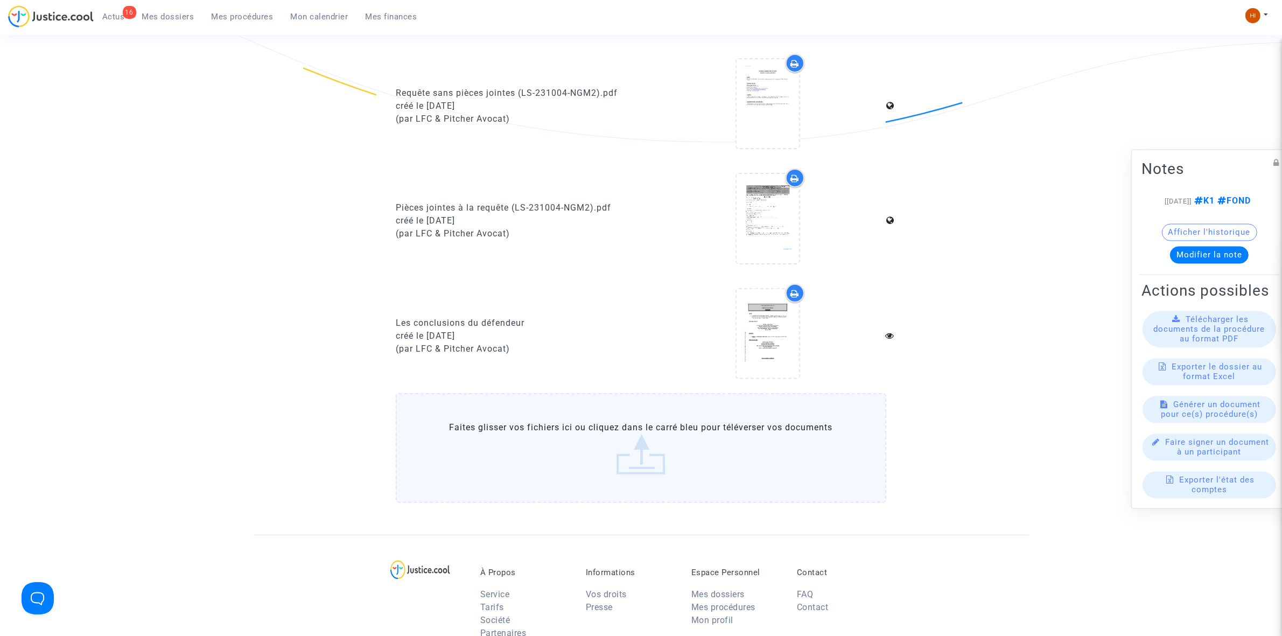
scroll to position [539, 0]
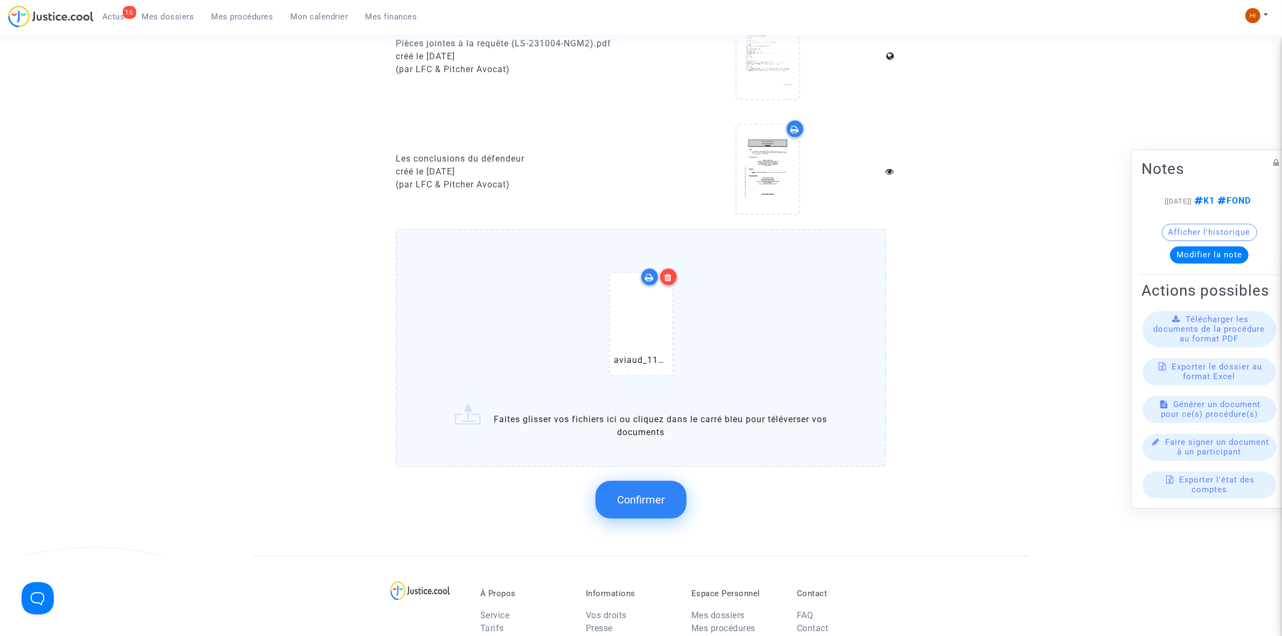
click at [637, 499] on span "Confirmer" at bounding box center [641, 499] width 48 height 13
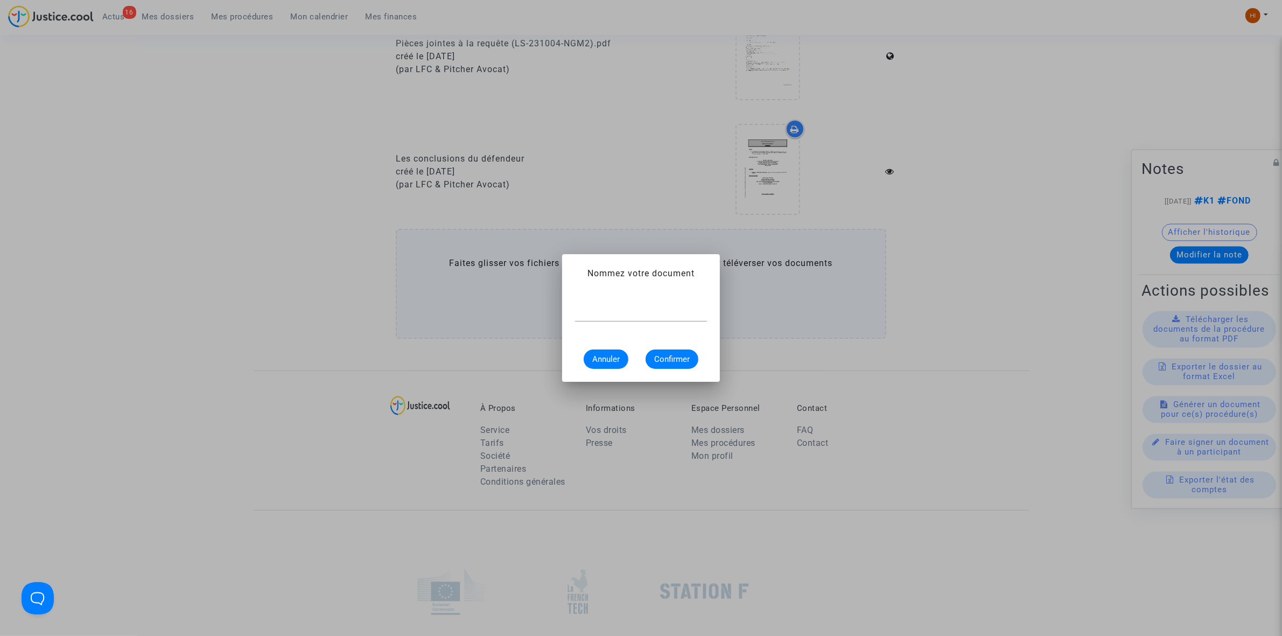
scroll to position [0, 0]
type input "a"
type input "AVIS D'AUDIENCE"
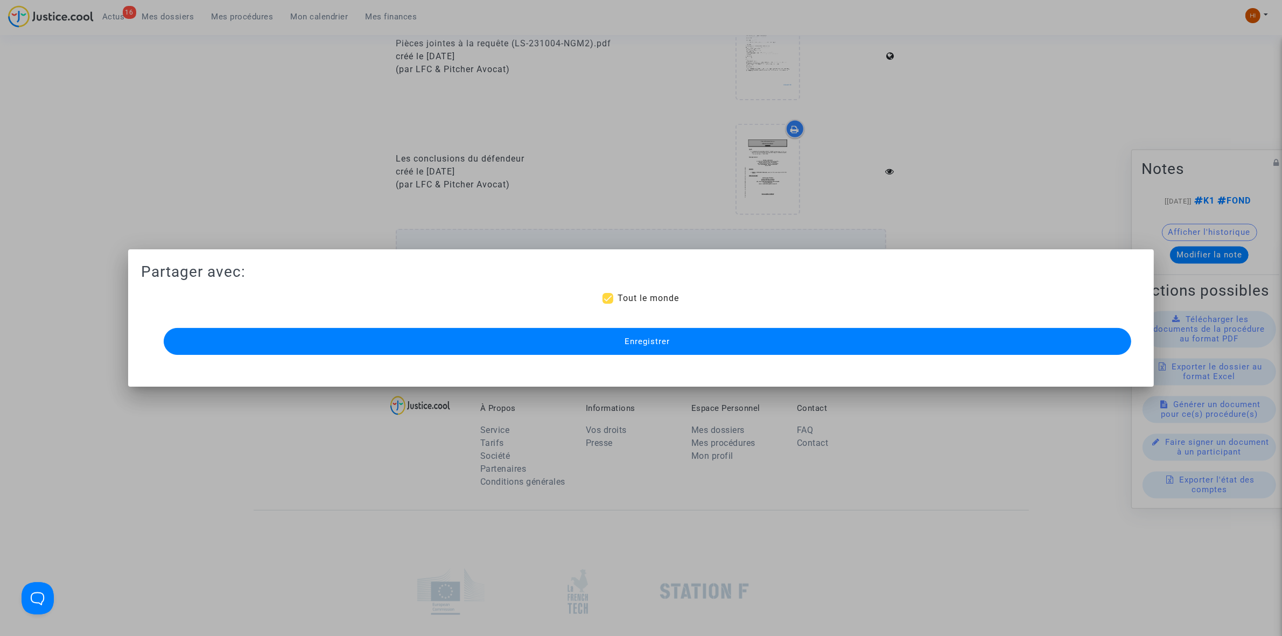
click at [656, 335] on button "Enregistrer" at bounding box center [648, 341] width 968 height 27
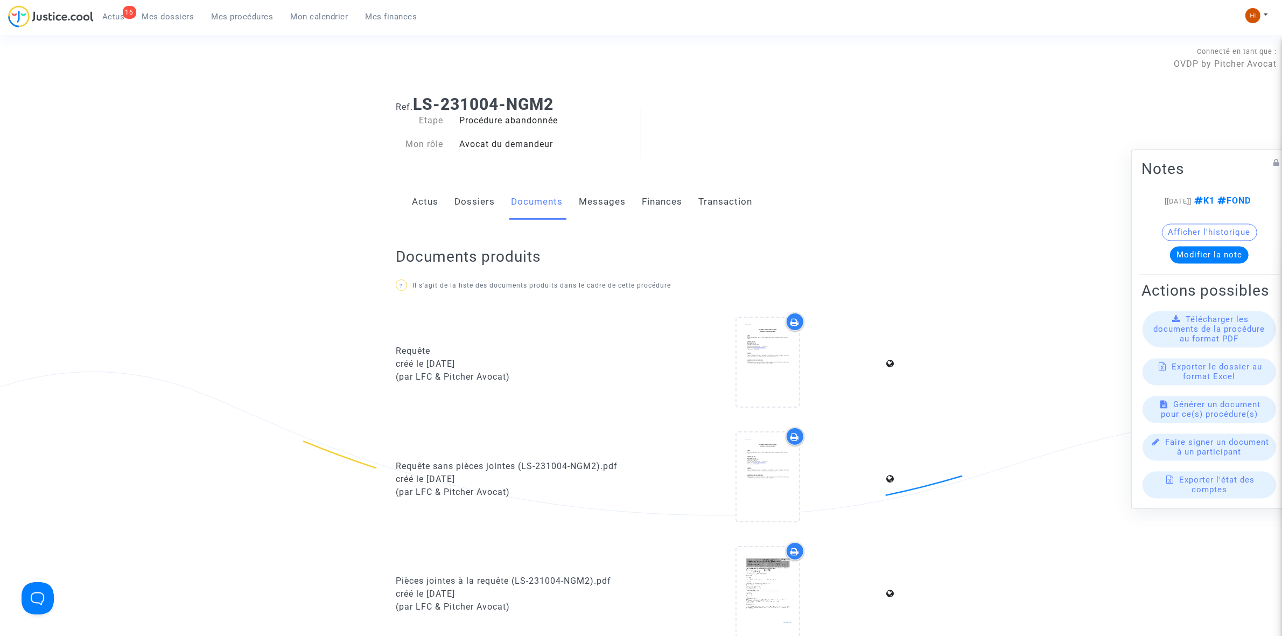
scroll to position [0, 0]
click at [1000, 129] on ng-component "Ref. LS-231004-NGM2 Etape Procédure abandonnée Mon rôle Avocat du demandeur Act…" at bounding box center [642, 556] width 776 height 937
click at [450, 200] on div "Actus Dossiers Documents Messages Finances Transaction" at bounding box center [641, 203] width 491 height 36
click at [467, 205] on link "Dossiers" at bounding box center [475, 203] width 40 height 36
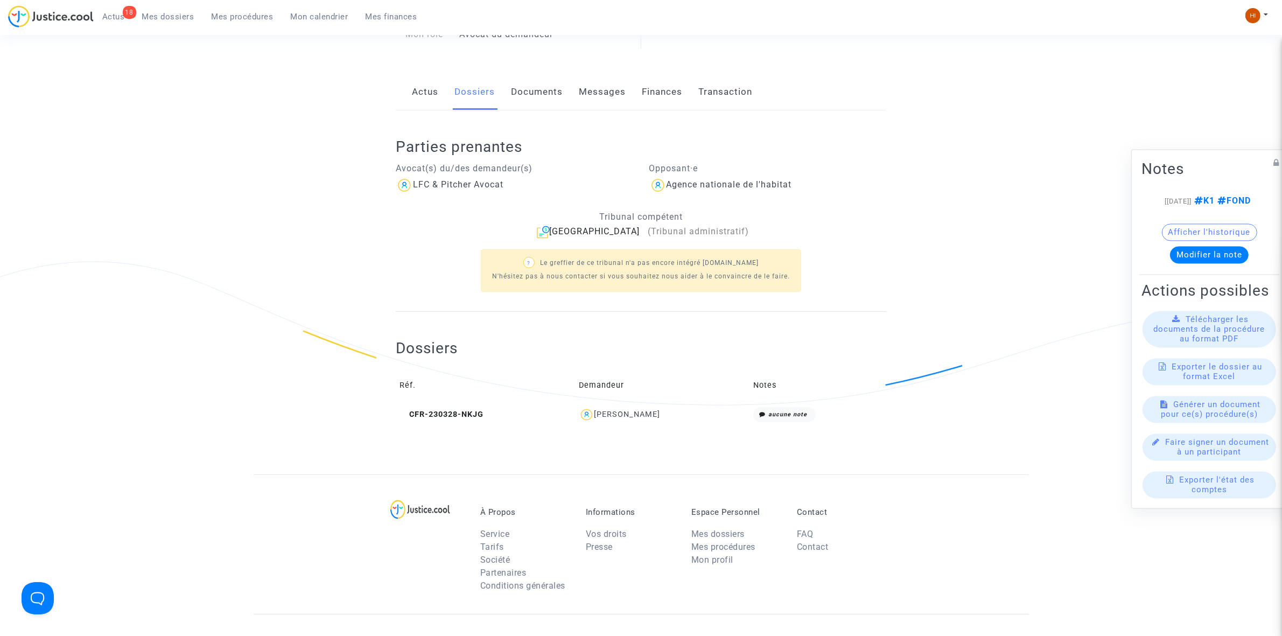
scroll to position [135, 0]
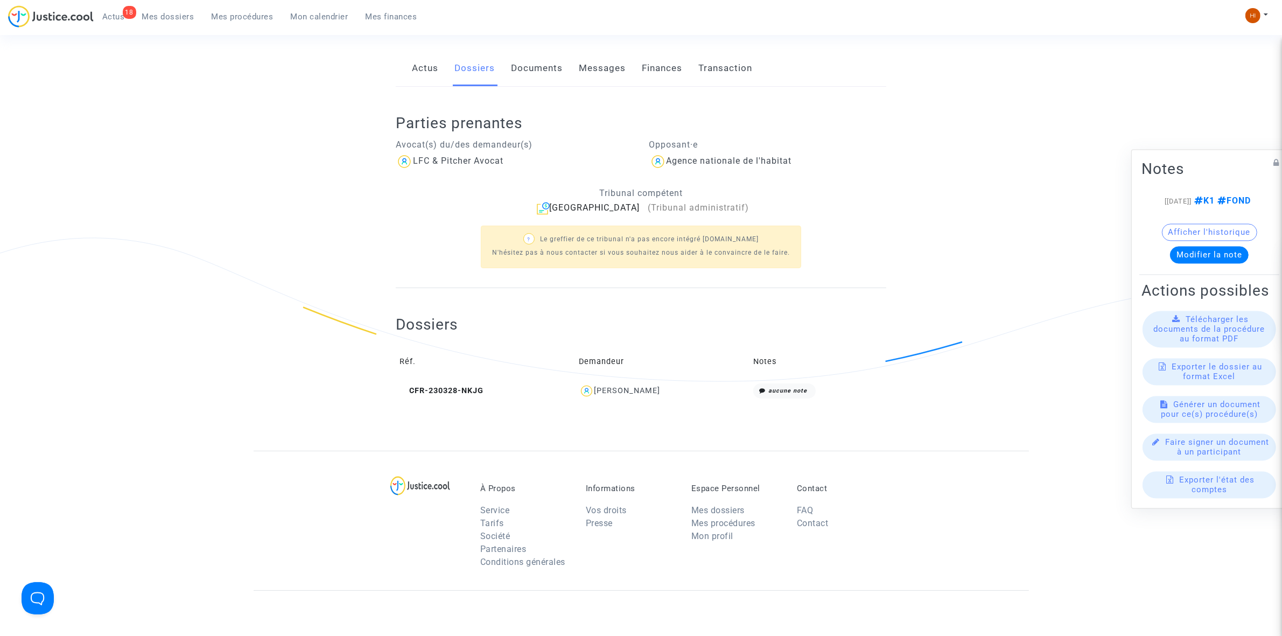
click at [572, 69] on div "Actus Dossiers Documents Messages Finances Transaction" at bounding box center [641, 69] width 491 height 36
click at [552, 72] on link "Documents" at bounding box center [537, 69] width 52 height 36
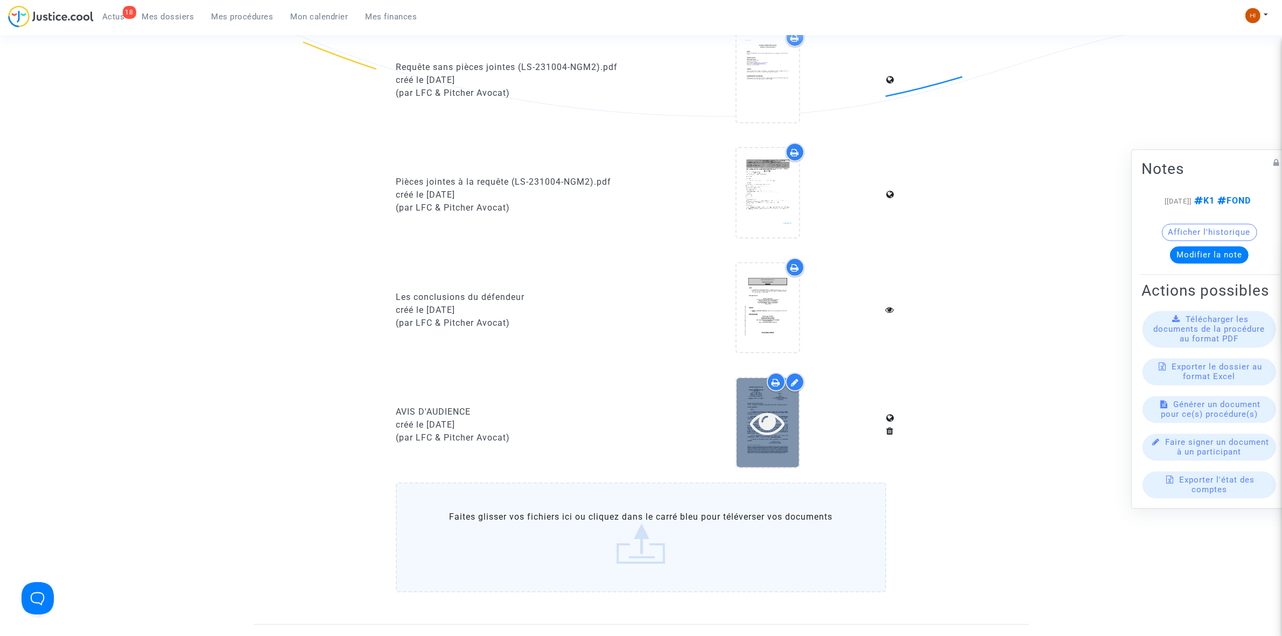
scroll to position [404, 0]
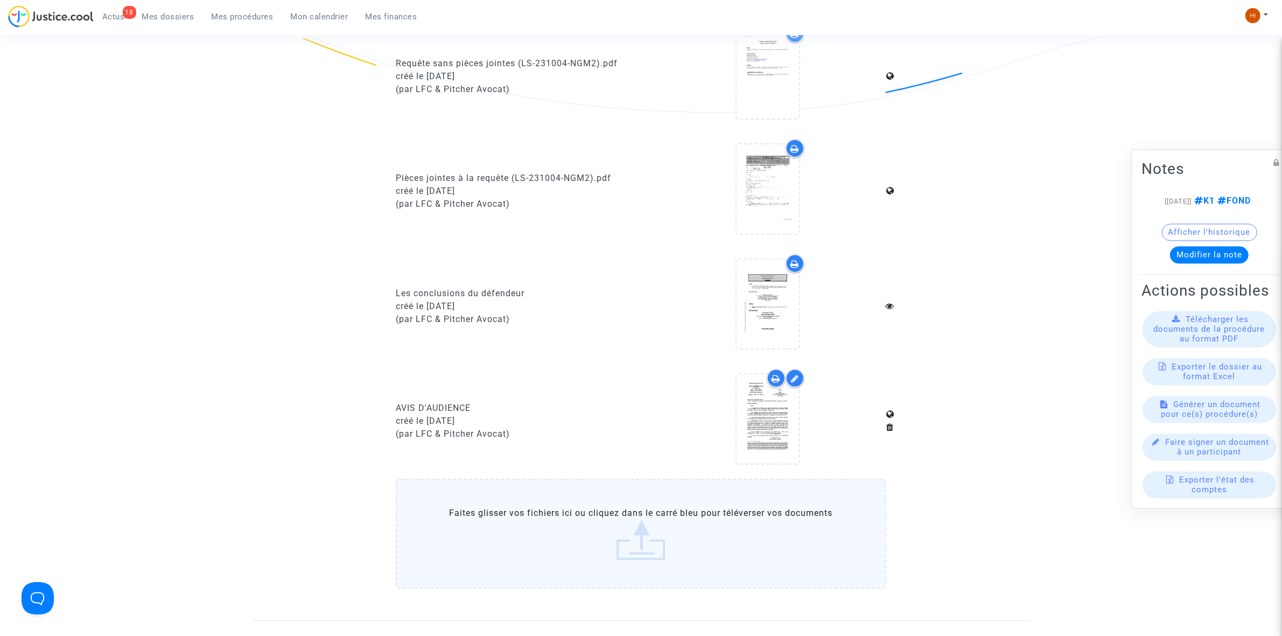
click at [802, 416] on upload-item at bounding box center [767, 421] width 73 height 104
click at [758, 421] on icon at bounding box center [767, 419] width 35 height 34
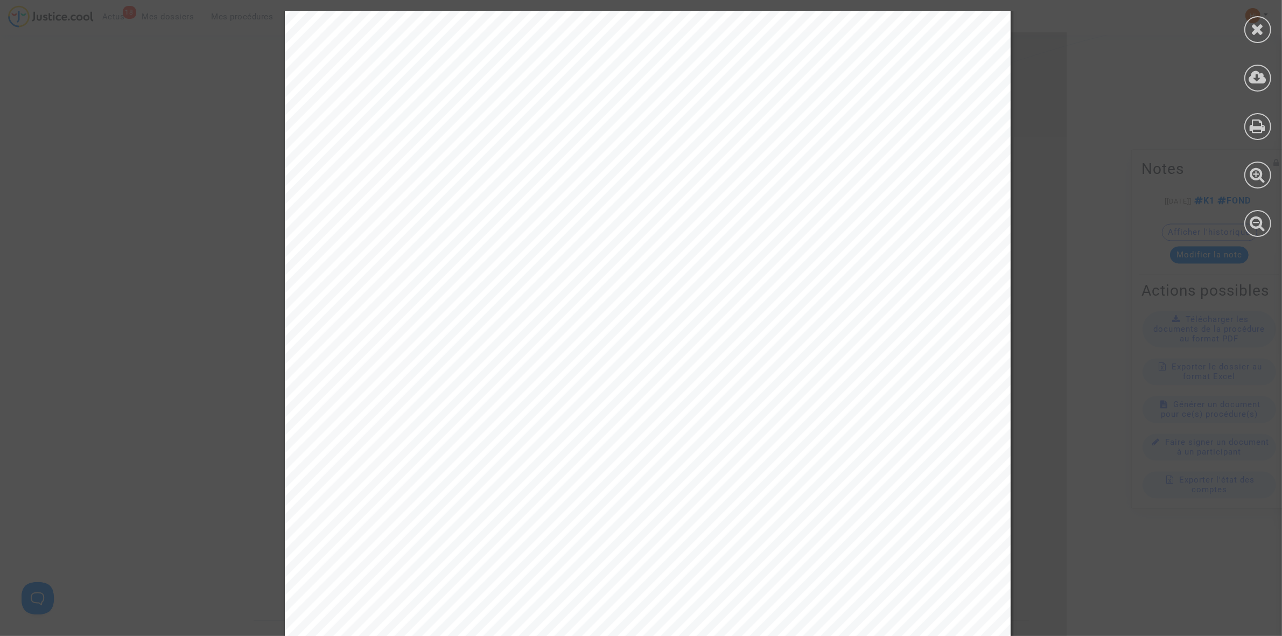
scroll to position [67, 0]
drag, startPoint x: 1262, startPoint y: 25, endPoint x: 1109, endPoint y: 236, distance: 260.0
click at [1260, 26] on icon at bounding box center [1258, 29] width 13 height 16
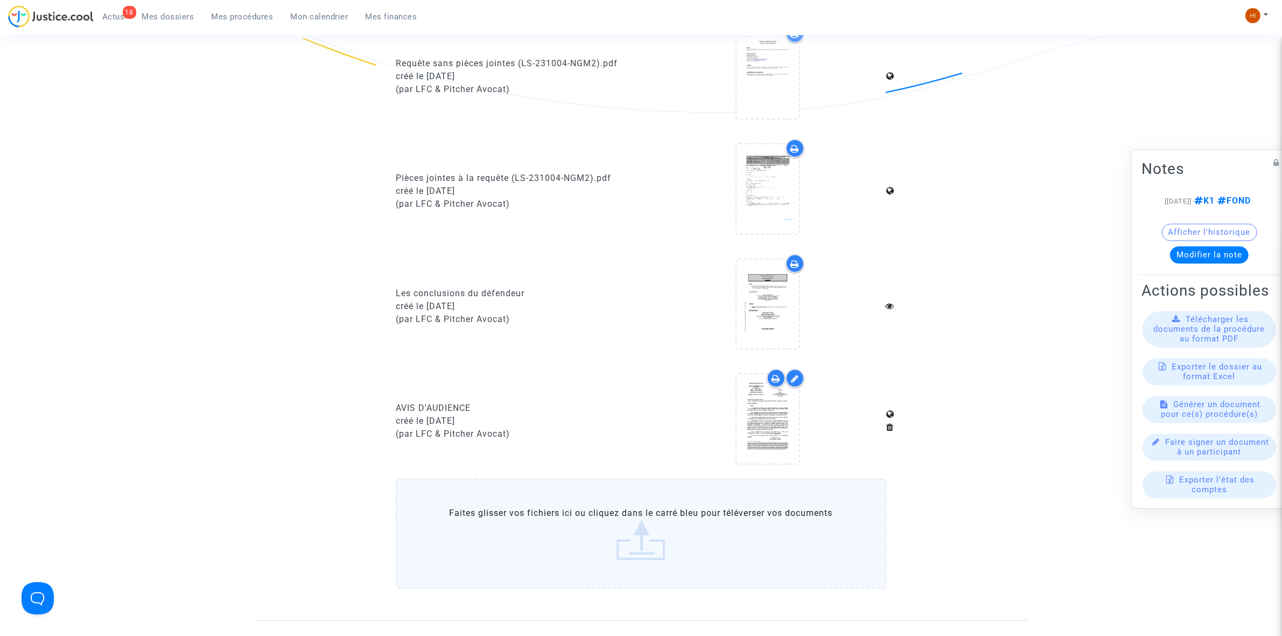
drag, startPoint x: 235, startPoint y: 15, endPoint x: 426, endPoint y: 20, distance: 191.3
click at [235, 15] on span "Mes procédures" at bounding box center [243, 17] width 62 height 10
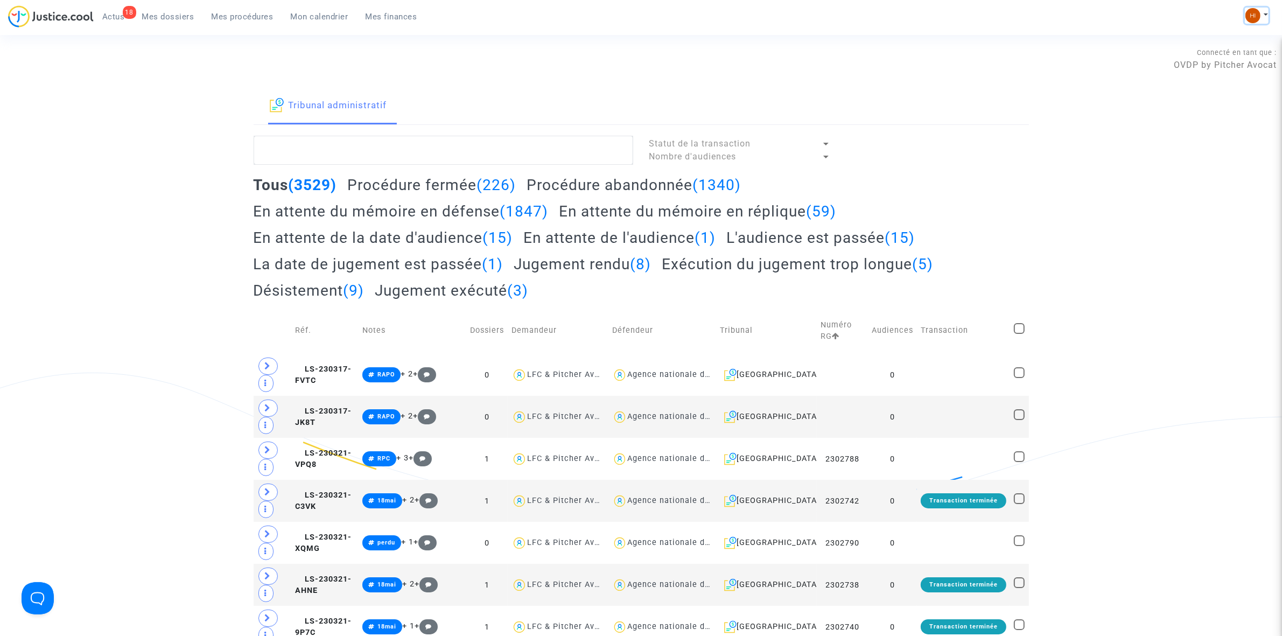
click at [1249, 17] on img at bounding box center [1253, 15] width 15 height 15
click at [1213, 60] on link "Changer de compte" at bounding box center [1214, 55] width 109 height 17
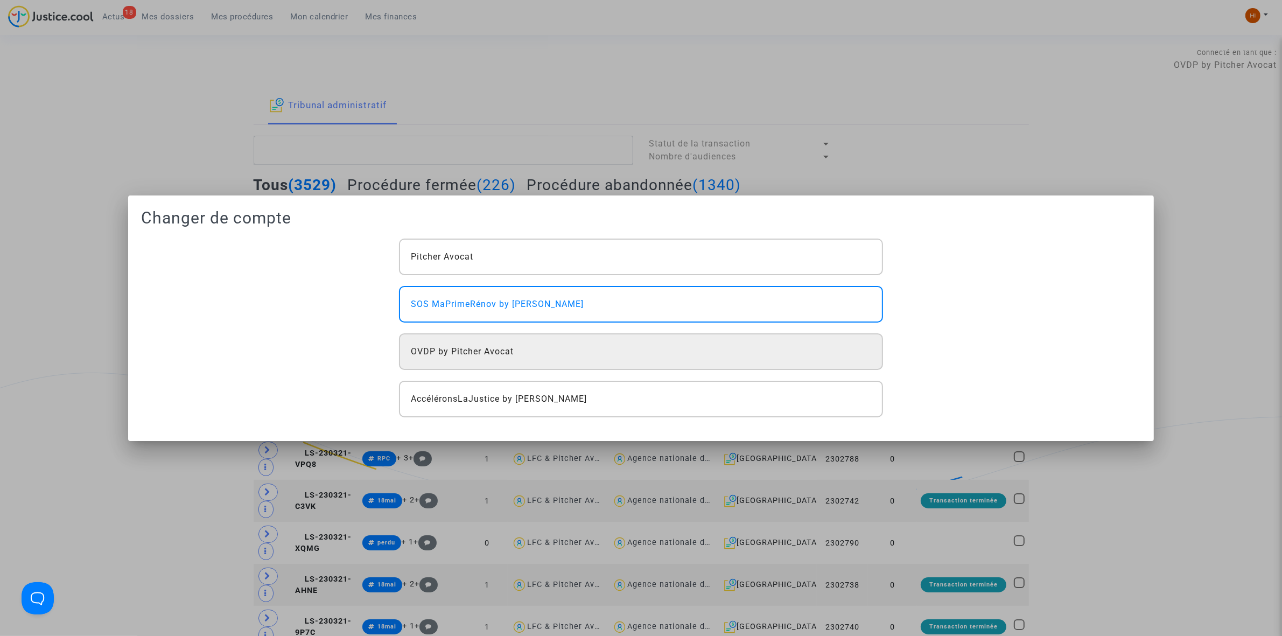
click at [518, 352] on div "OVDP by Pitcher Avocat" at bounding box center [641, 351] width 484 height 37
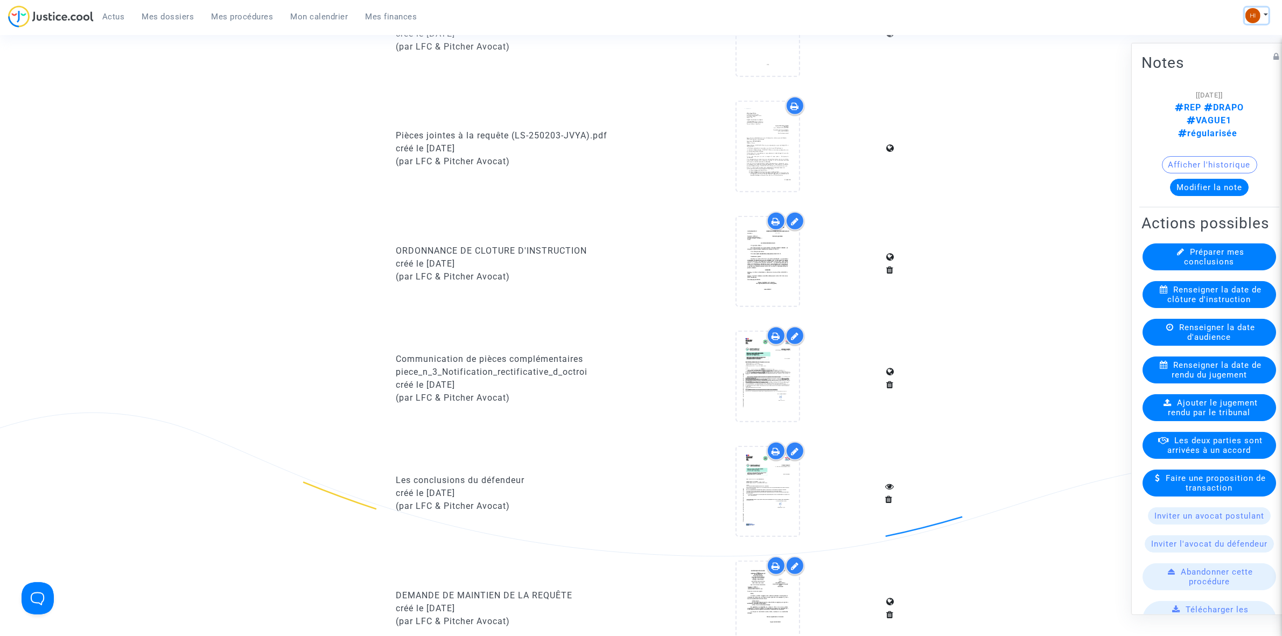
click at [1263, 13] on button at bounding box center [1257, 16] width 24 height 16
click at [1204, 51] on link "Changer de compte" at bounding box center [1214, 55] width 109 height 17
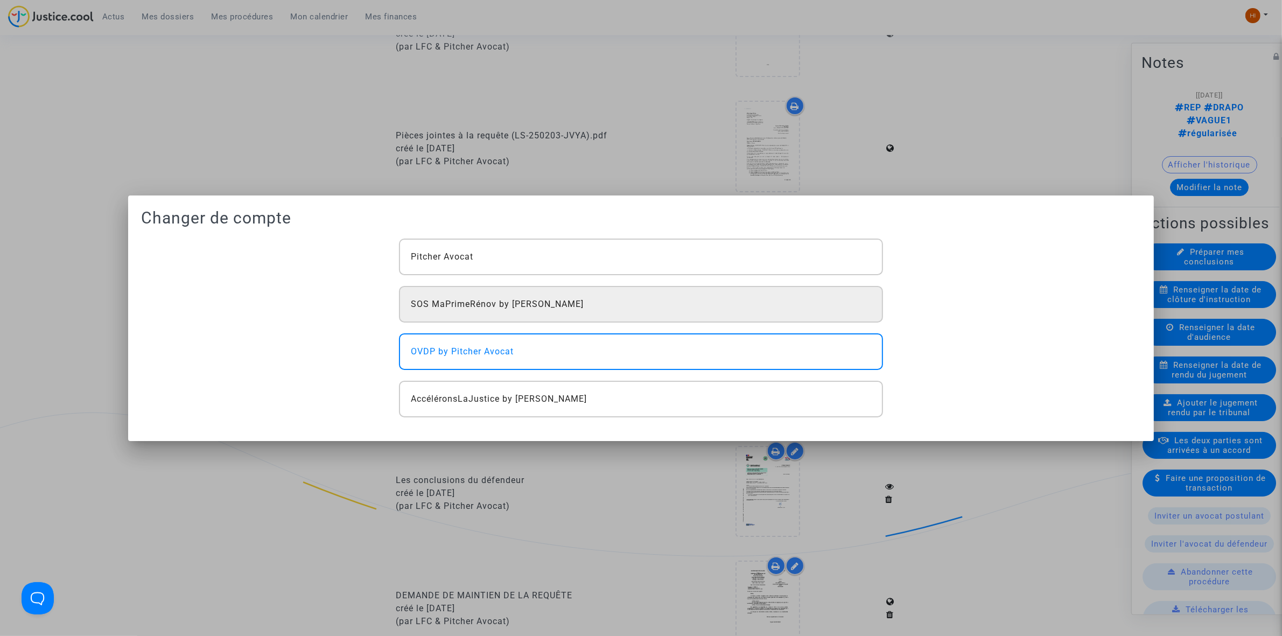
click at [774, 308] on div "SOS MaPrimeRénov by [PERSON_NAME]" at bounding box center [641, 304] width 484 height 37
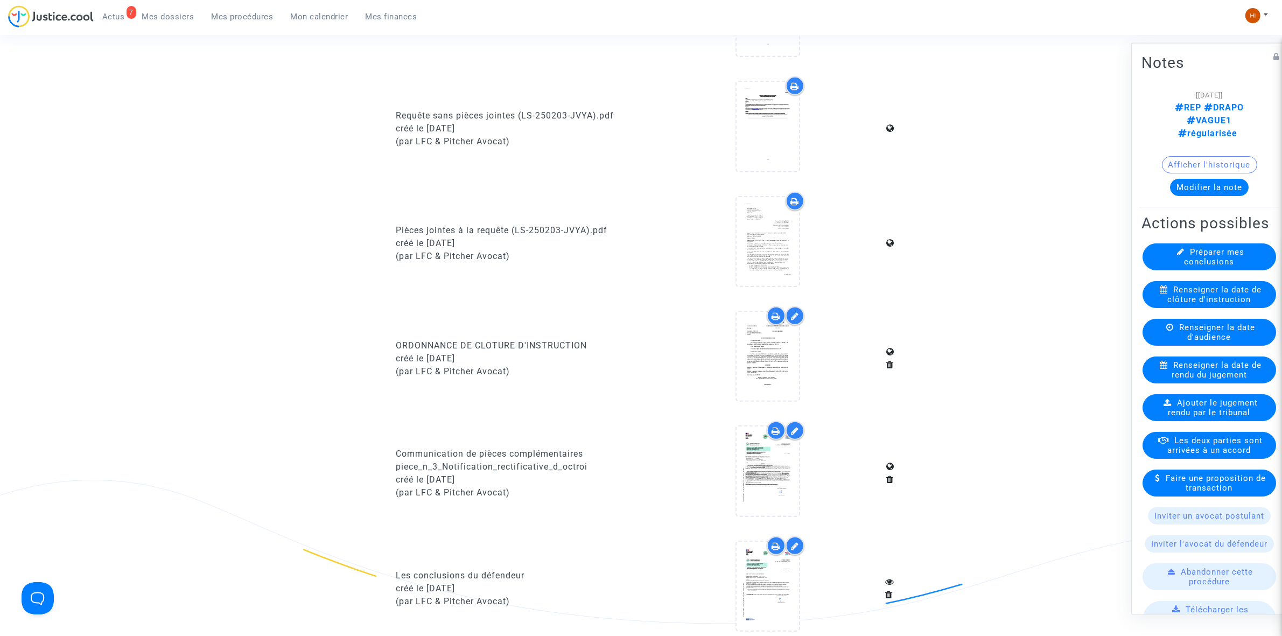
scroll to position [943, 0]
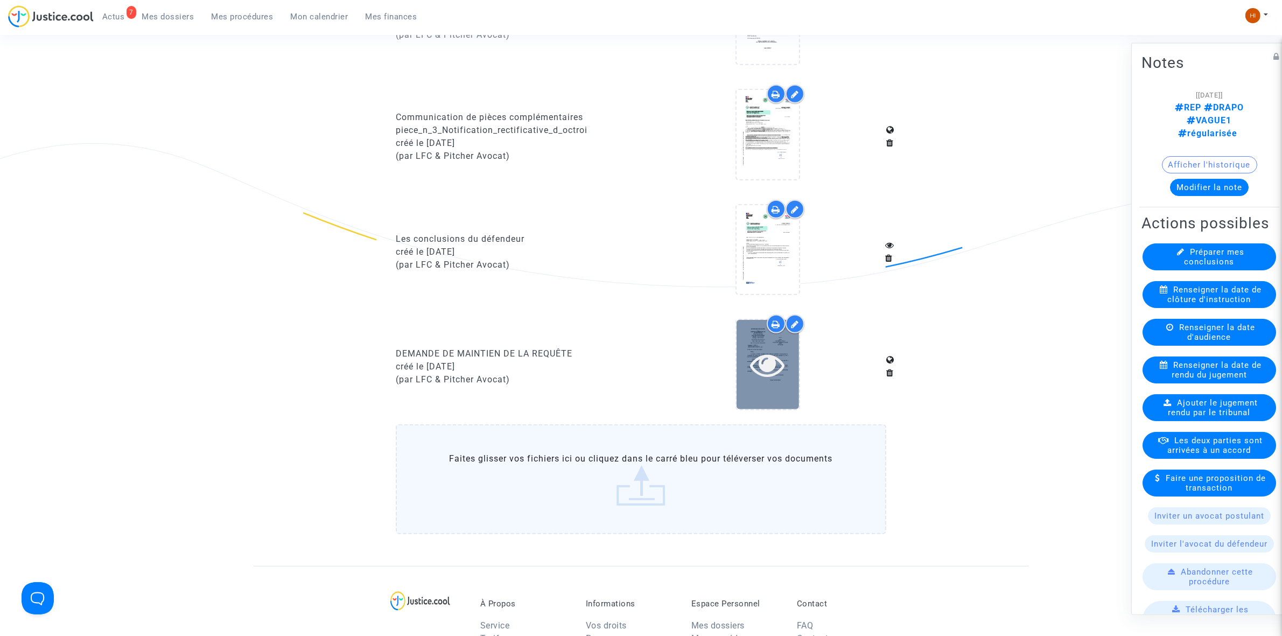
click at [758, 353] on icon at bounding box center [767, 364] width 35 height 34
